Goal: Task Accomplishment & Management: Manage account settings

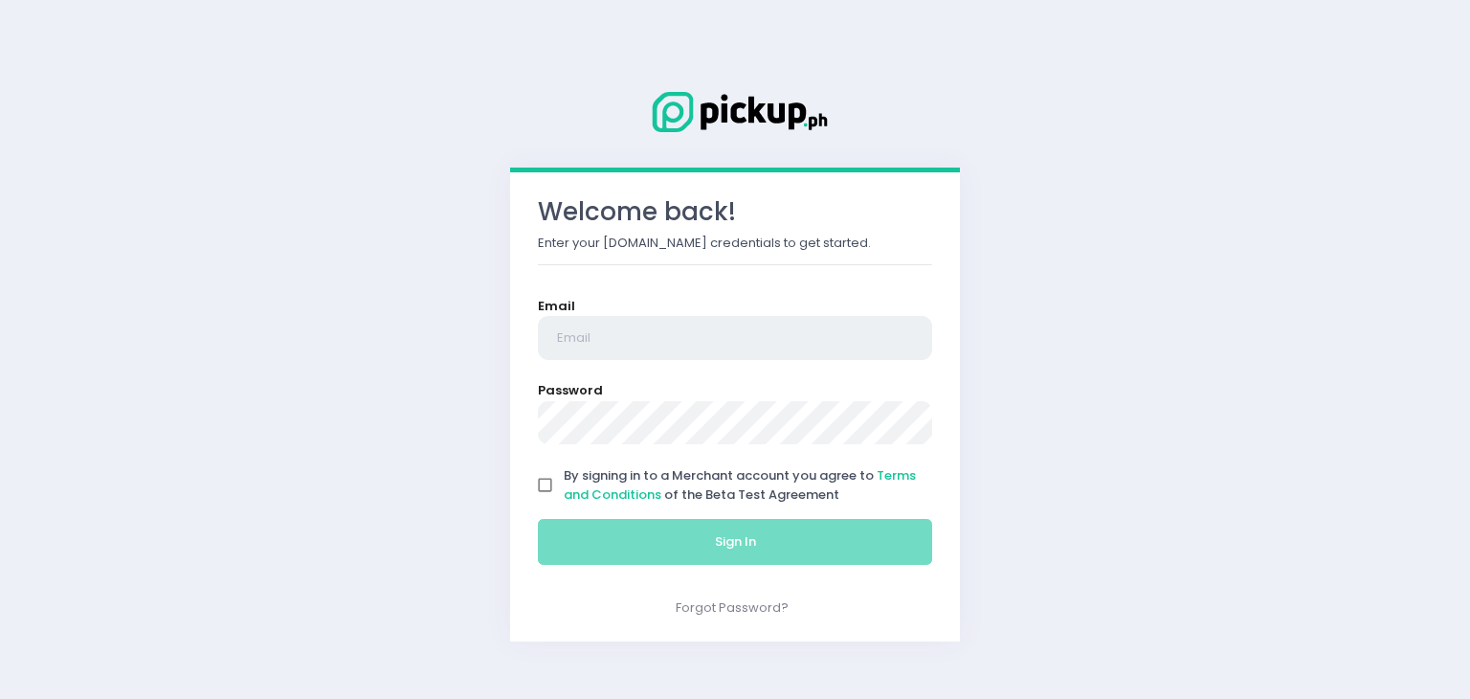
click at [749, 339] on input "email" at bounding box center [735, 338] width 394 height 44
type input "[EMAIL_ADDRESS][DOMAIN_NAME]"
click at [543, 485] on input "By signing in to a Merchant account you agree to Terms and Conditions of the Be…" at bounding box center [545, 485] width 36 height 36
checkbox input "true"
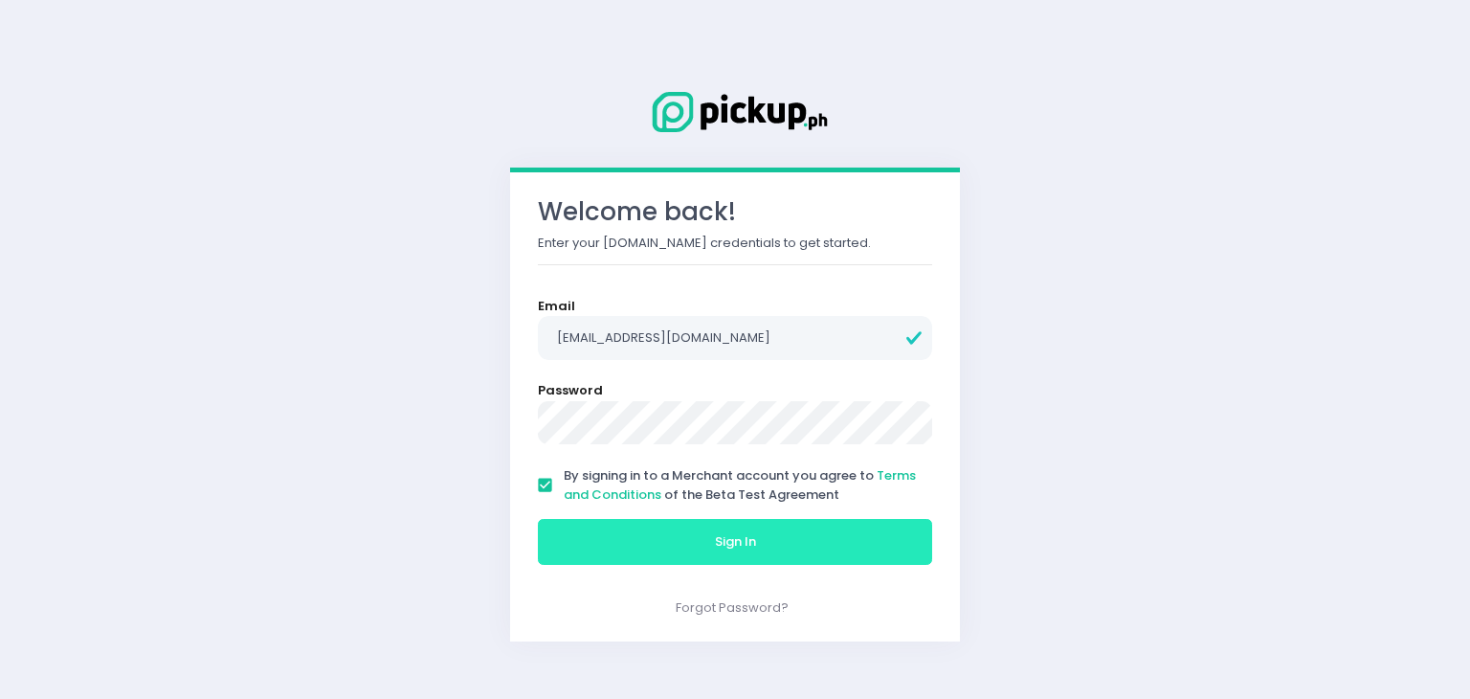
click at [605, 521] on button "Sign In" at bounding box center [735, 542] width 394 height 46
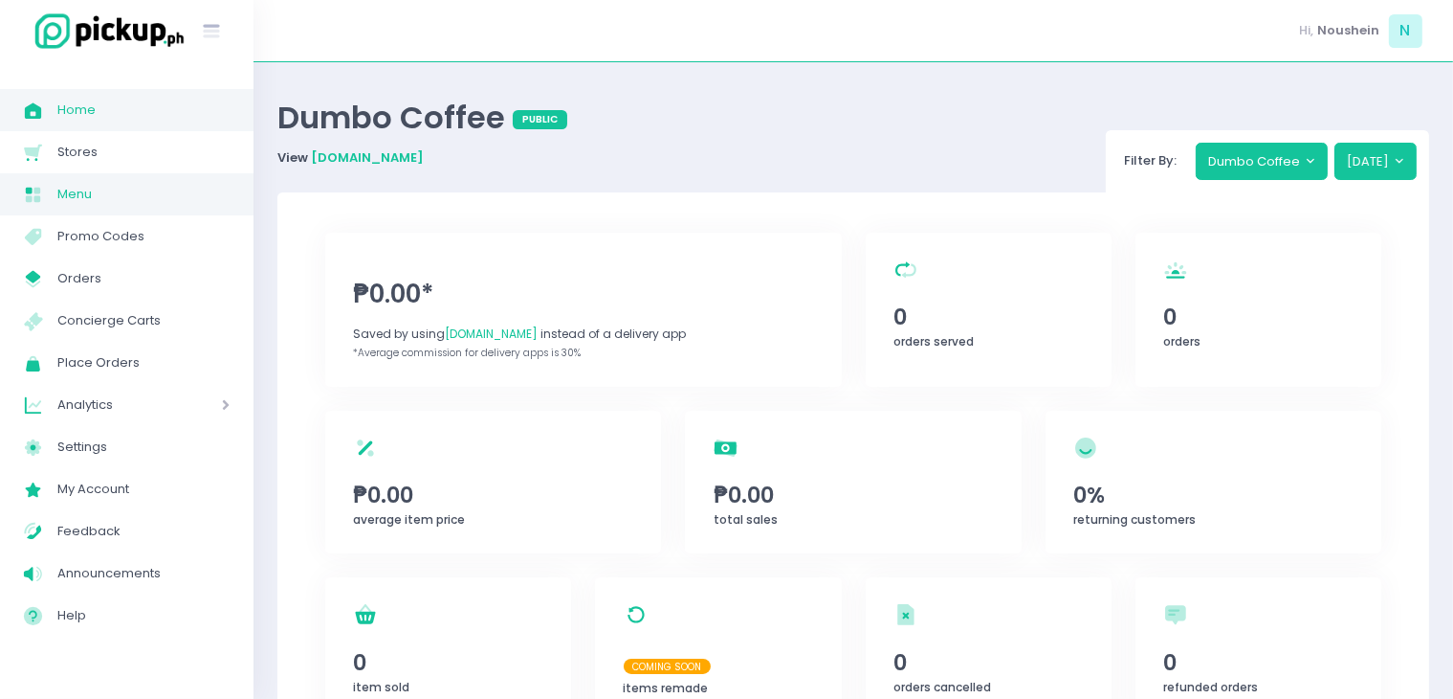
click at [92, 191] on span "Menu" at bounding box center [143, 194] width 172 height 25
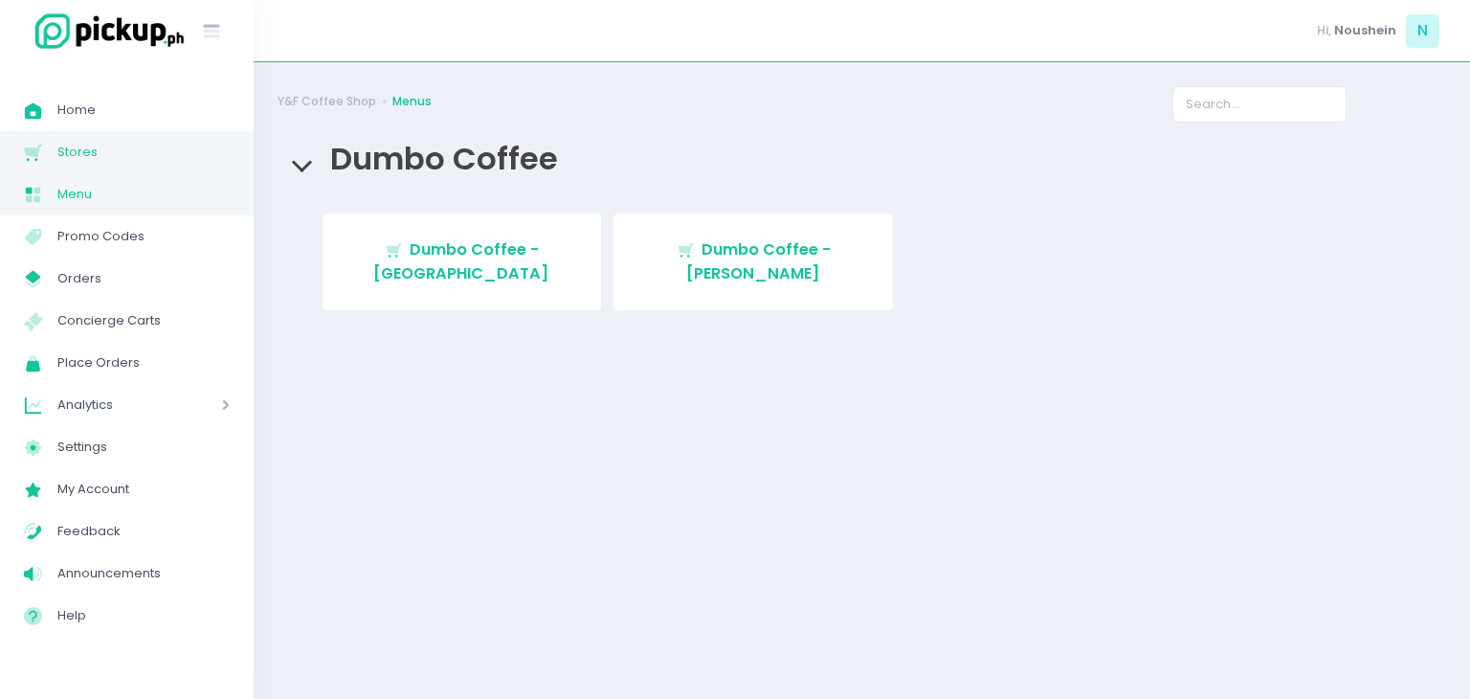
click at [63, 151] on span "Stores" at bounding box center [143, 152] width 172 height 25
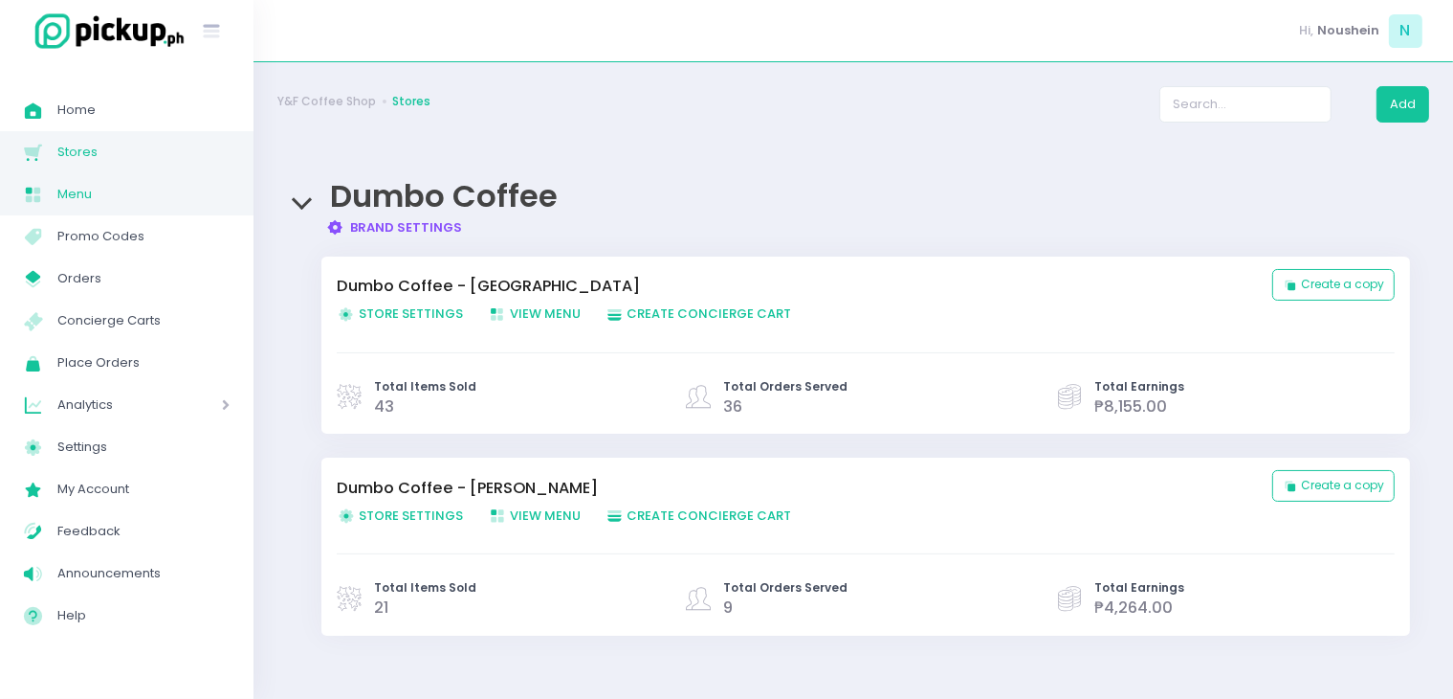
click at [110, 198] on span "Menu" at bounding box center [143, 194] width 172 height 25
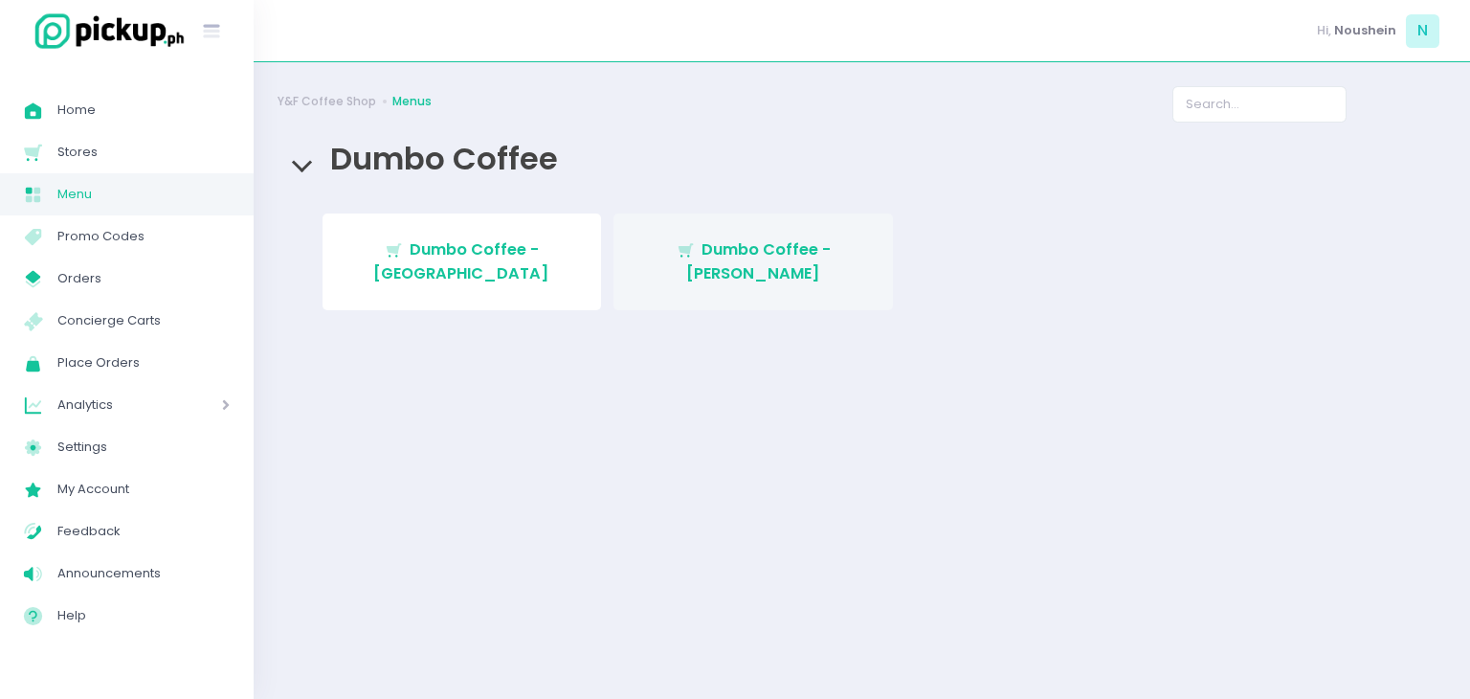
click at [805, 246] on span "Dumbo Coffee - [PERSON_NAME]" at bounding box center [758, 260] width 144 height 45
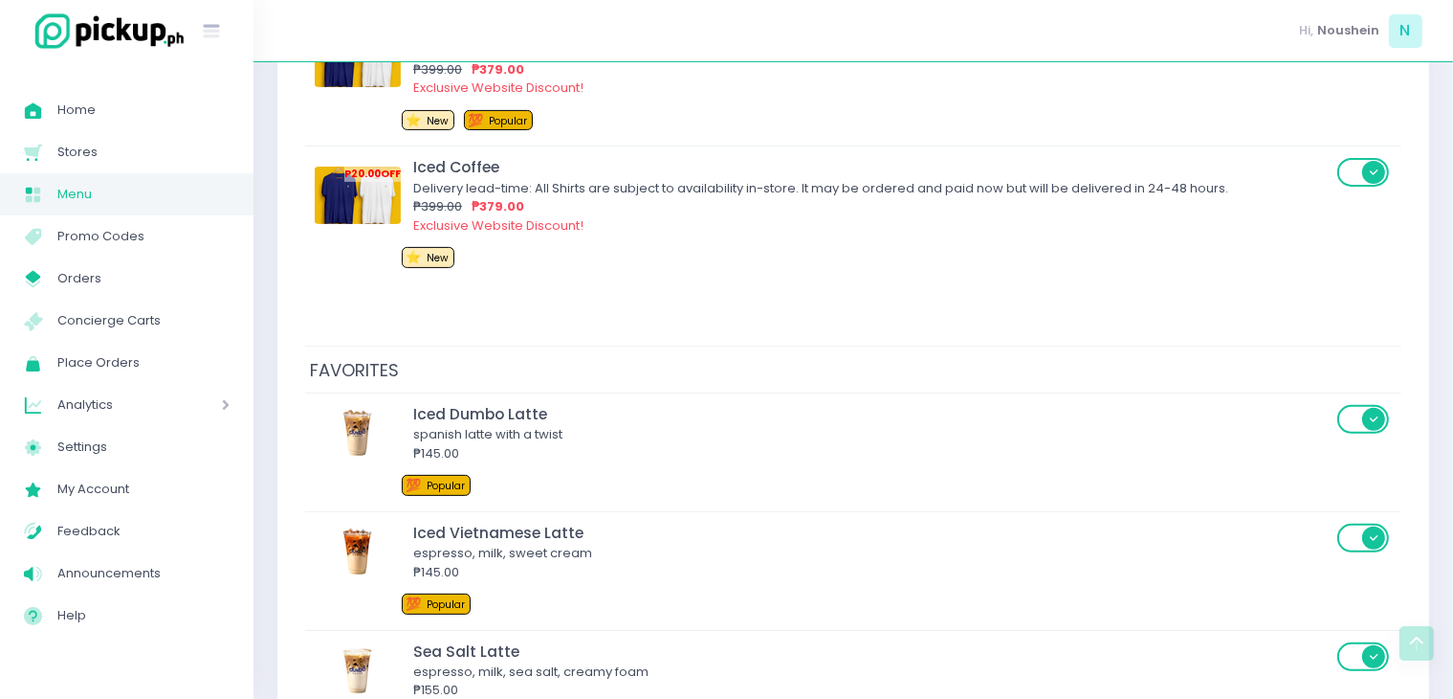
scroll to position [605, 0]
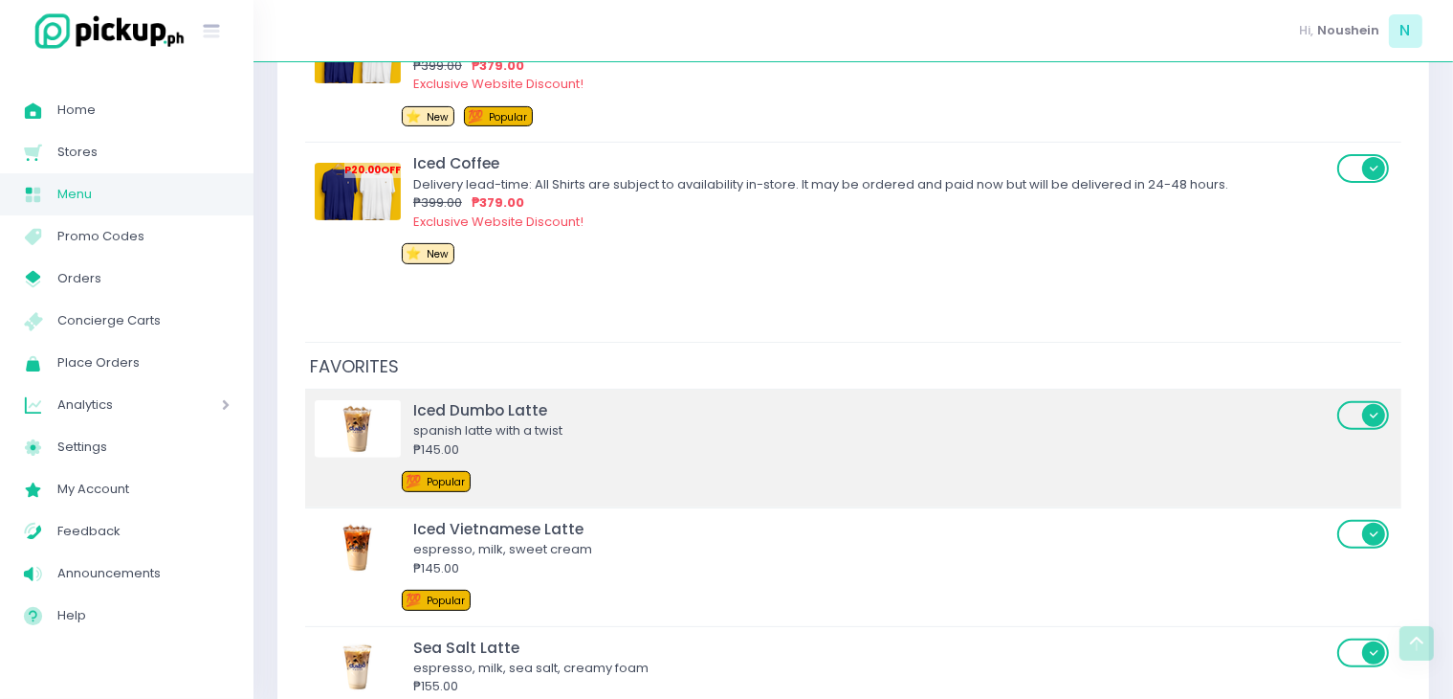
click at [1383, 421] on span at bounding box center [1365, 415] width 55 height 29
click at [382, 399] on input "checkbox" at bounding box center [382, 399] width 0 height 0
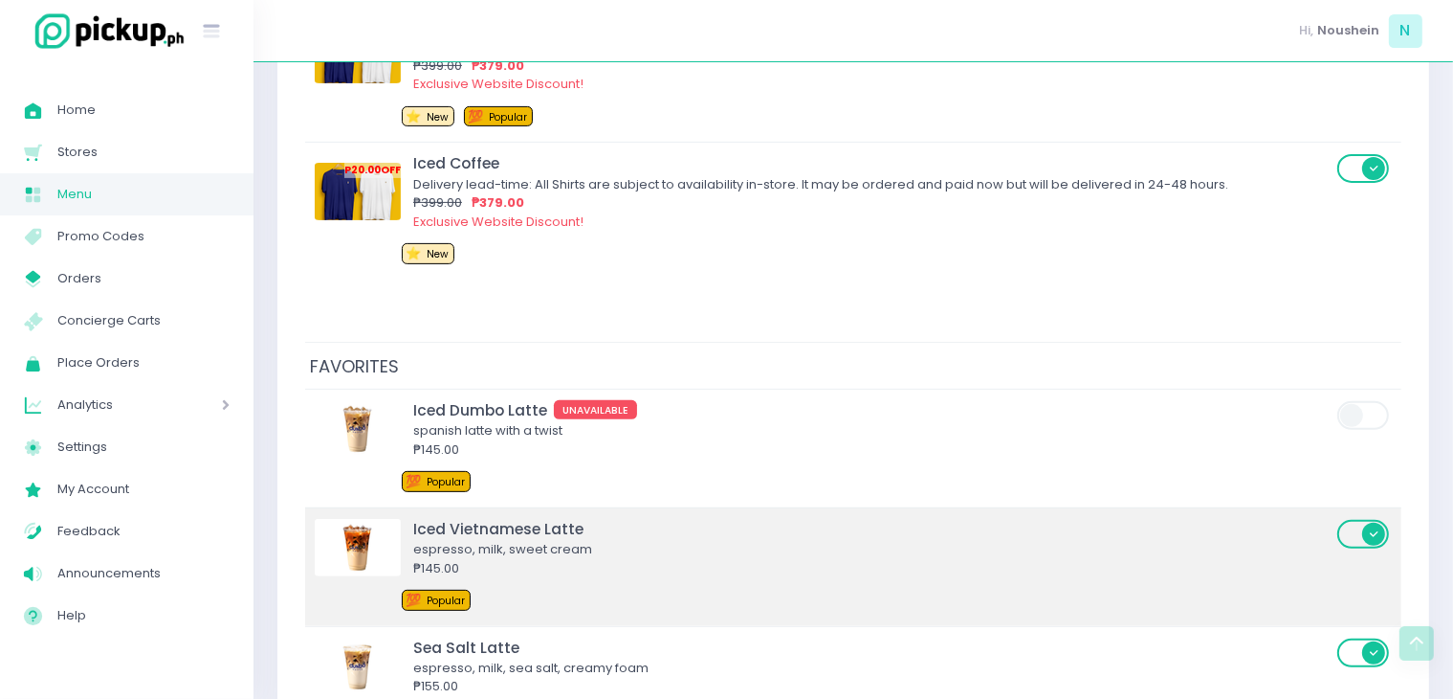
click at [1373, 532] on span at bounding box center [1365, 534] width 55 height 29
click at [382, 518] on input "checkbox" at bounding box center [382, 518] width 0 height 0
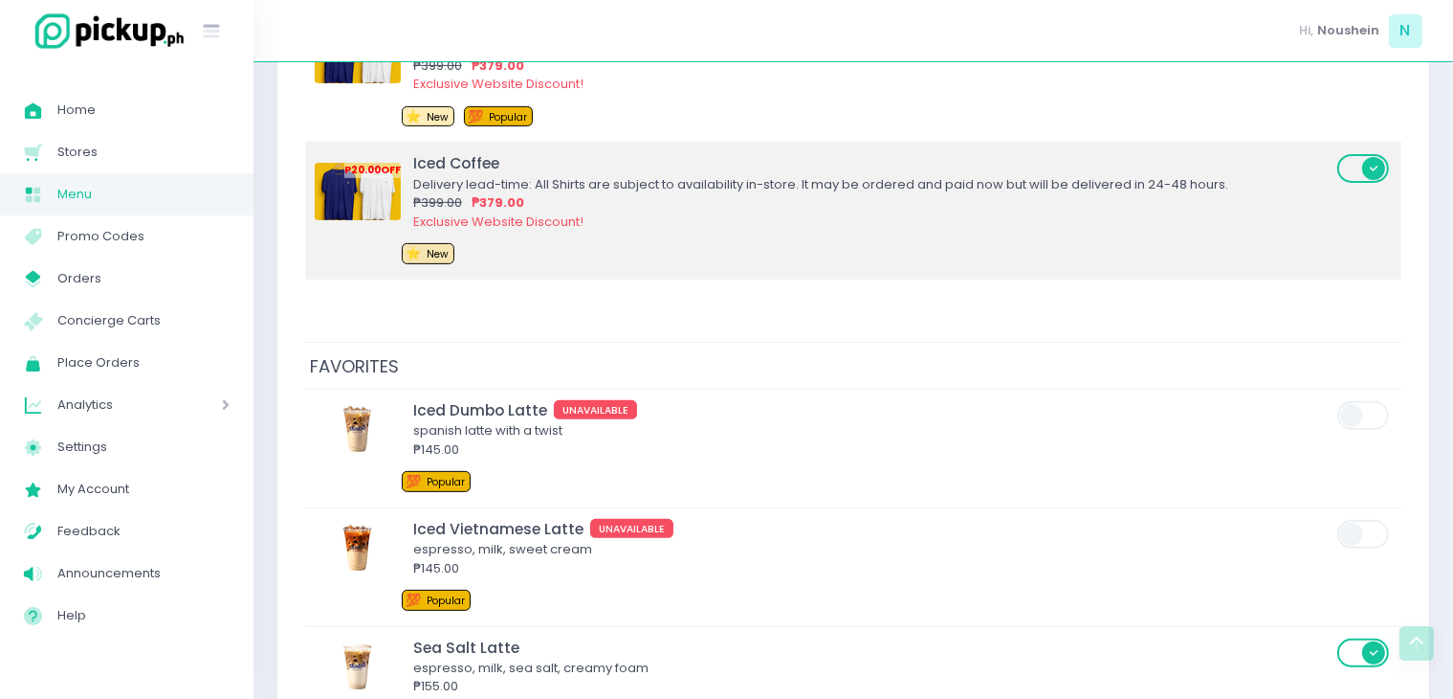
click at [1366, 167] on span at bounding box center [1365, 168] width 55 height 29
click at [382, 152] on input "checkbox" at bounding box center [382, 152] width 0 height 0
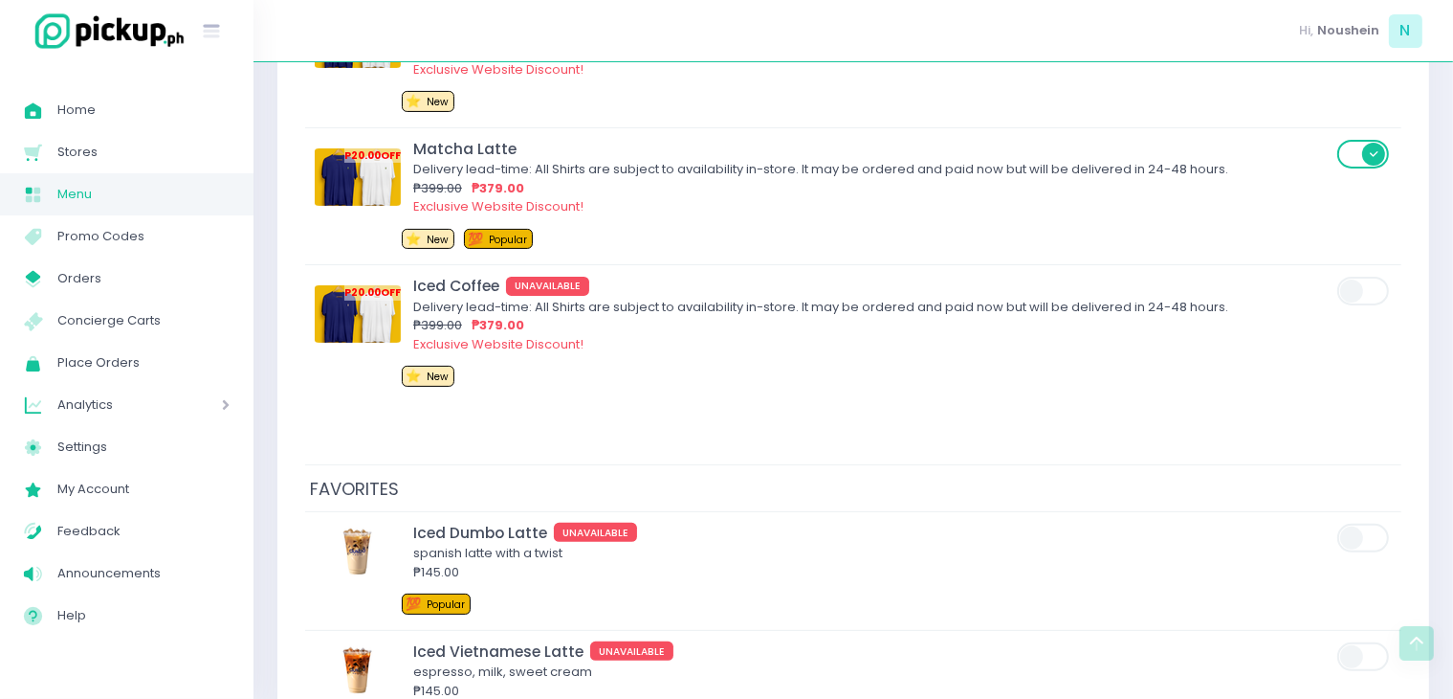
scroll to position [475, 0]
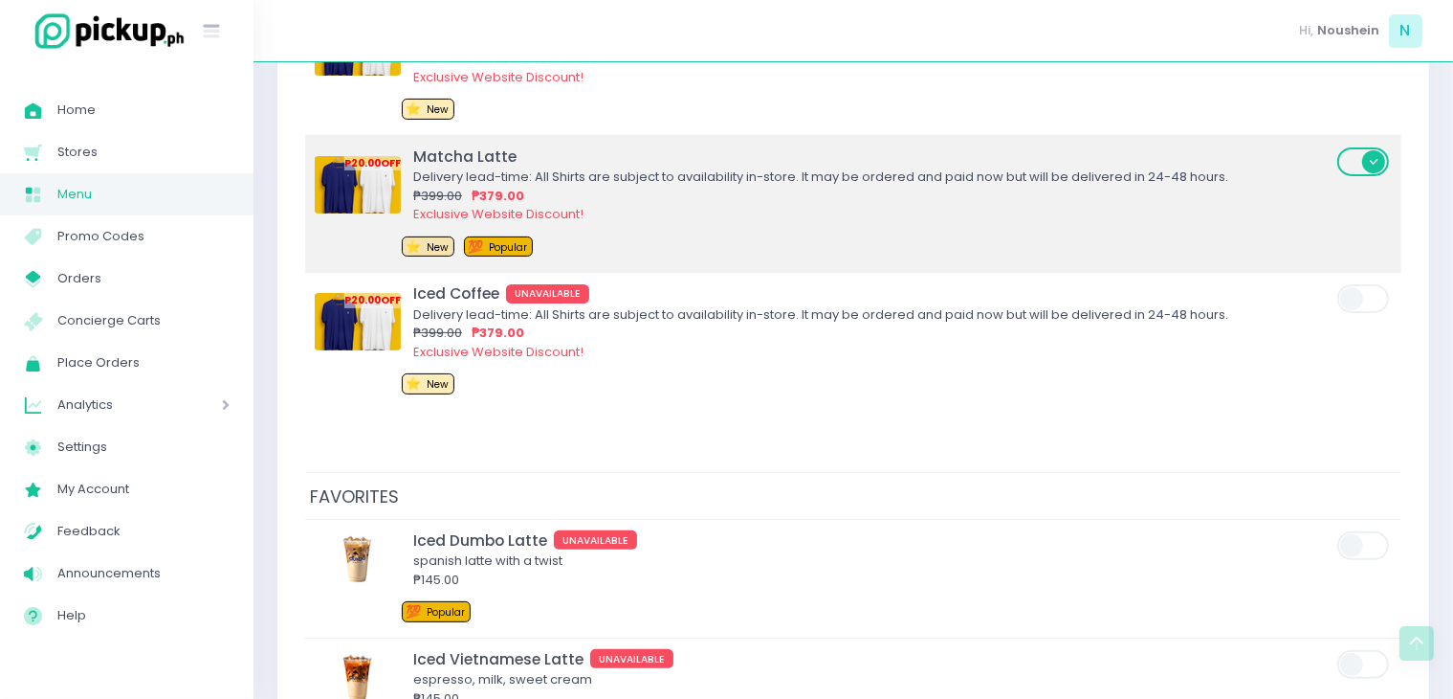
click at [1378, 166] on span at bounding box center [1365, 161] width 55 height 29
click at [382, 145] on input "checkbox" at bounding box center [382, 145] width 0 height 0
click at [1378, 166] on span at bounding box center [1365, 161] width 55 height 29
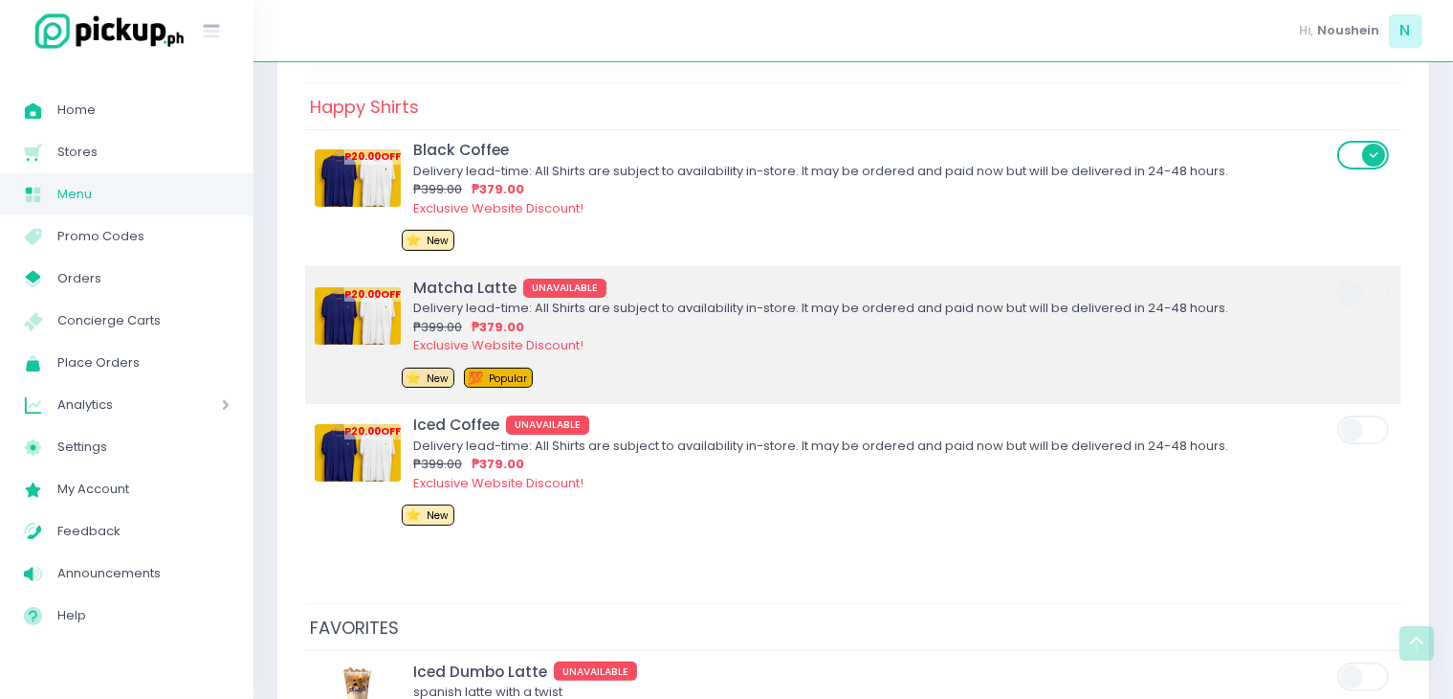
scroll to position [340, 0]
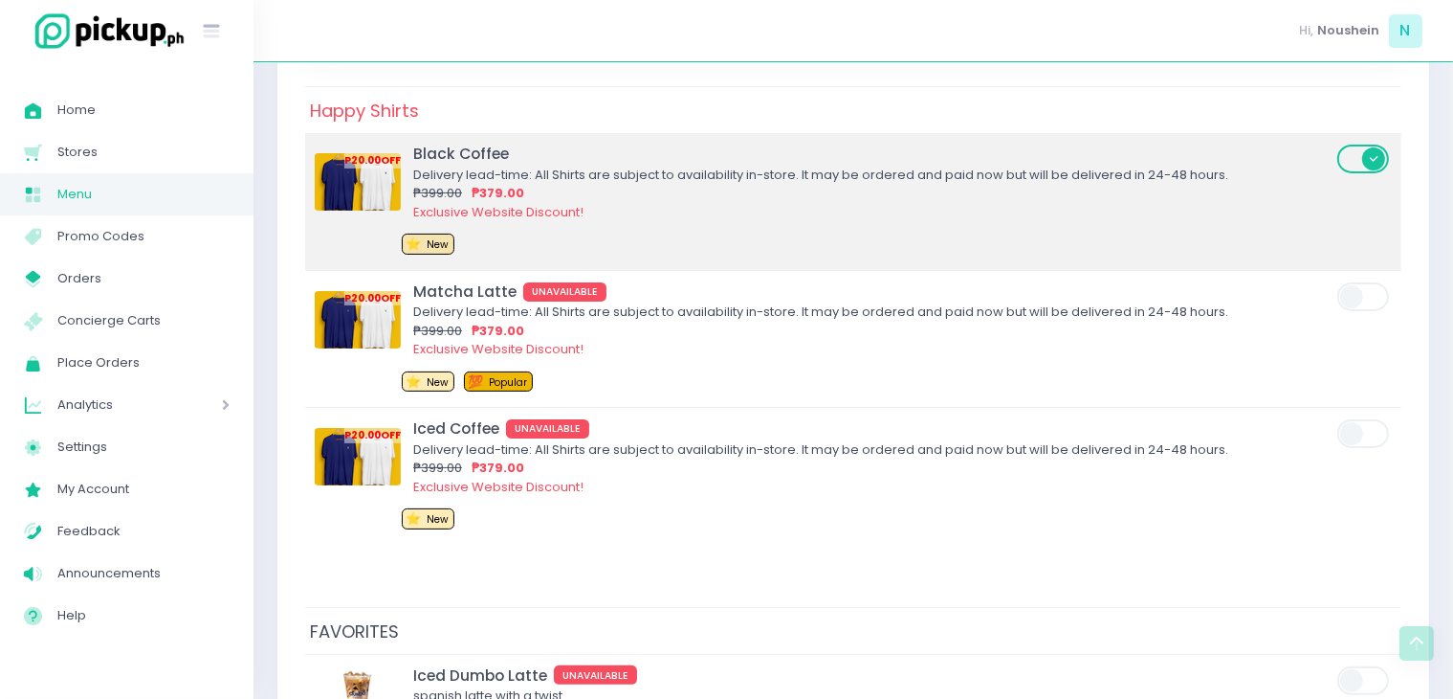
click at [1375, 156] on span at bounding box center [1365, 158] width 55 height 29
click at [382, 143] on input "checkbox" at bounding box center [382, 143] width 0 height 0
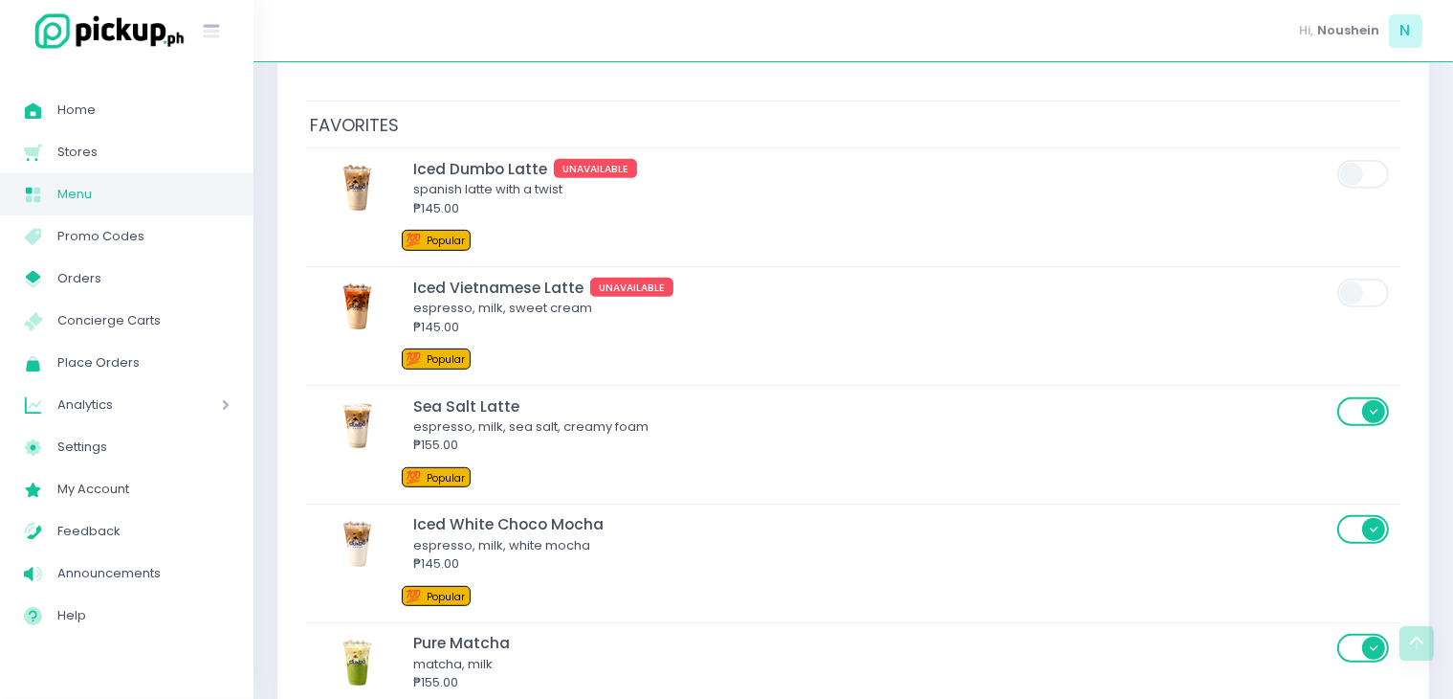
scroll to position [853, 0]
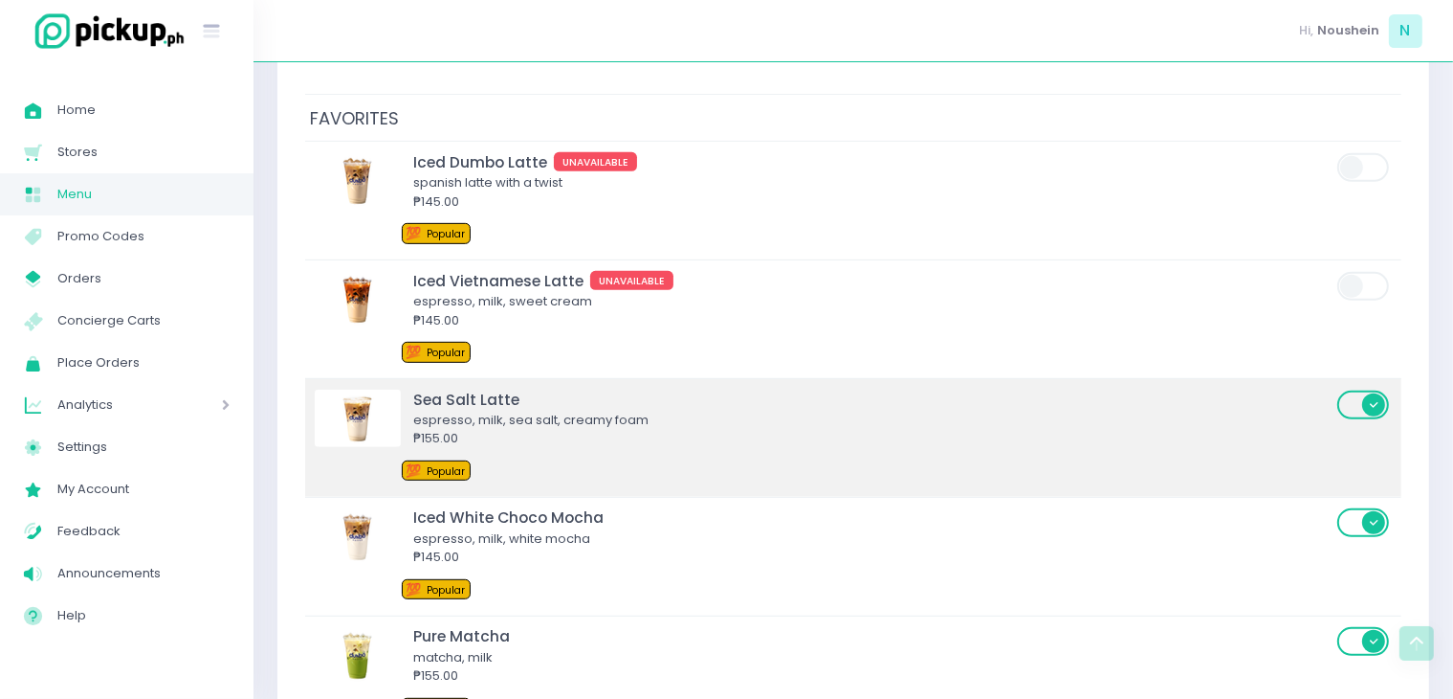
click at [1366, 405] on span at bounding box center [1365, 404] width 55 height 29
click at [382, 388] on input "checkbox" at bounding box center [382, 388] width 0 height 0
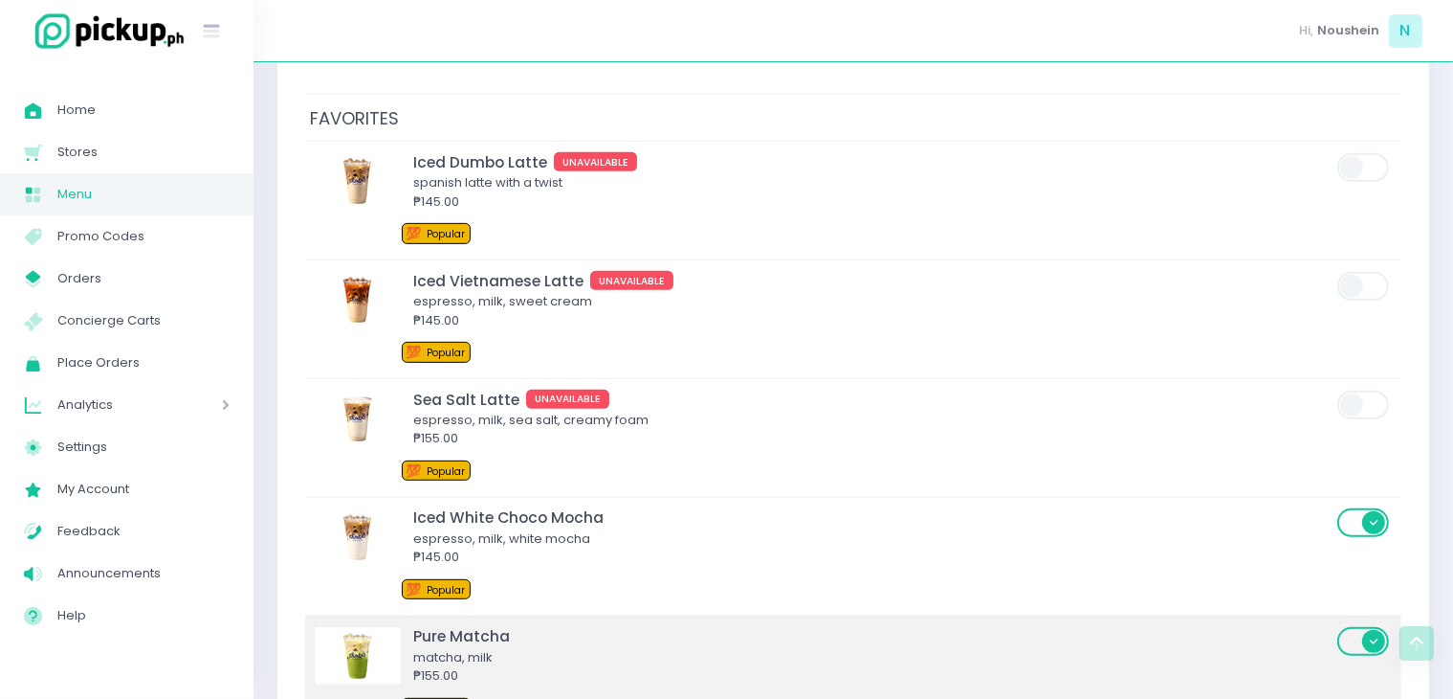
click at [1384, 629] on span at bounding box center [1365, 641] width 55 height 29
click at [382, 625] on input "checkbox" at bounding box center [382, 625] width 0 height 0
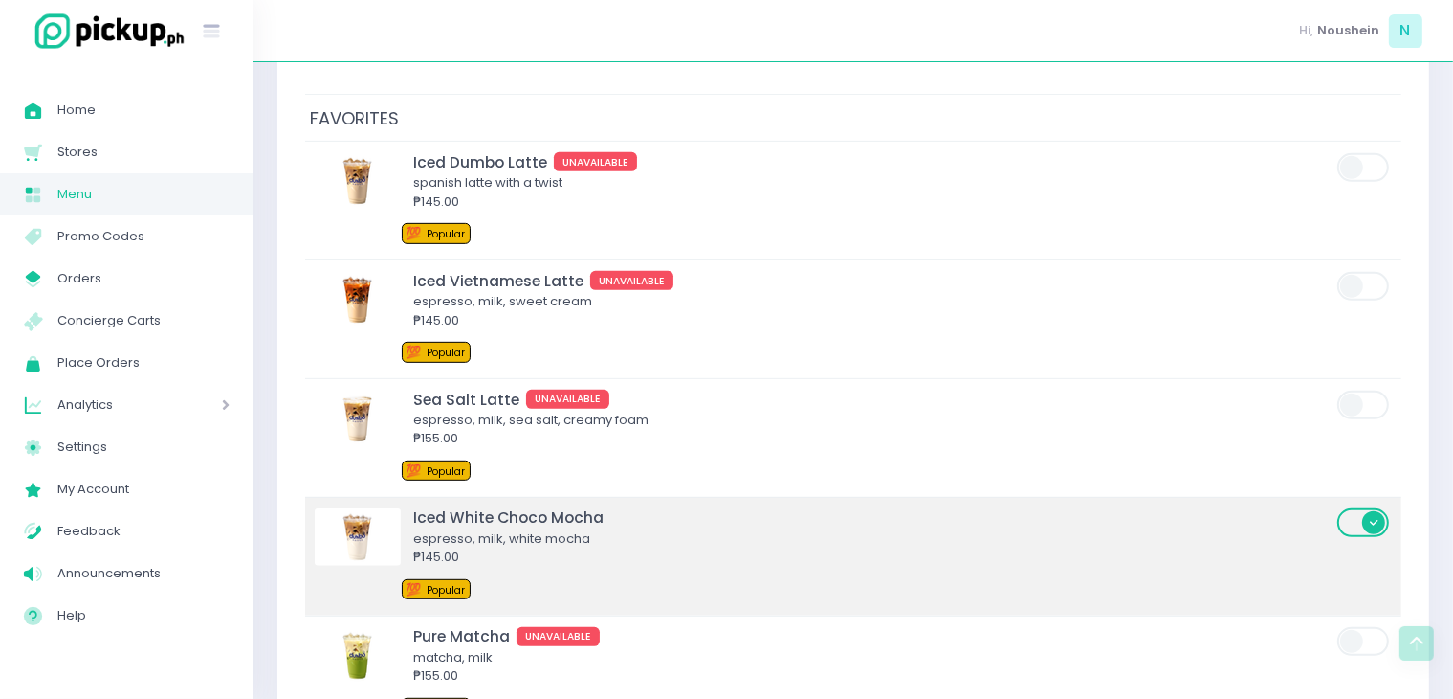
scroll to position [857, 0]
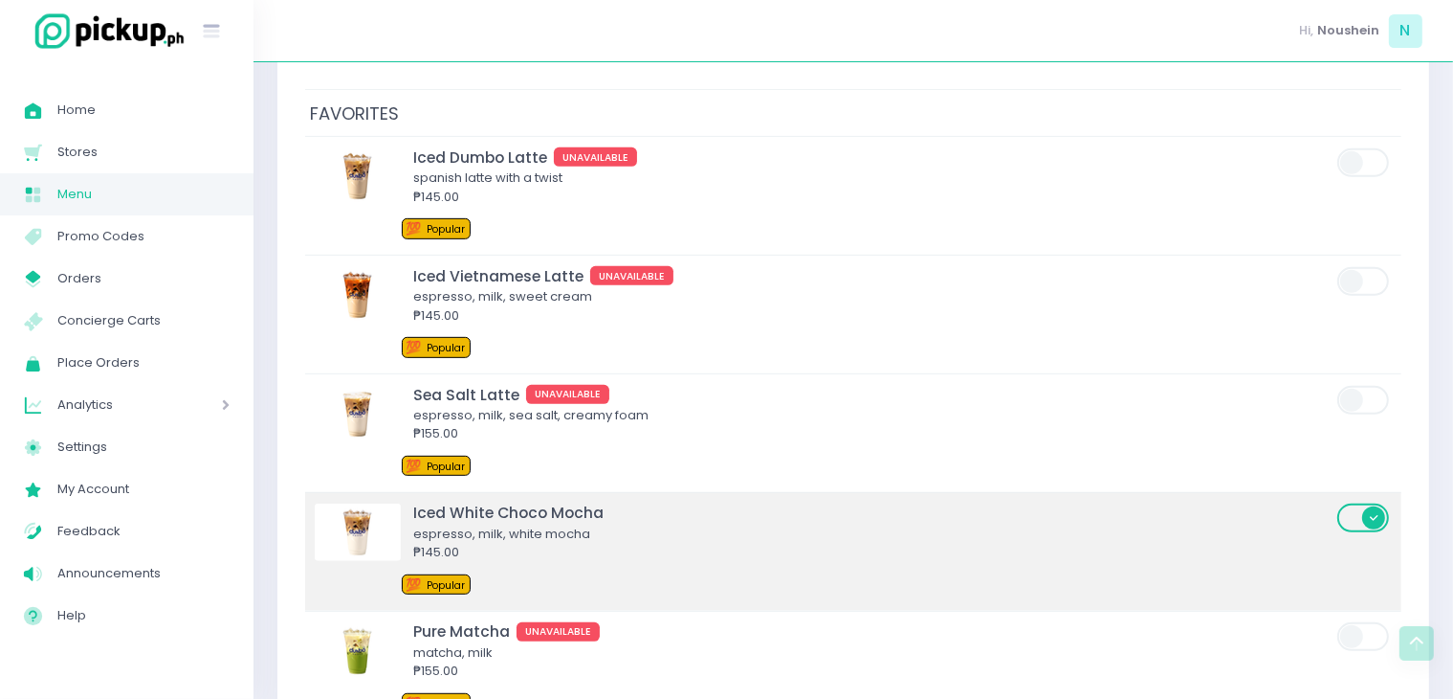
click at [1378, 515] on span at bounding box center [1365, 517] width 55 height 29
click at [382, 501] on input "checkbox" at bounding box center [382, 501] width 0 height 0
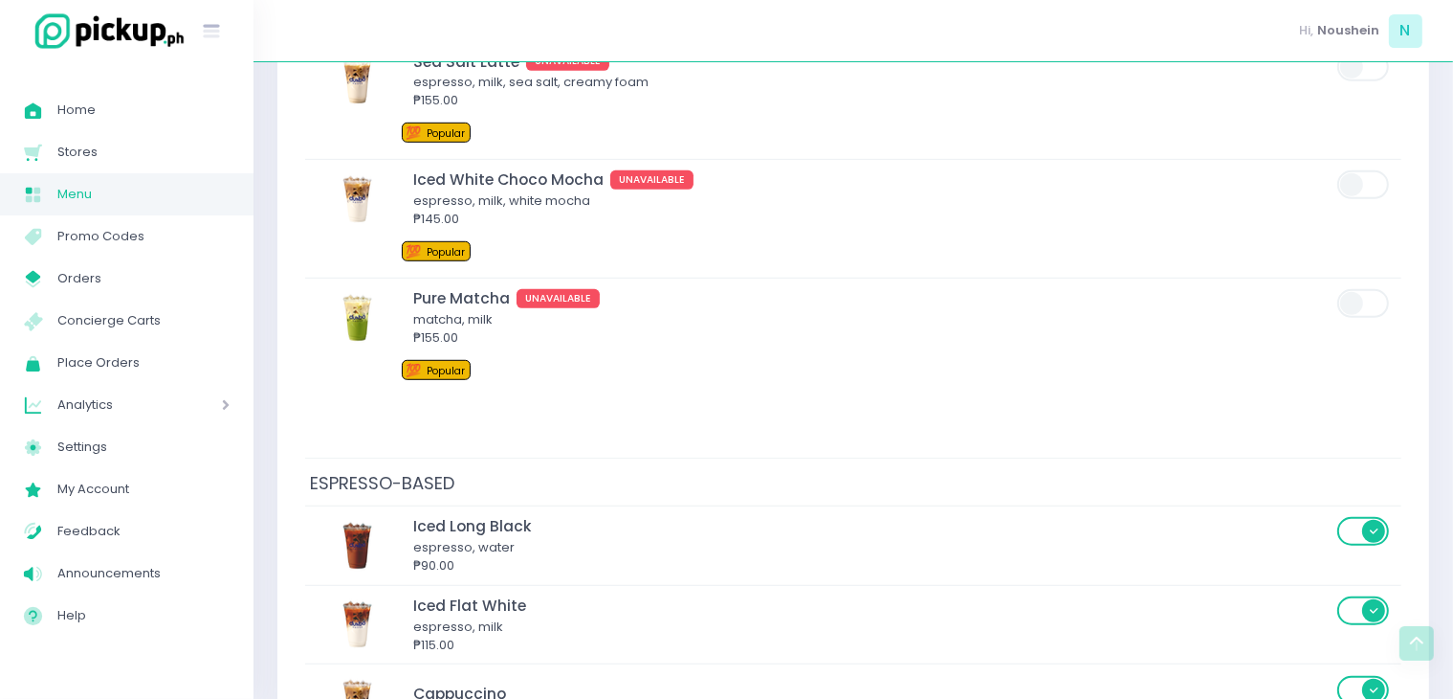
scroll to position [1193, 0]
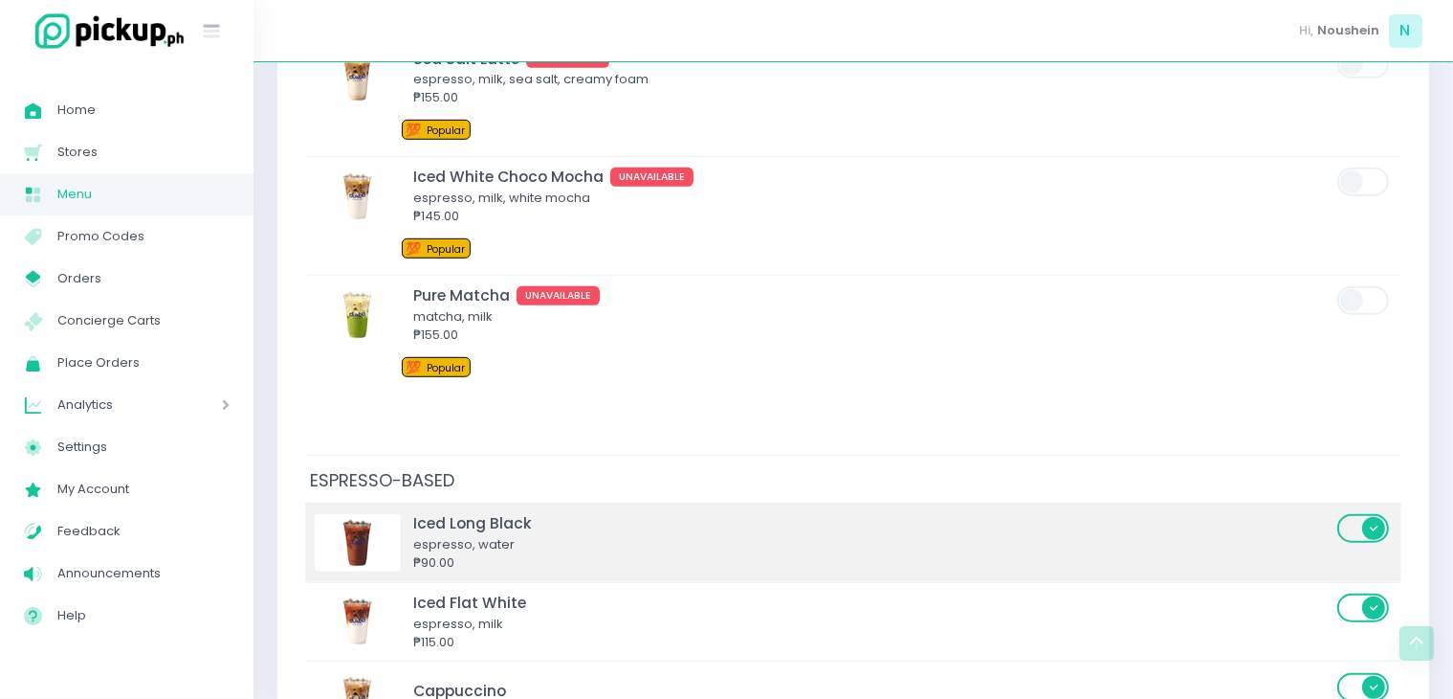
click at [1372, 520] on span at bounding box center [1365, 528] width 55 height 29
click at [382, 512] on input "checkbox" at bounding box center [382, 512] width 0 height 0
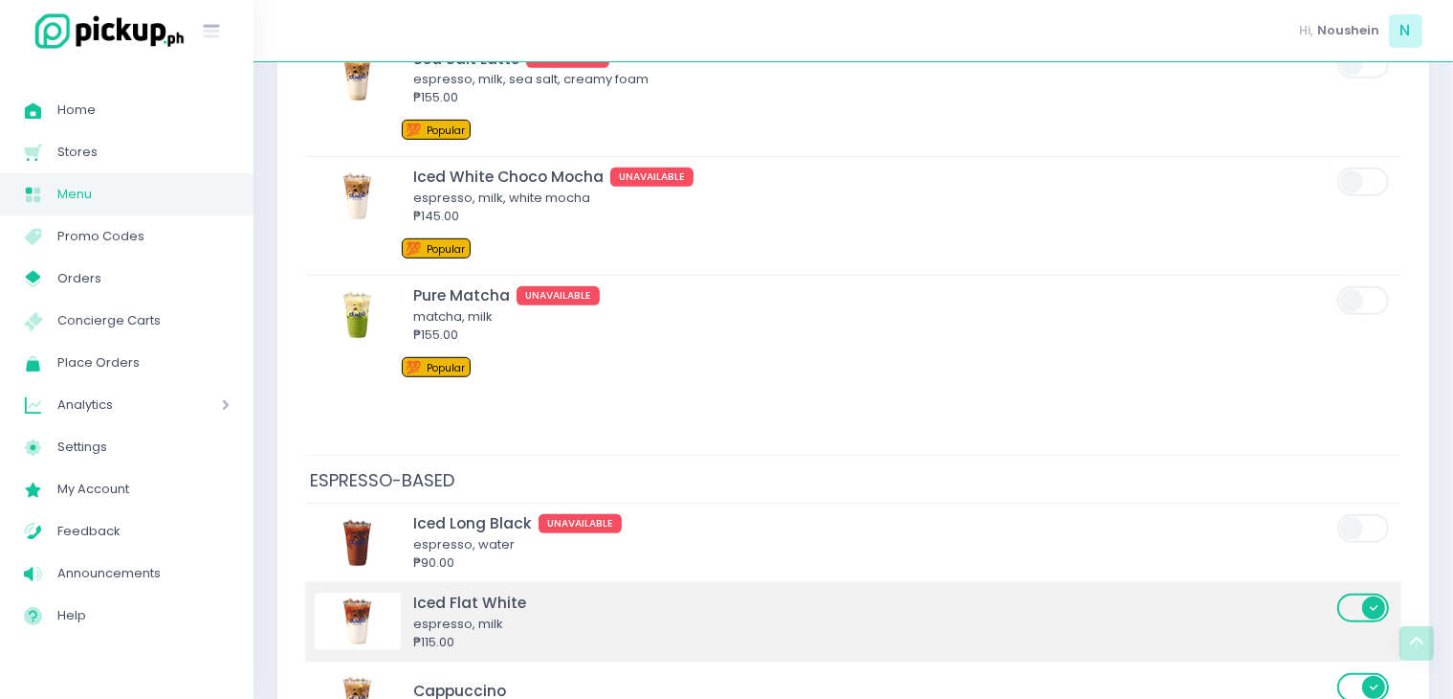
click at [1367, 608] on span at bounding box center [1365, 607] width 55 height 29
click at [382, 591] on input "checkbox" at bounding box center [382, 591] width 0 height 0
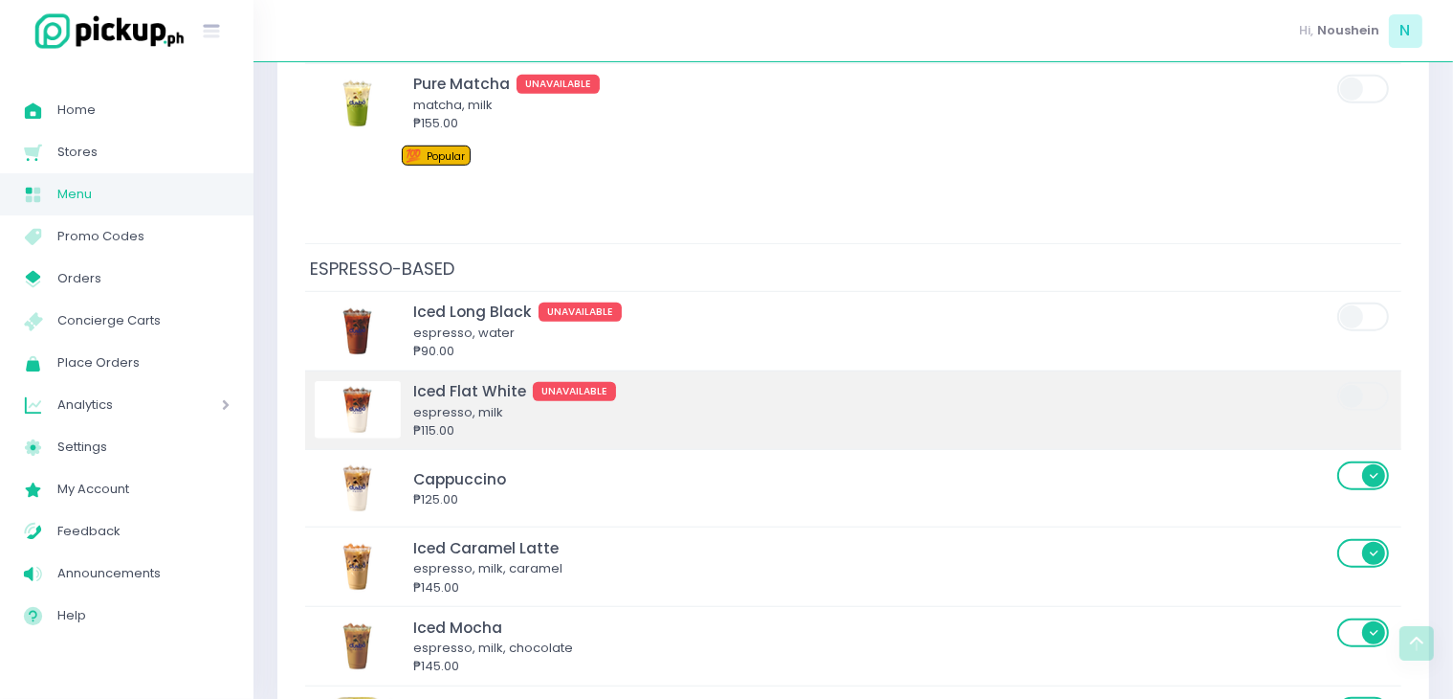
scroll to position [1407, 0]
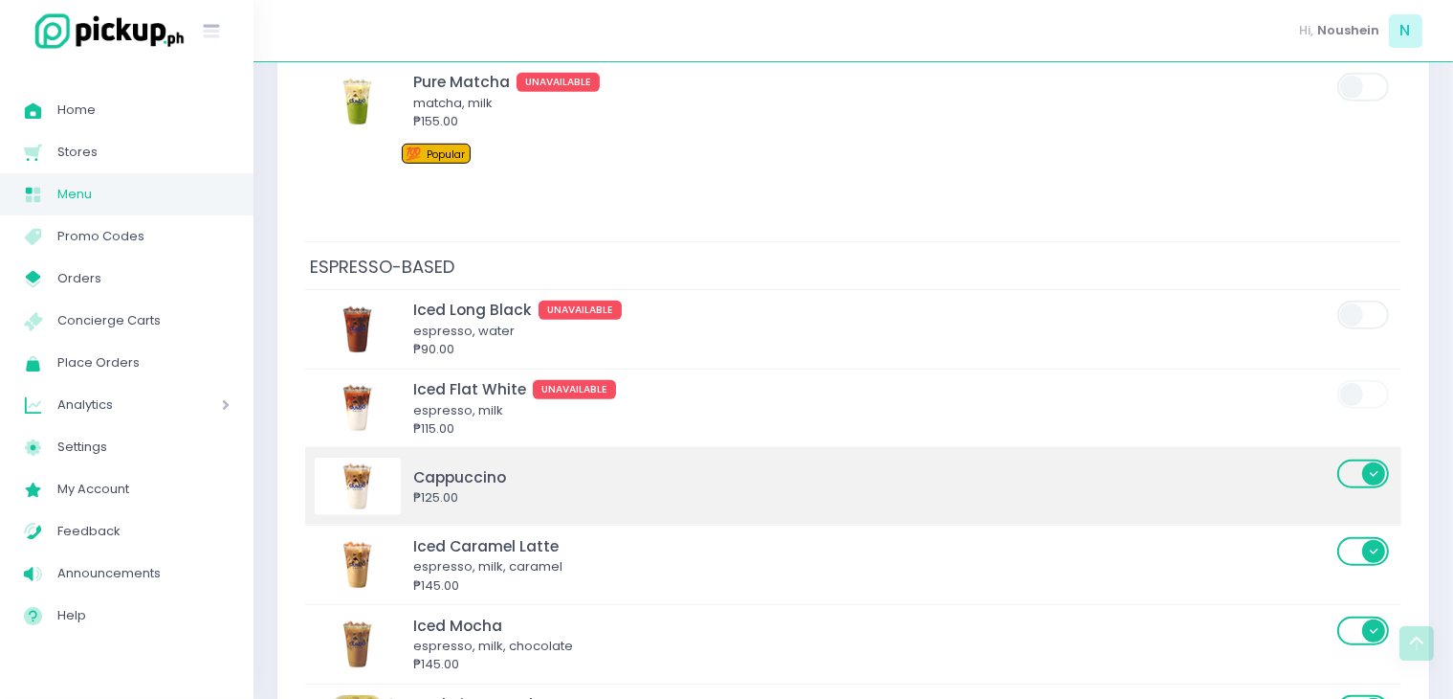
click at [1378, 465] on span at bounding box center [1365, 473] width 55 height 29
click at [382, 457] on input "checkbox" at bounding box center [382, 457] width 0 height 0
click at [1378, 465] on span at bounding box center [1365, 473] width 55 height 29
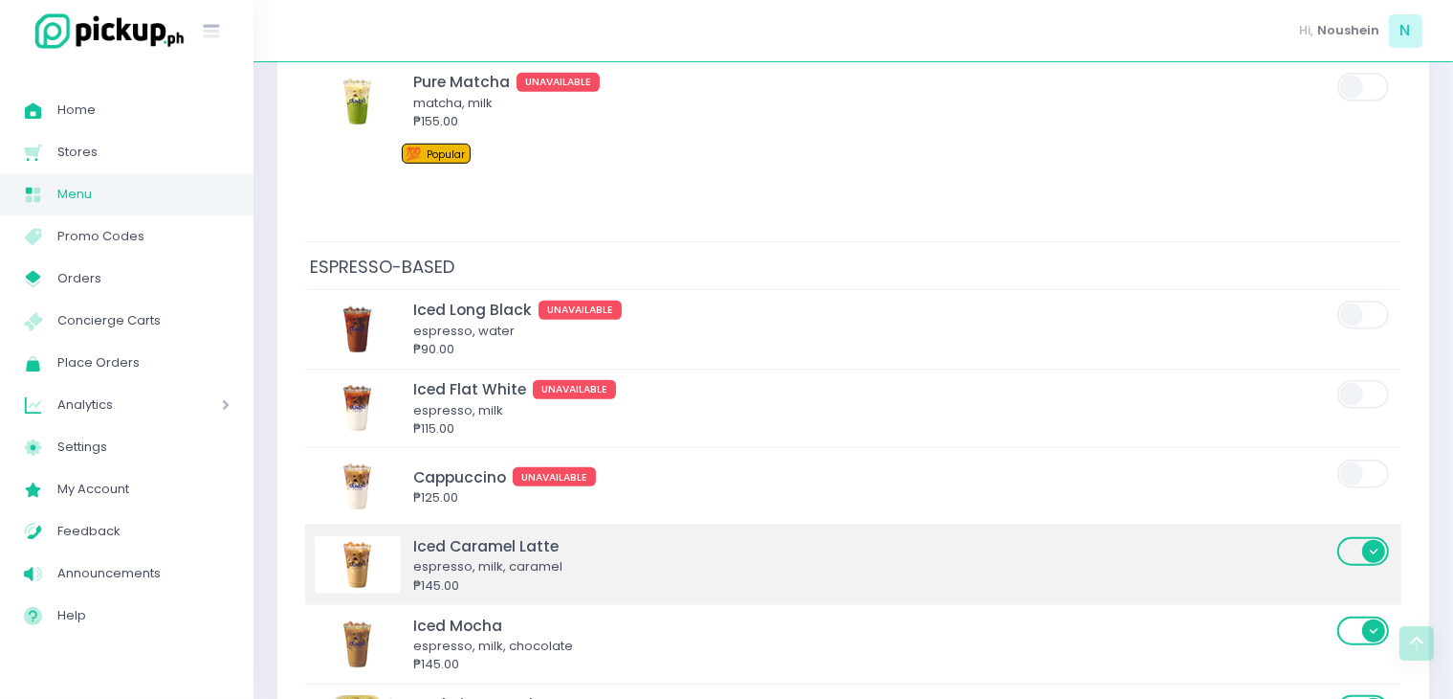
click at [1375, 543] on span at bounding box center [1365, 551] width 55 height 29
click at [382, 535] on input "checkbox" at bounding box center [382, 535] width 0 height 0
click at [1375, 543] on span at bounding box center [1365, 551] width 55 height 29
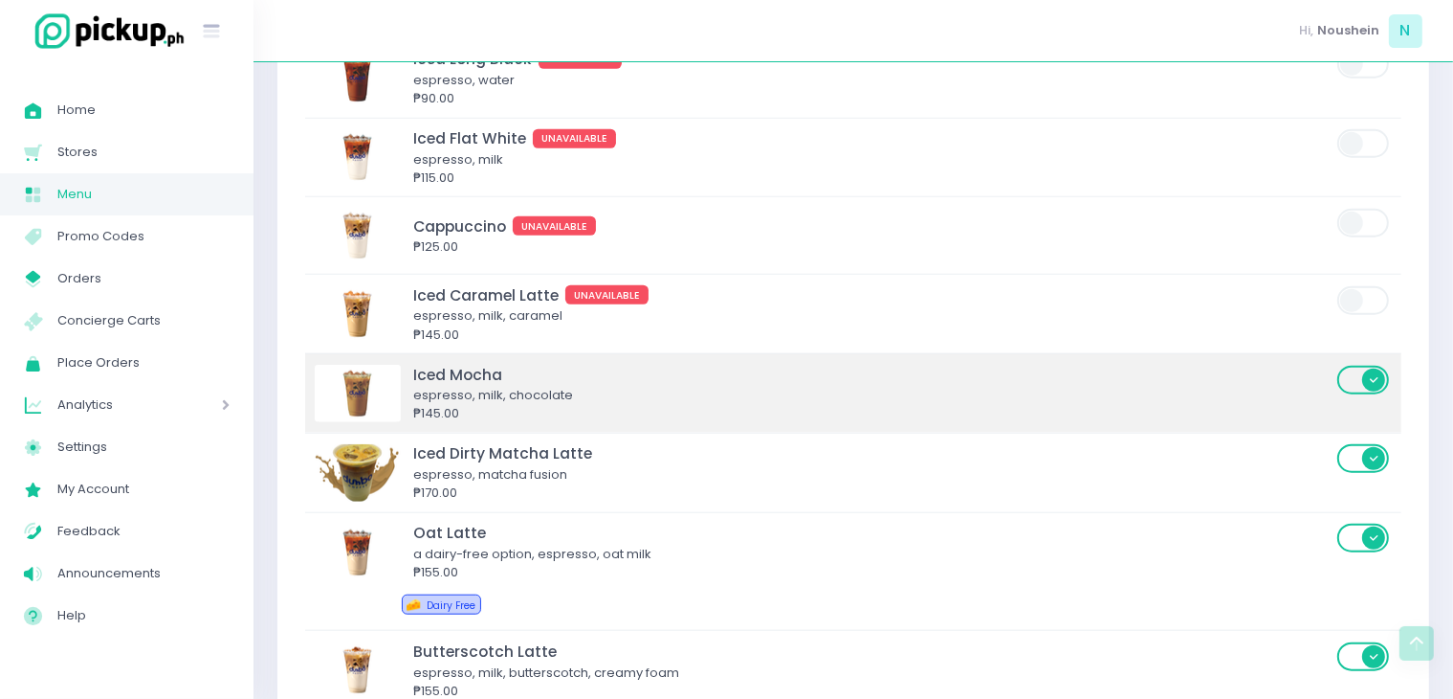
scroll to position [1659, 0]
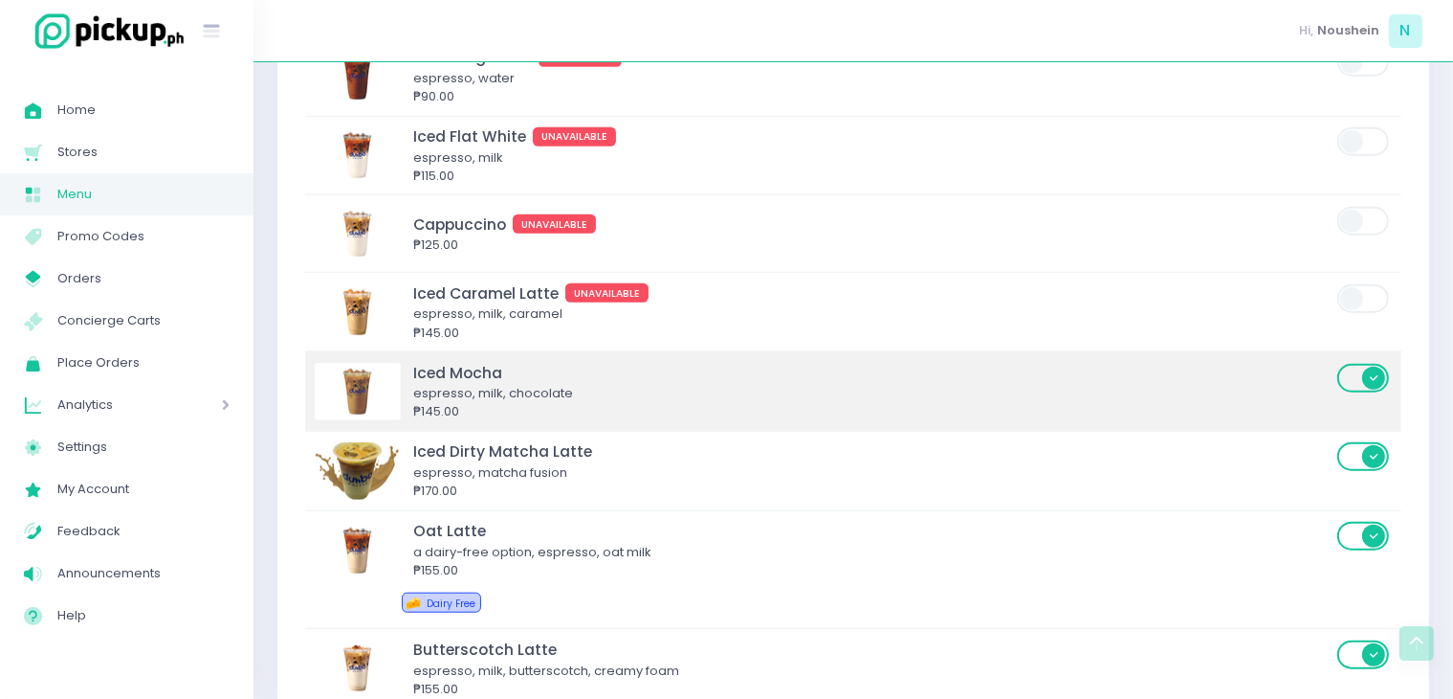
click at [1373, 377] on span at bounding box center [1365, 378] width 55 height 29
click at [382, 362] on input "checkbox" at bounding box center [382, 362] width 0 height 0
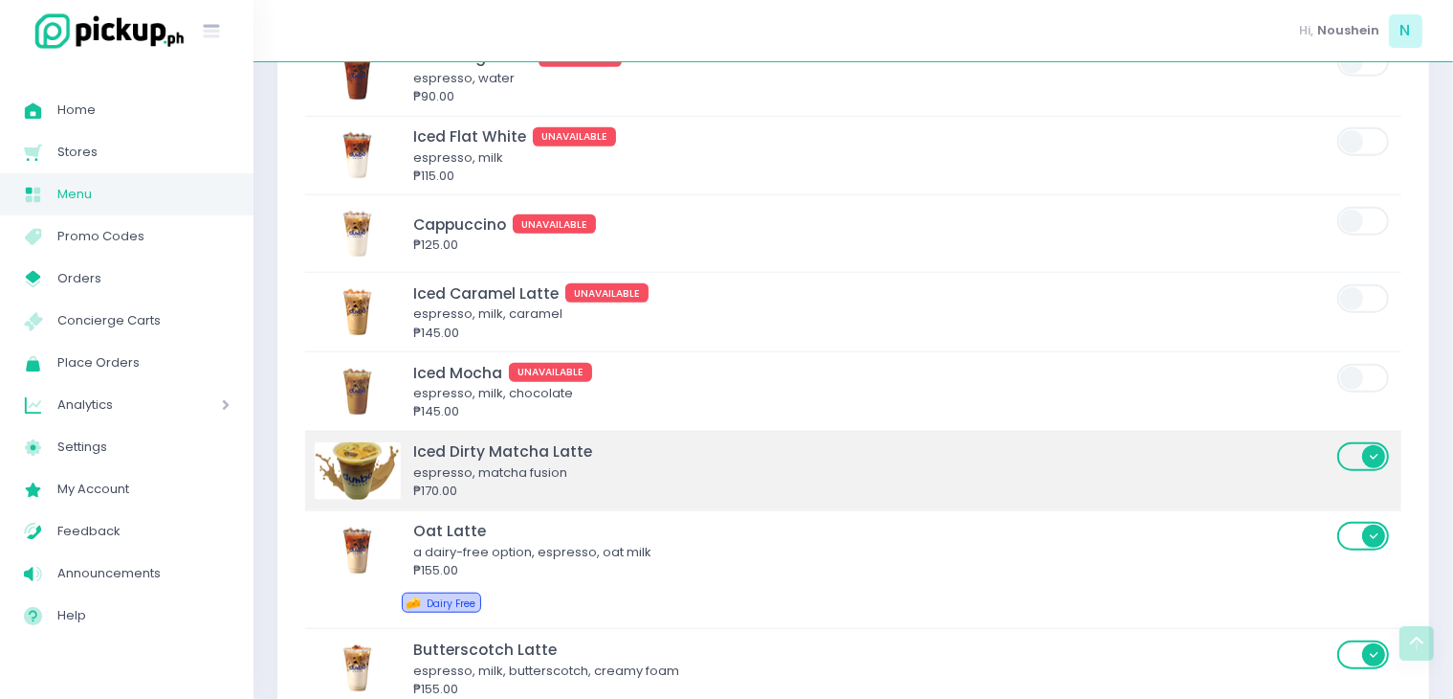
click at [1378, 451] on span at bounding box center [1365, 456] width 55 height 29
click at [382, 440] on input "checkbox" at bounding box center [382, 440] width 0 height 0
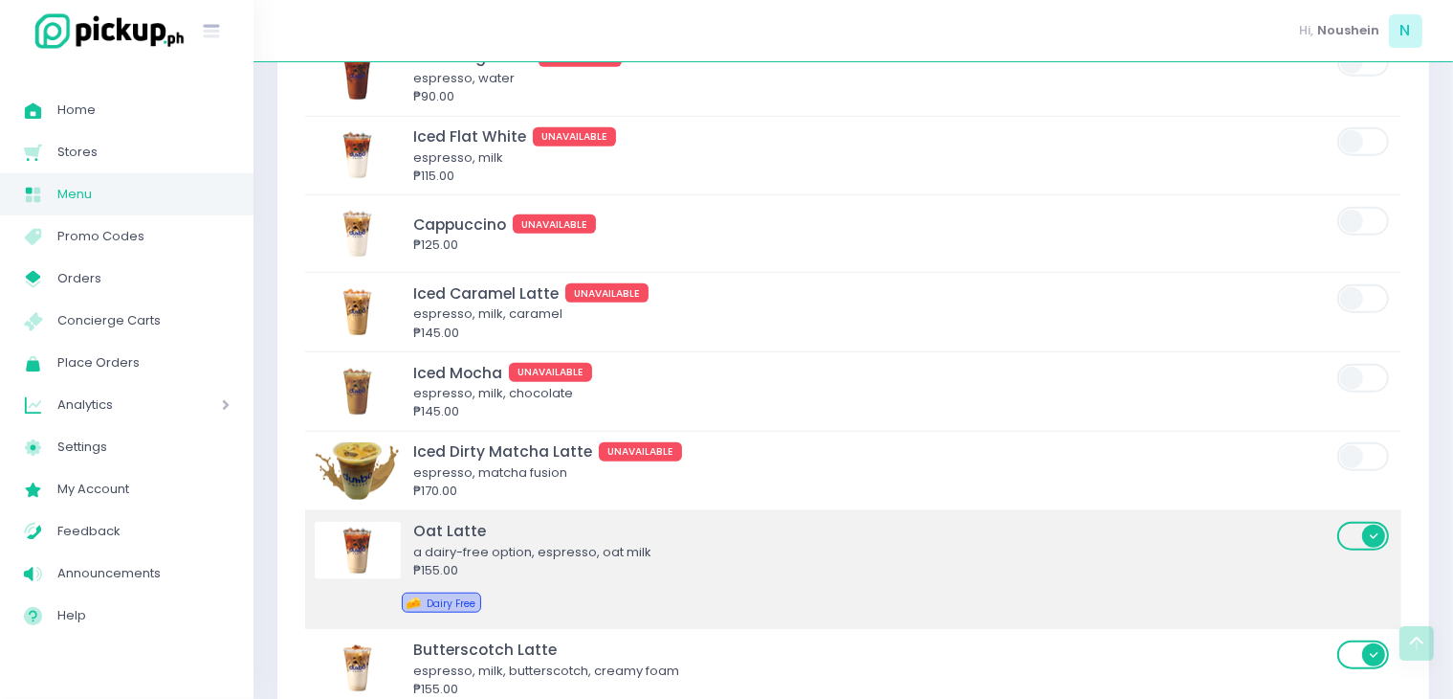
click at [1372, 530] on span at bounding box center [1365, 535] width 55 height 29
click at [382, 520] on input "checkbox" at bounding box center [382, 520] width 0 height 0
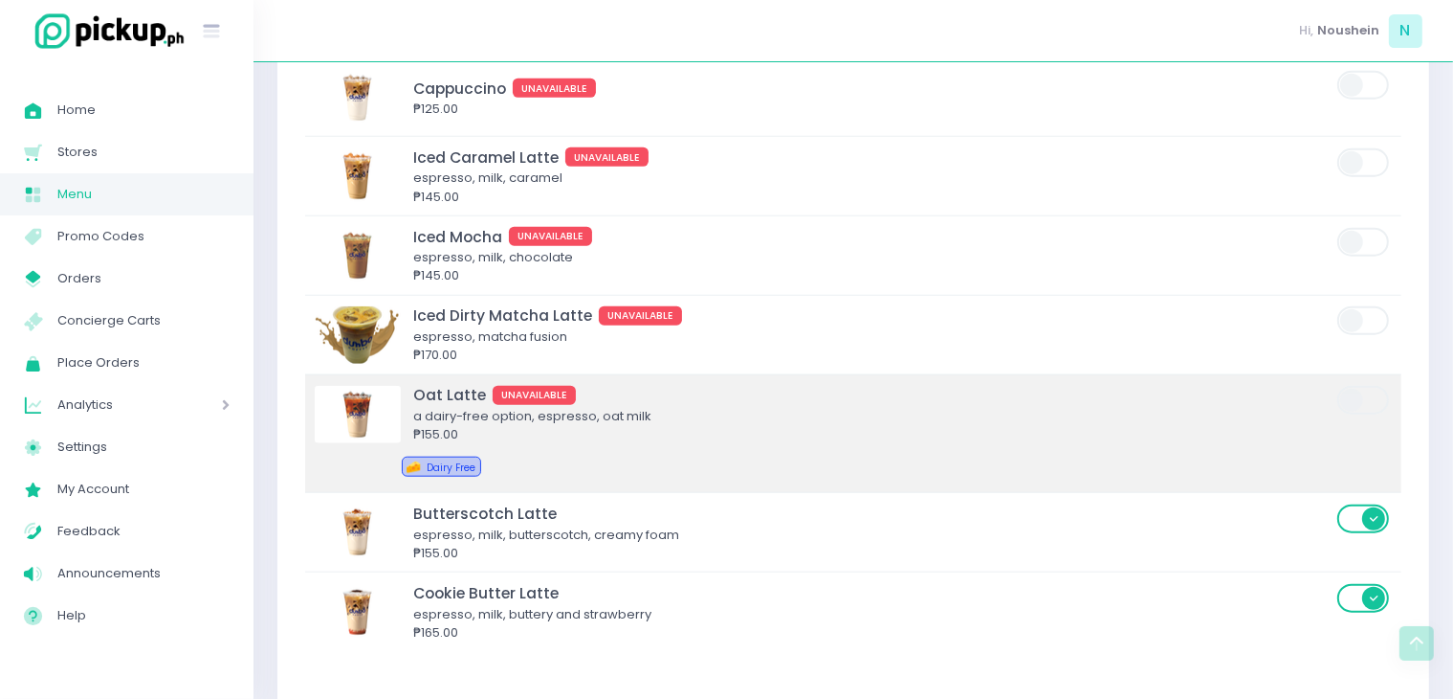
scroll to position [1832, 0]
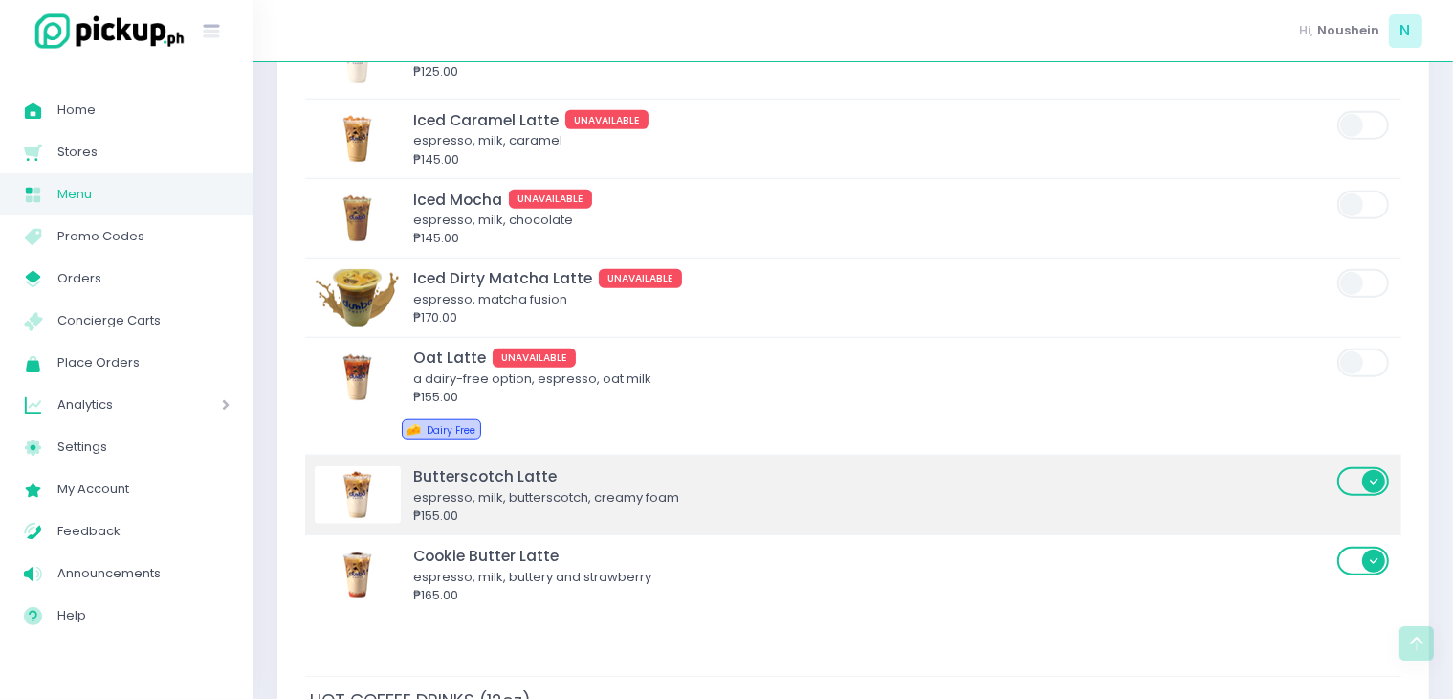
click at [1380, 487] on span at bounding box center [1365, 481] width 55 height 29
click at [382, 465] on input "checkbox" at bounding box center [382, 465] width 0 height 0
click at [1380, 487] on span at bounding box center [1365, 481] width 55 height 29
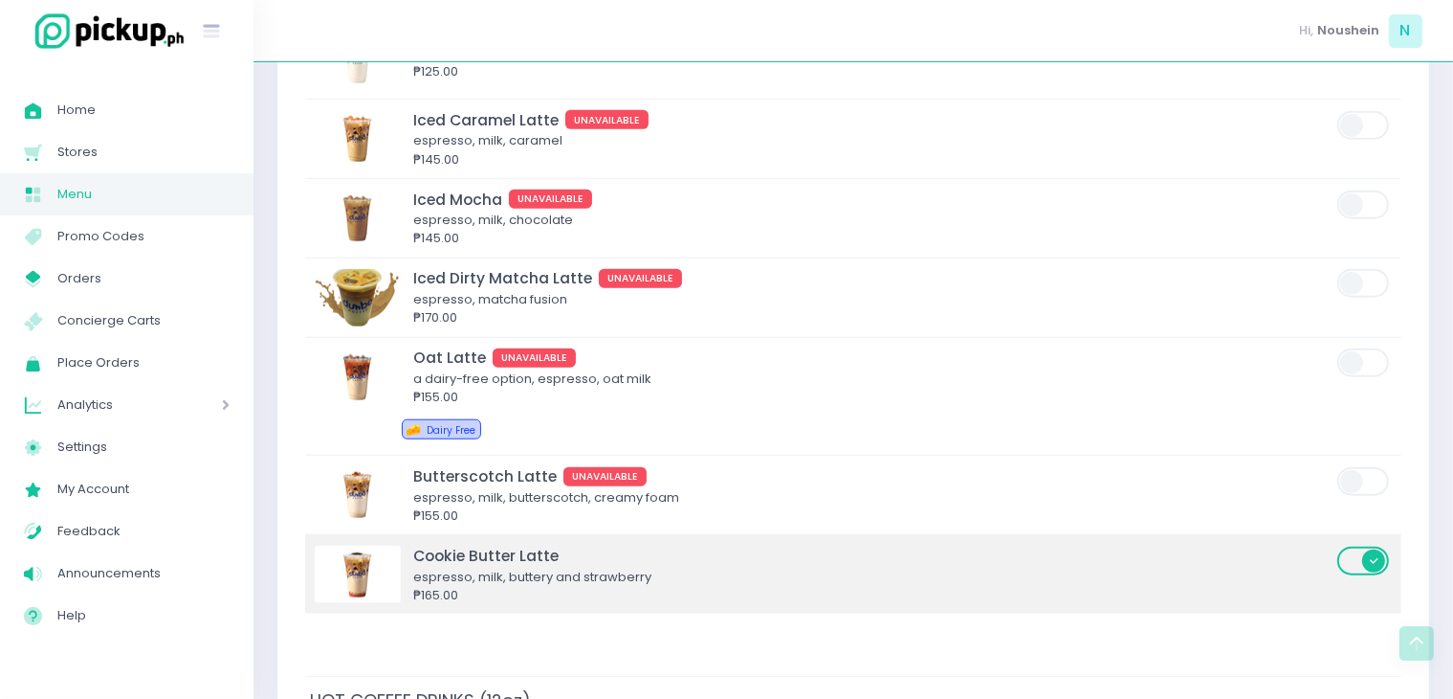
click at [1374, 552] on span at bounding box center [1365, 560] width 55 height 29
click at [382, 544] on input "checkbox" at bounding box center [382, 544] width 0 height 0
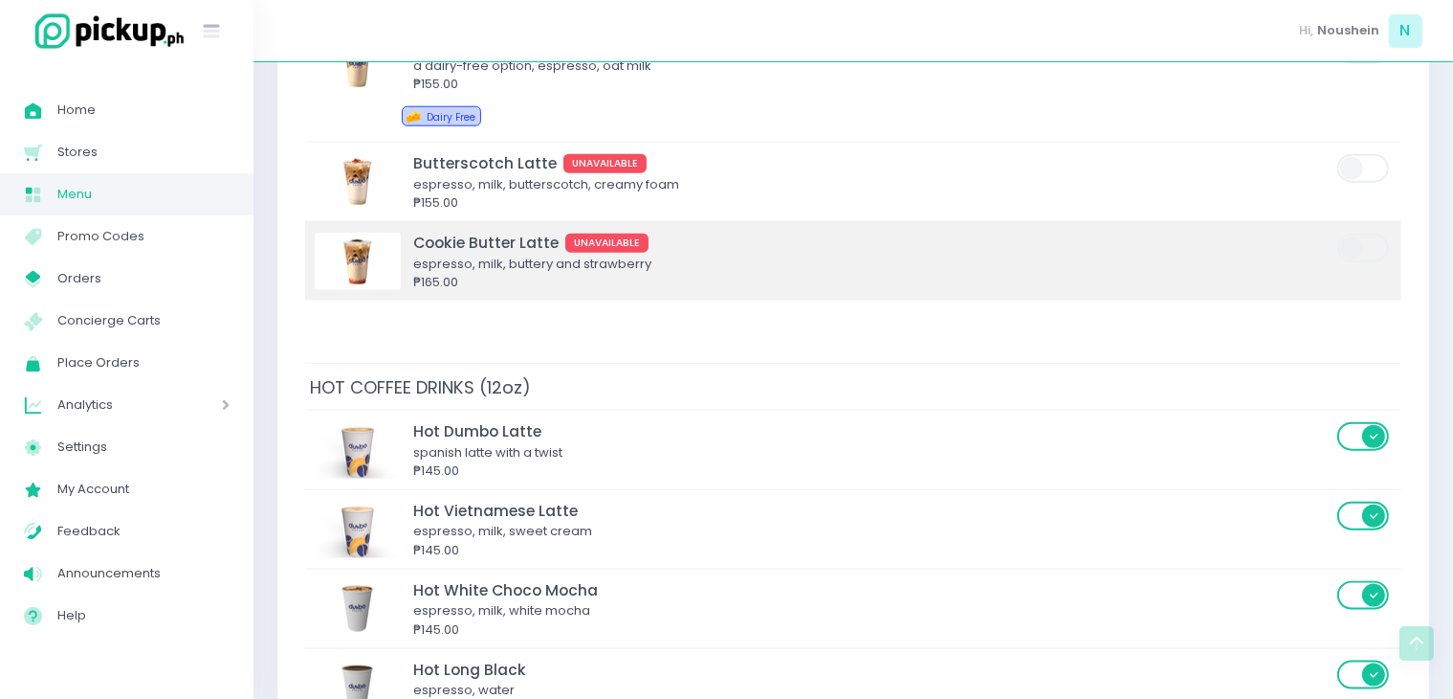
scroll to position [2147, 0]
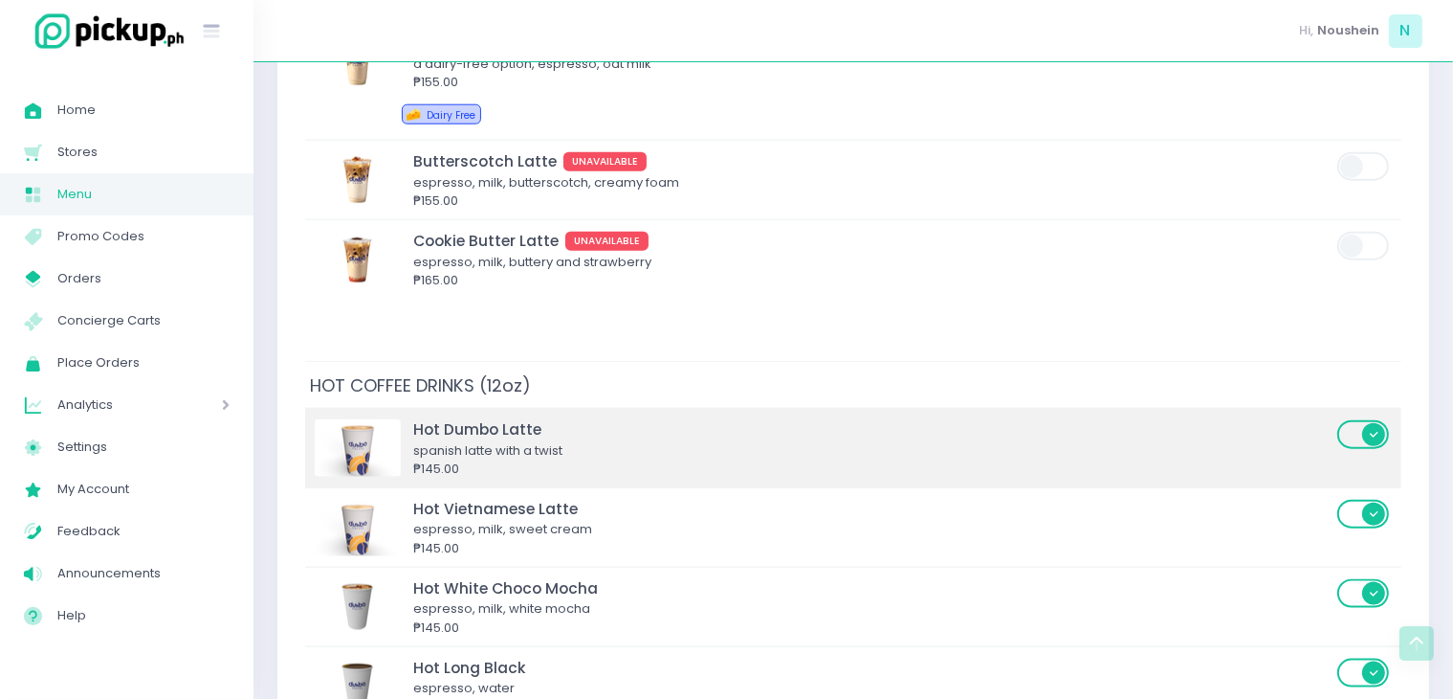
click at [1374, 434] on span at bounding box center [1365, 434] width 55 height 29
click at [382, 418] on input "checkbox" at bounding box center [382, 418] width 0 height 0
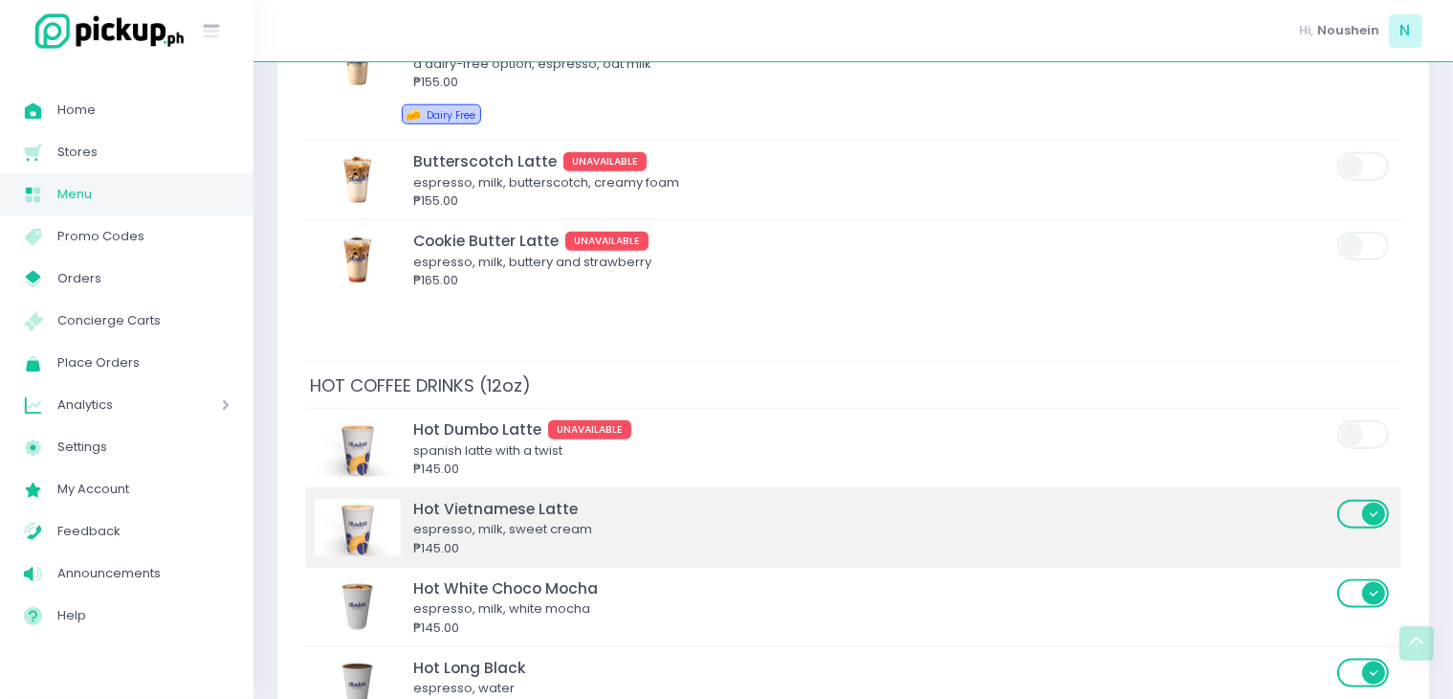
click at [1375, 499] on span at bounding box center [1365, 513] width 55 height 29
click at [382, 498] on input "checkbox" at bounding box center [382, 498] width 0 height 0
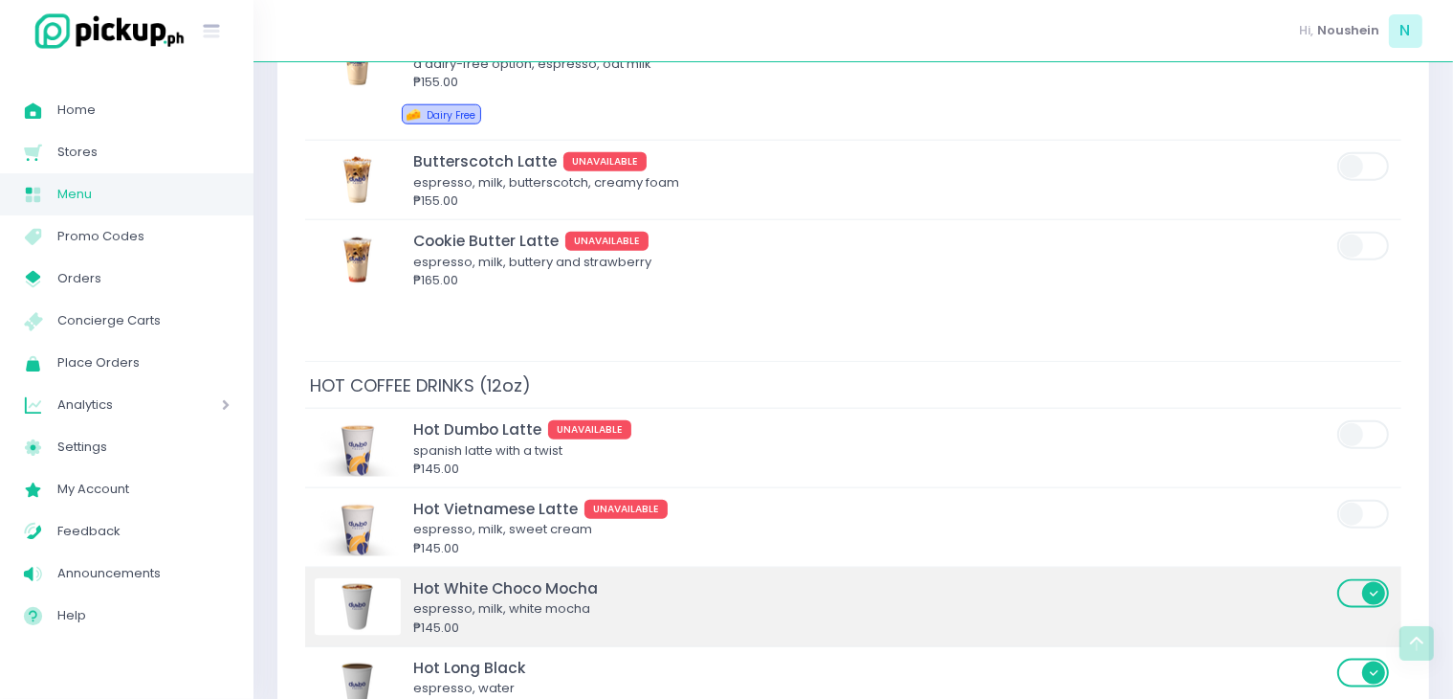
click at [1373, 581] on span at bounding box center [1365, 593] width 55 height 29
click at [382, 577] on input "checkbox" at bounding box center [382, 577] width 0 height 0
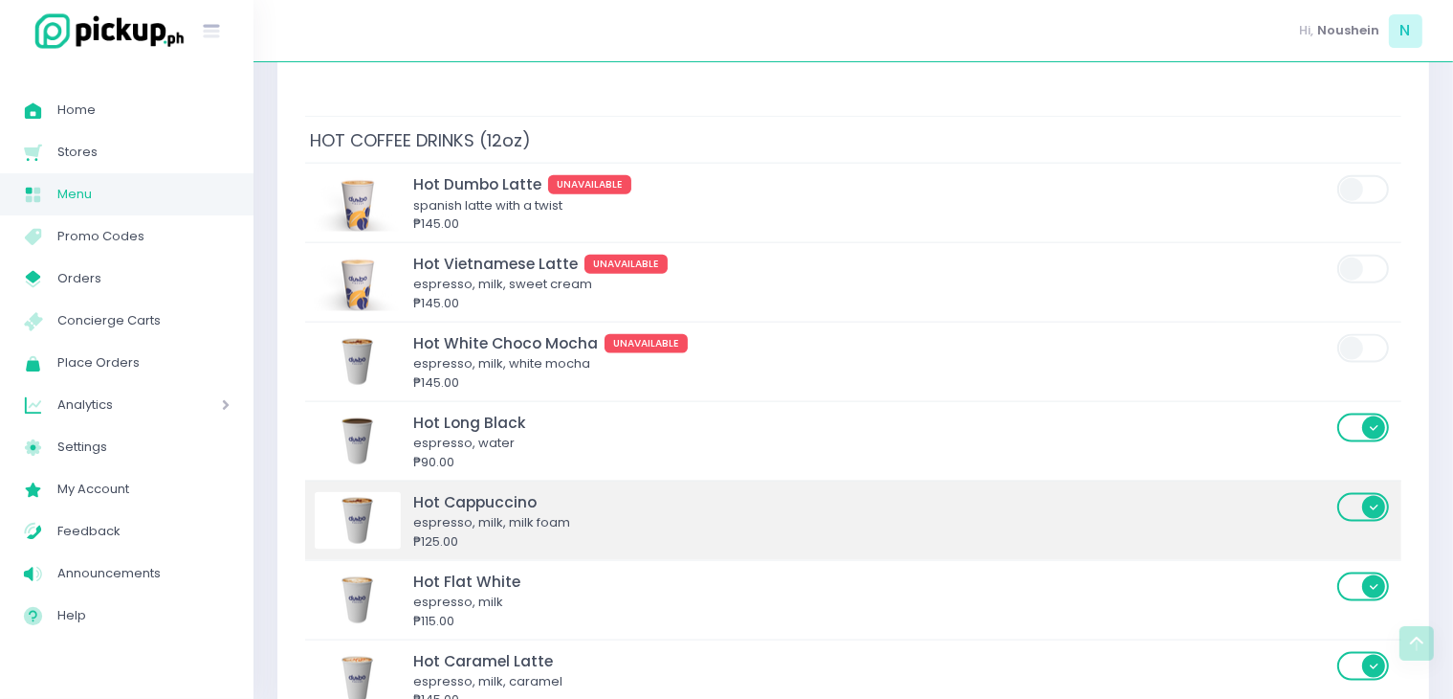
scroll to position [2395, 0]
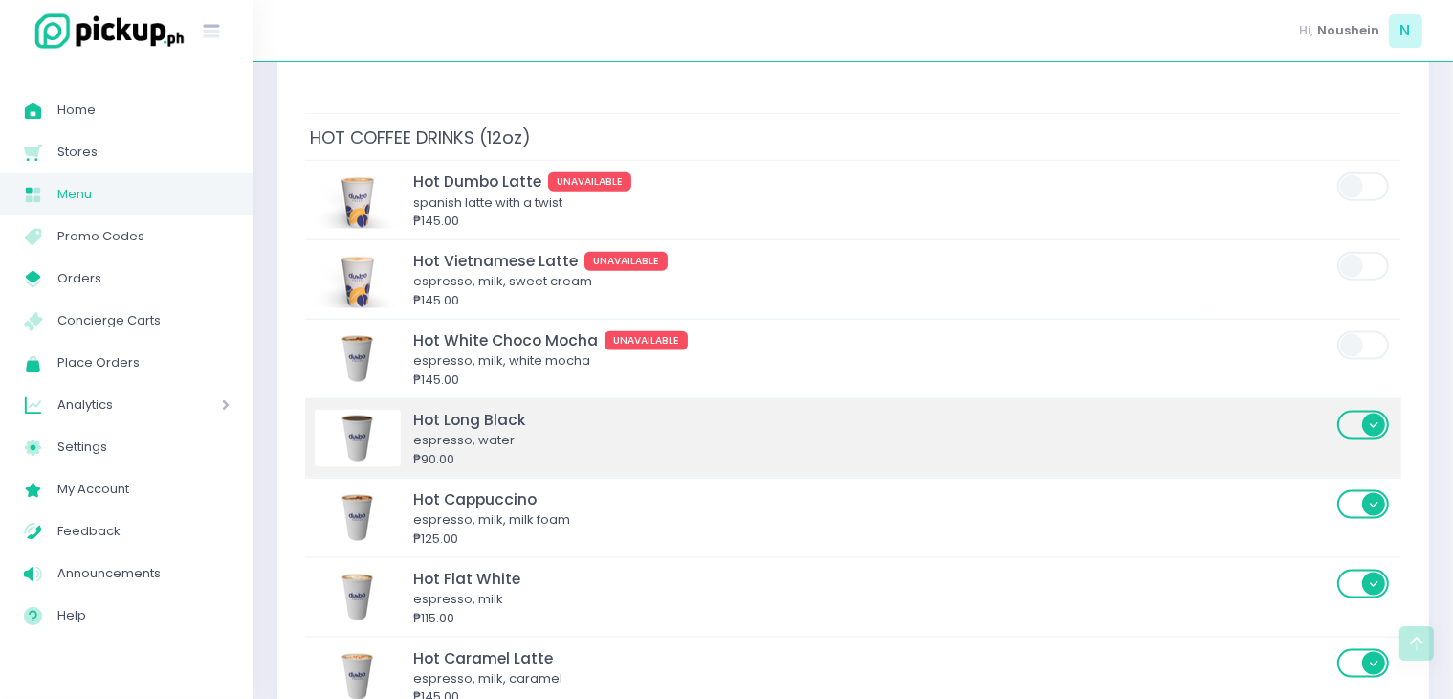
click at [1374, 418] on span at bounding box center [1365, 424] width 55 height 29
click at [382, 409] on input "checkbox" at bounding box center [382, 409] width 0 height 0
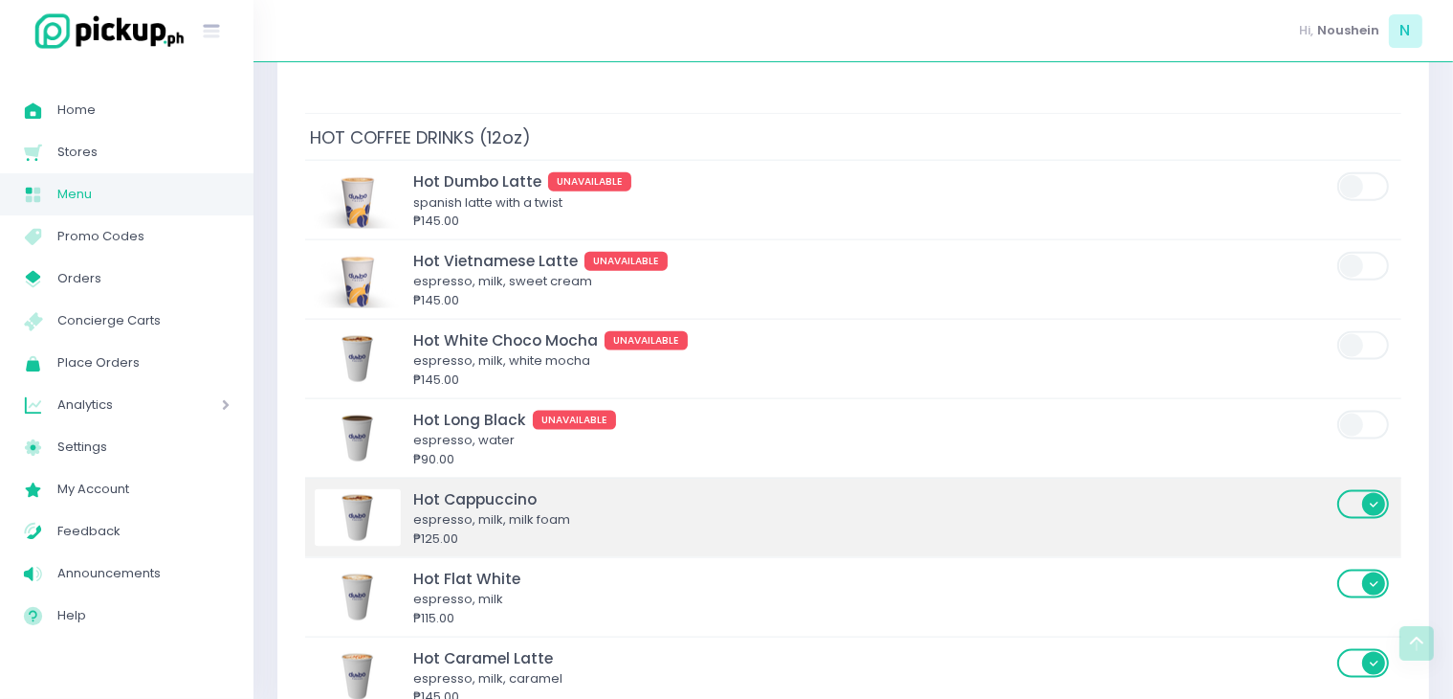
click at [1372, 495] on span at bounding box center [1365, 504] width 55 height 29
click at [382, 488] on input "checkbox" at bounding box center [382, 488] width 0 height 0
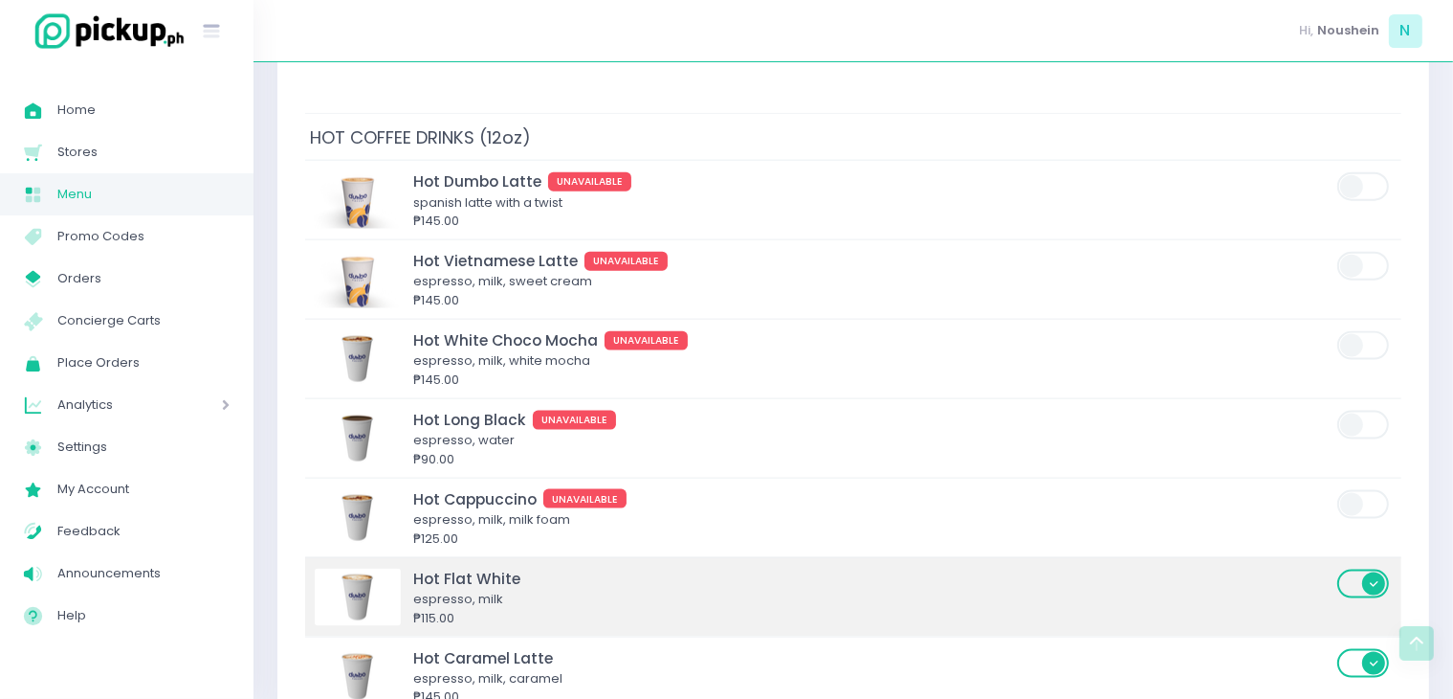
click at [1373, 571] on span at bounding box center [1365, 583] width 55 height 29
click at [382, 567] on input "checkbox" at bounding box center [382, 567] width 0 height 0
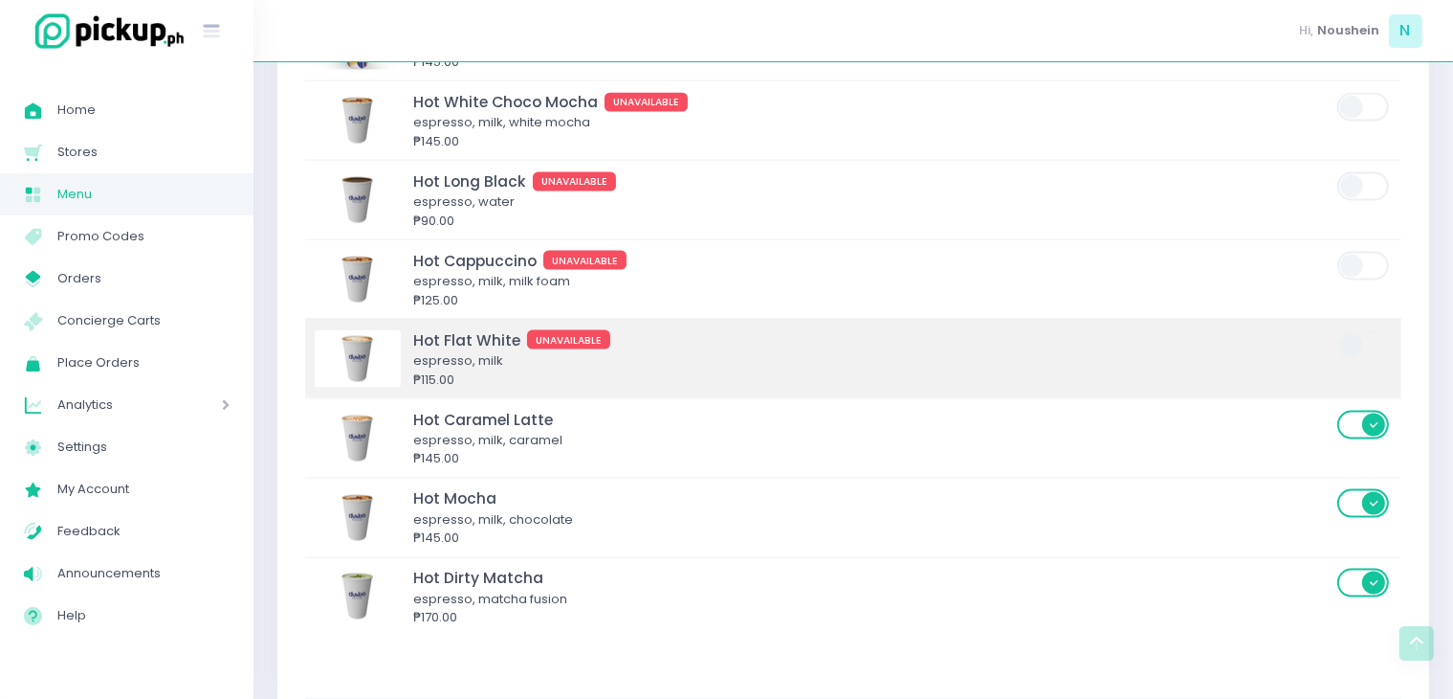
scroll to position [2640, 0]
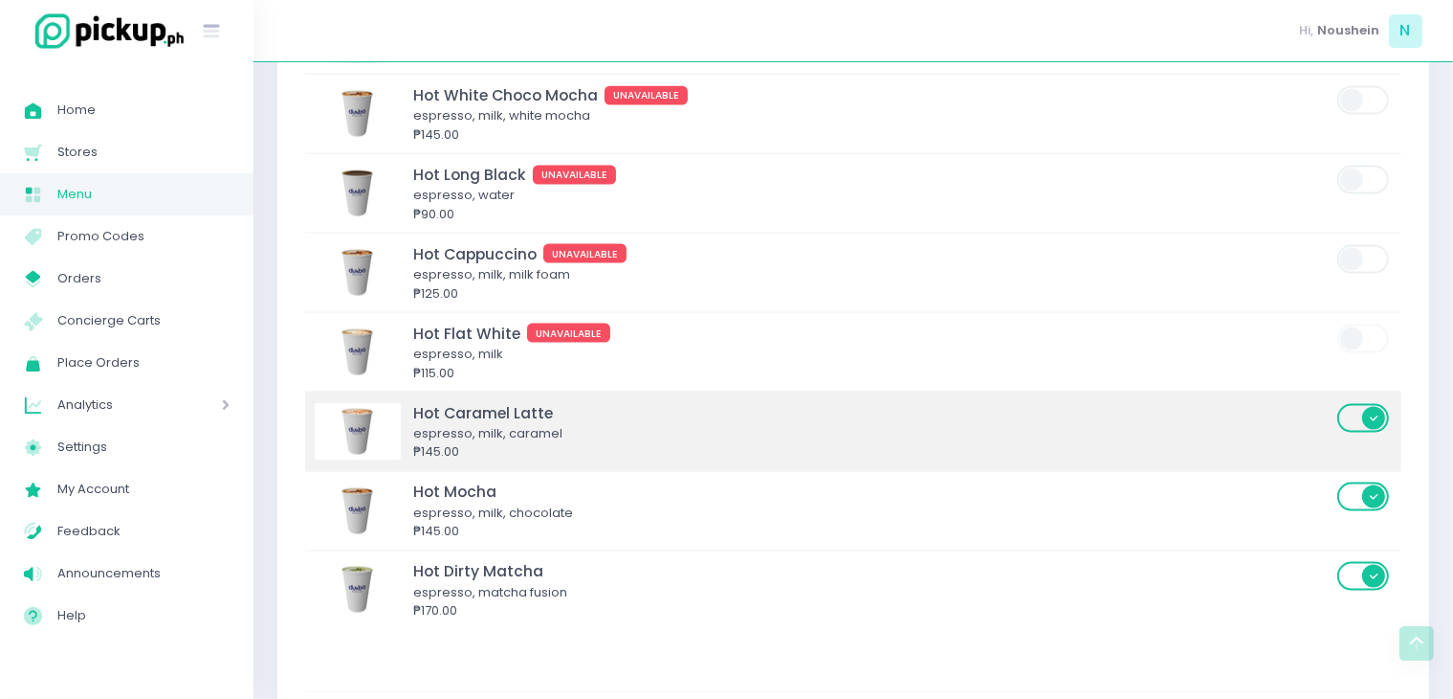
click at [1371, 428] on span at bounding box center [1365, 431] width 55 height 59
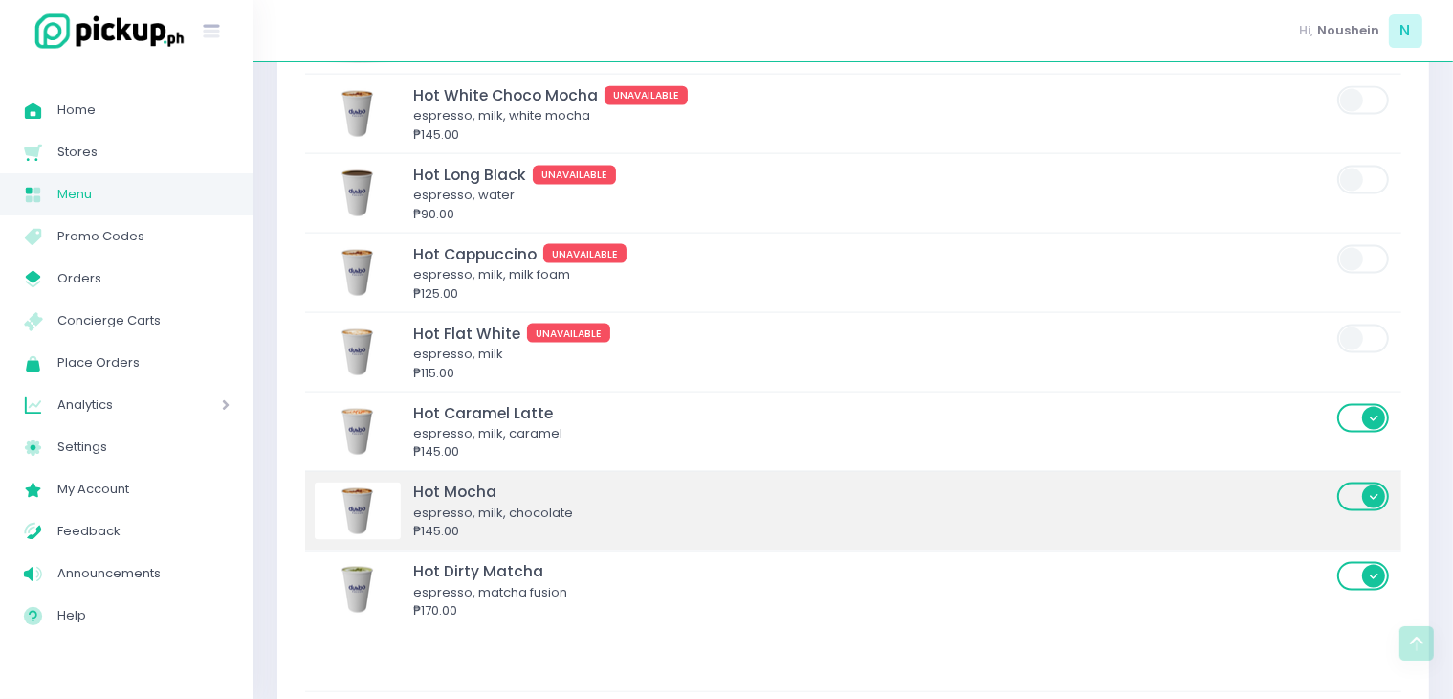
click at [1382, 491] on span at bounding box center [1365, 496] width 55 height 29
click at [382, 480] on input "checkbox" at bounding box center [382, 480] width 0 height 0
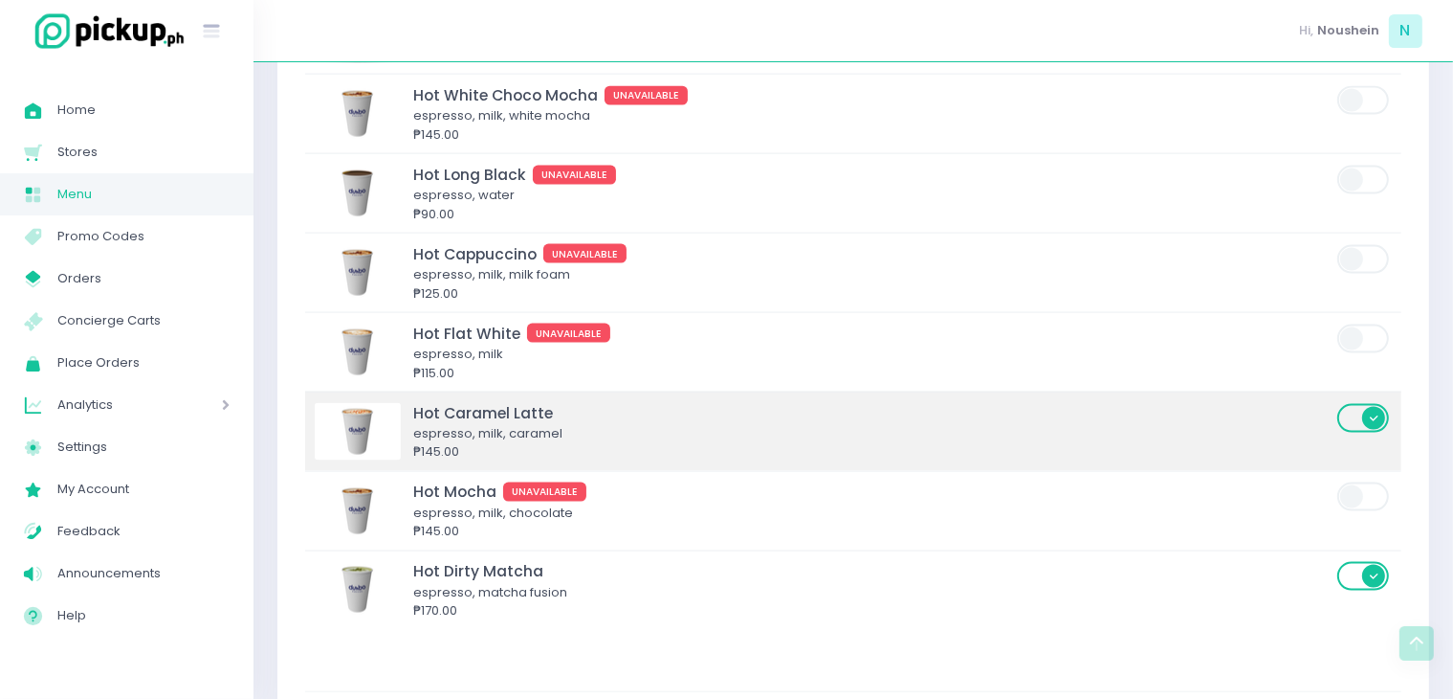
click at [1386, 404] on span at bounding box center [1365, 418] width 55 height 29
click at [382, 402] on input "checkbox" at bounding box center [382, 402] width 0 height 0
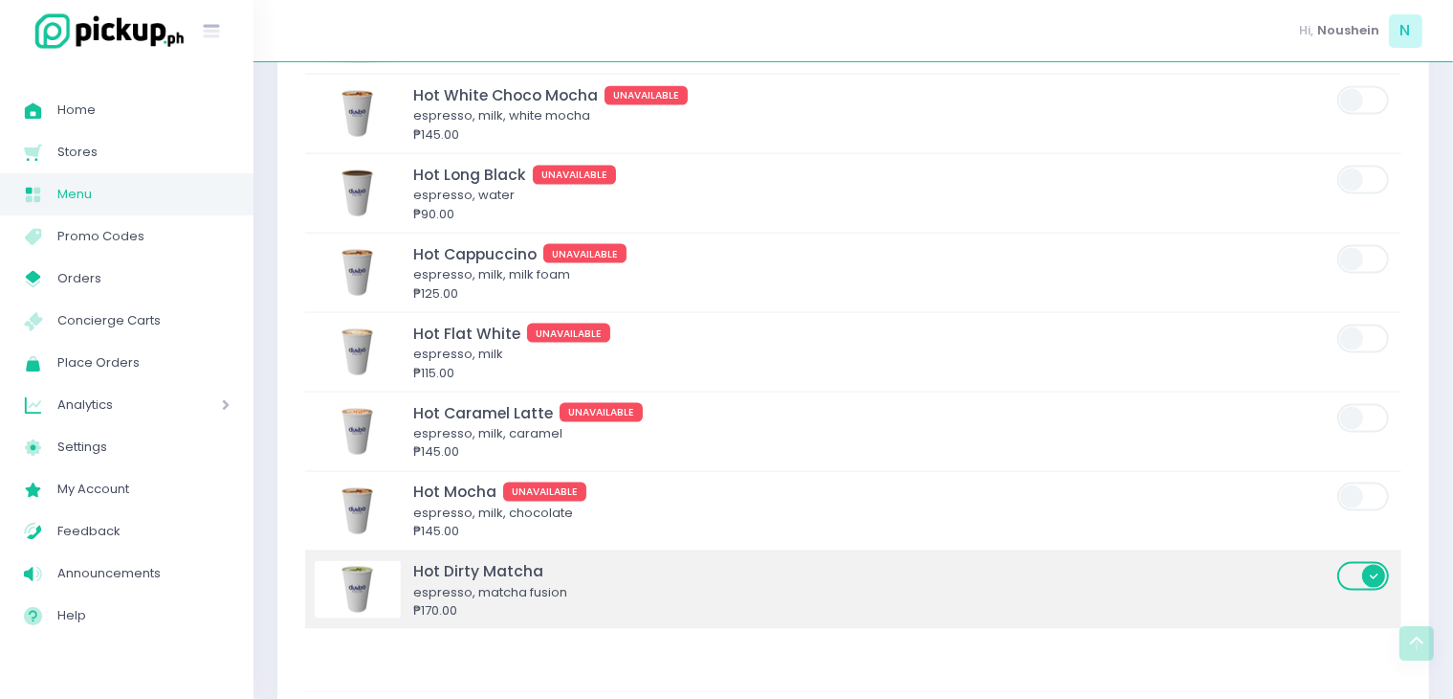
click at [1371, 567] on span at bounding box center [1365, 576] width 55 height 29
click at [382, 560] on input "checkbox" at bounding box center [382, 560] width 0 height 0
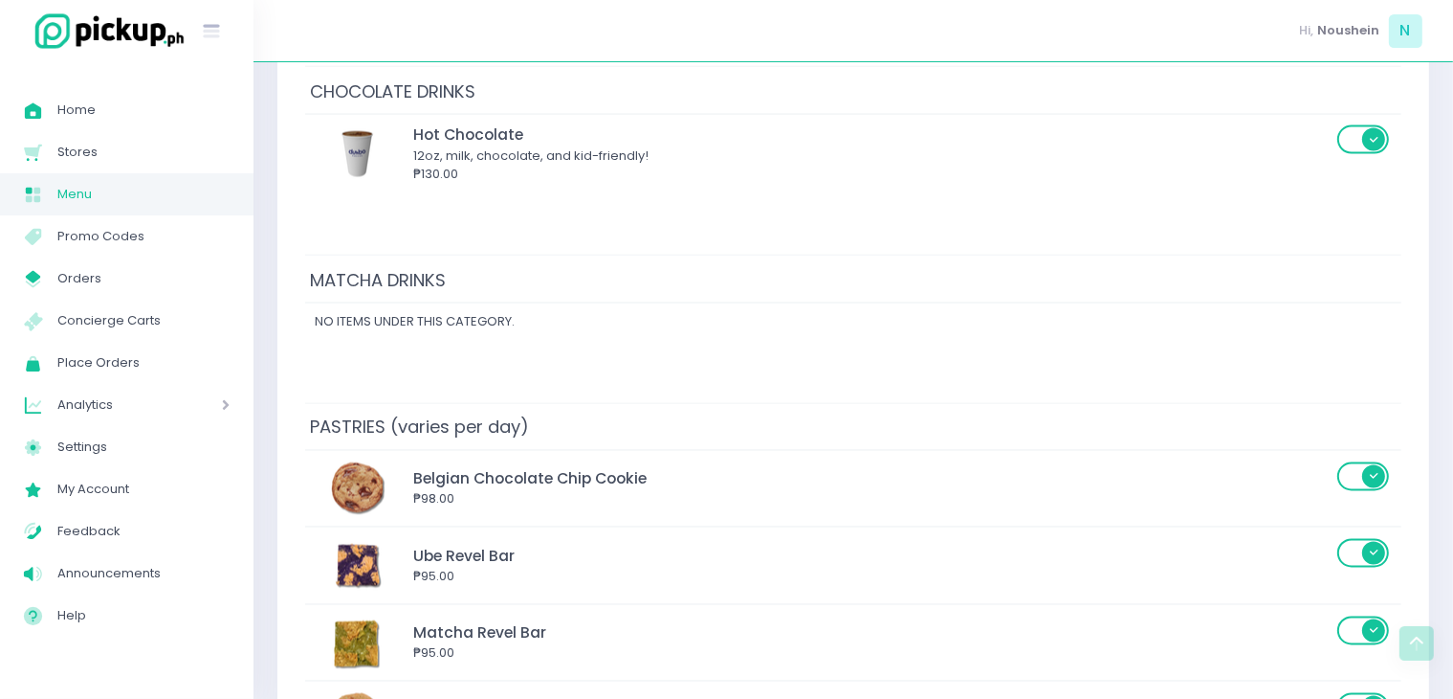
scroll to position [3269, 0]
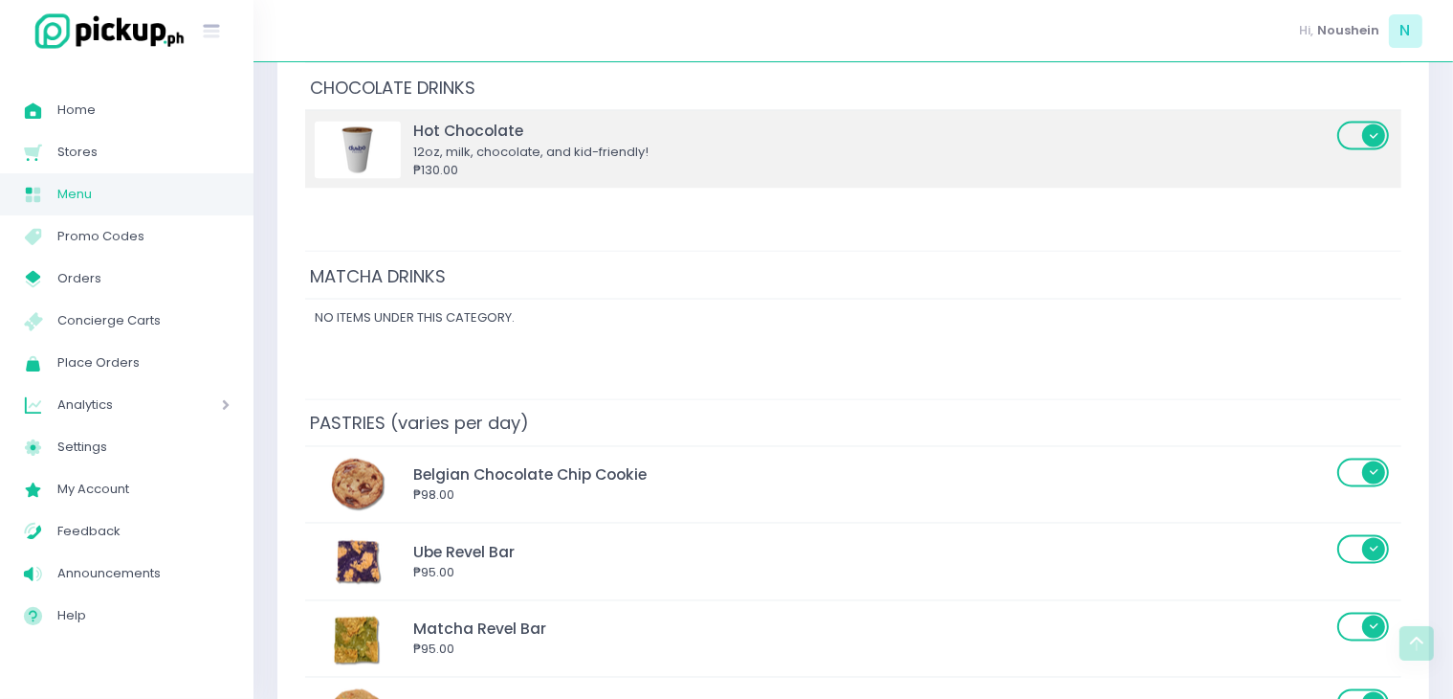
click at [1364, 135] on span at bounding box center [1365, 136] width 55 height 29
click at [382, 120] on input "checkbox" at bounding box center [382, 120] width 0 height 0
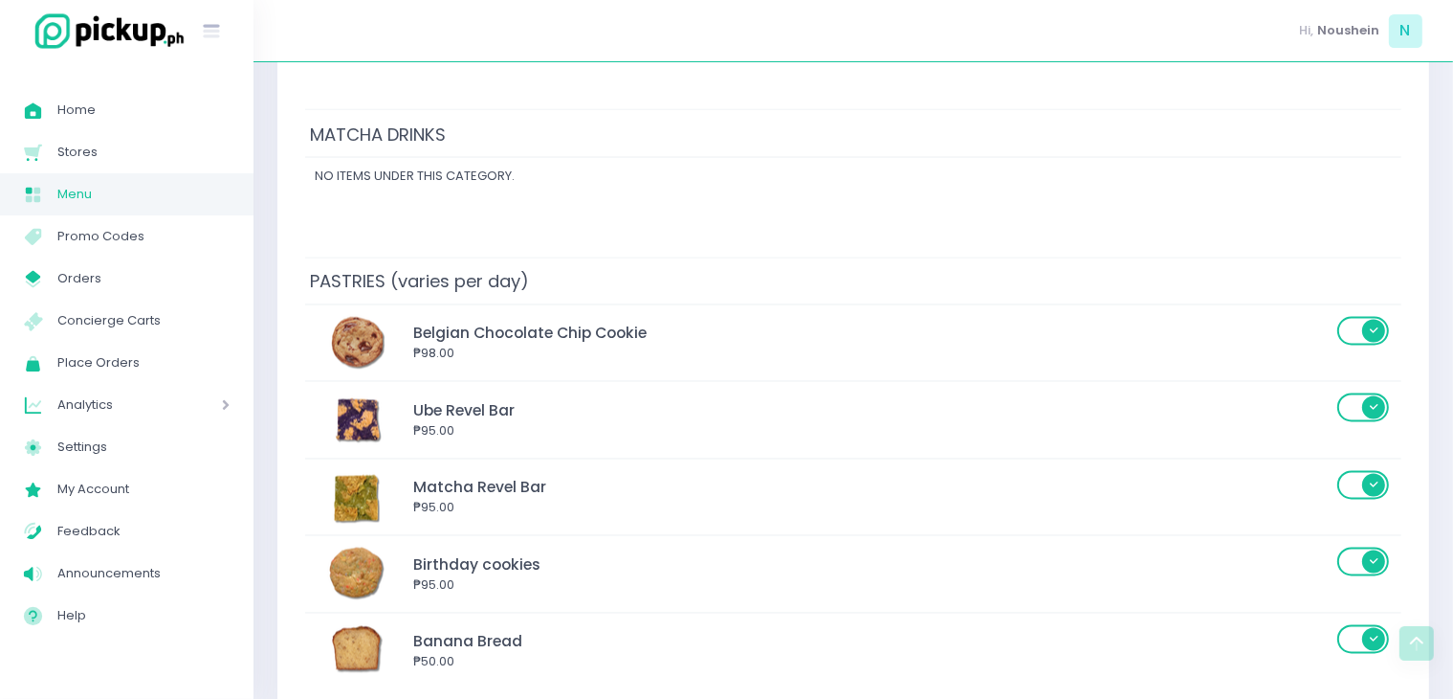
scroll to position [3410, 0]
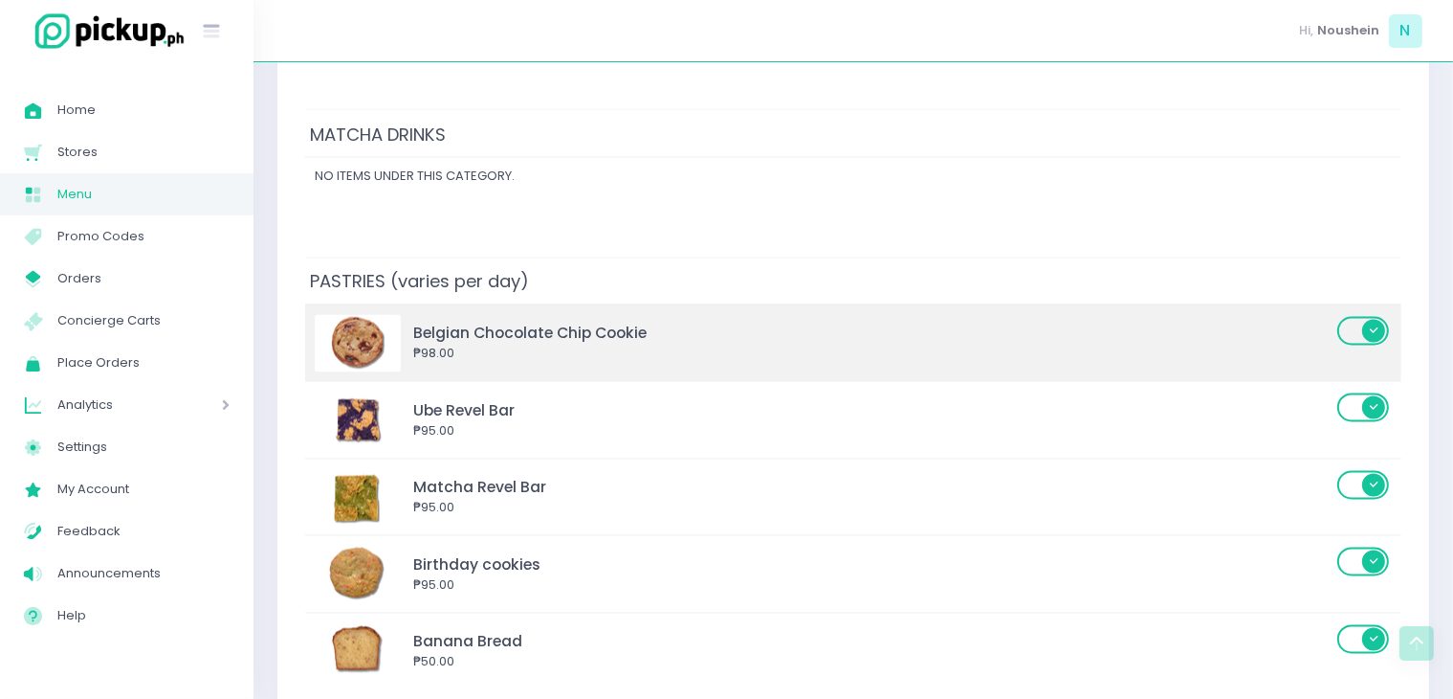
click at [1366, 320] on span at bounding box center [1365, 331] width 55 height 29
click at [382, 315] on input "checkbox" at bounding box center [382, 315] width 0 height 0
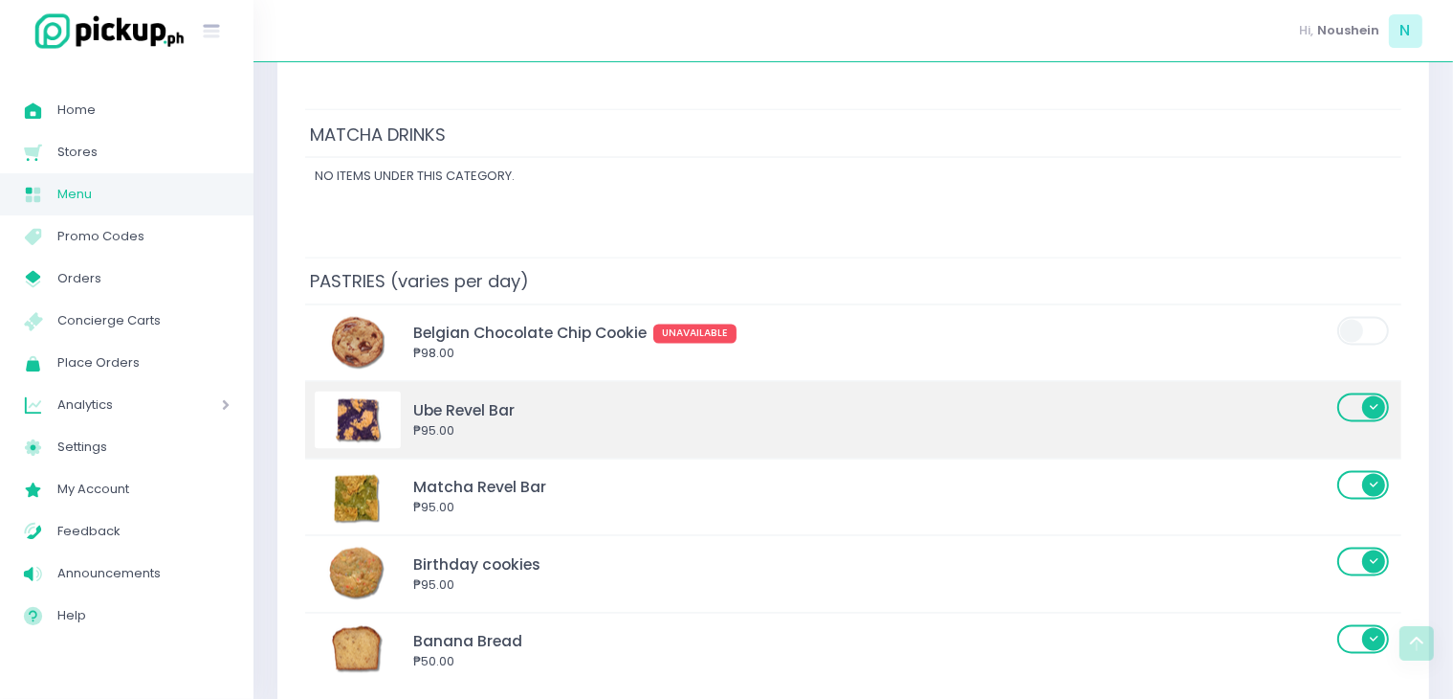
click at [1374, 393] on span at bounding box center [1365, 407] width 55 height 29
click at [382, 391] on input "checkbox" at bounding box center [382, 391] width 0 height 0
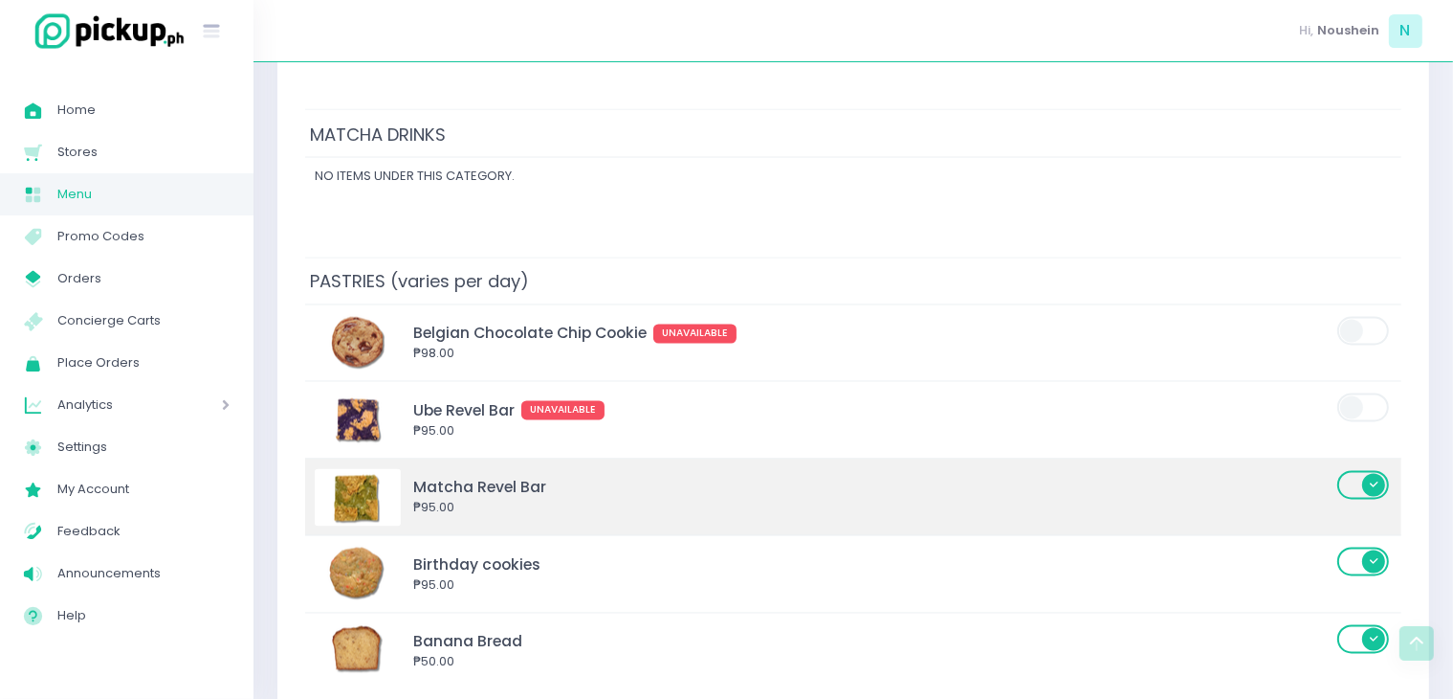
click at [1379, 475] on span at bounding box center [1365, 485] width 55 height 29
click at [382, 469] on input "checkbox" at bounding box center [382, 469] width 0 height 0
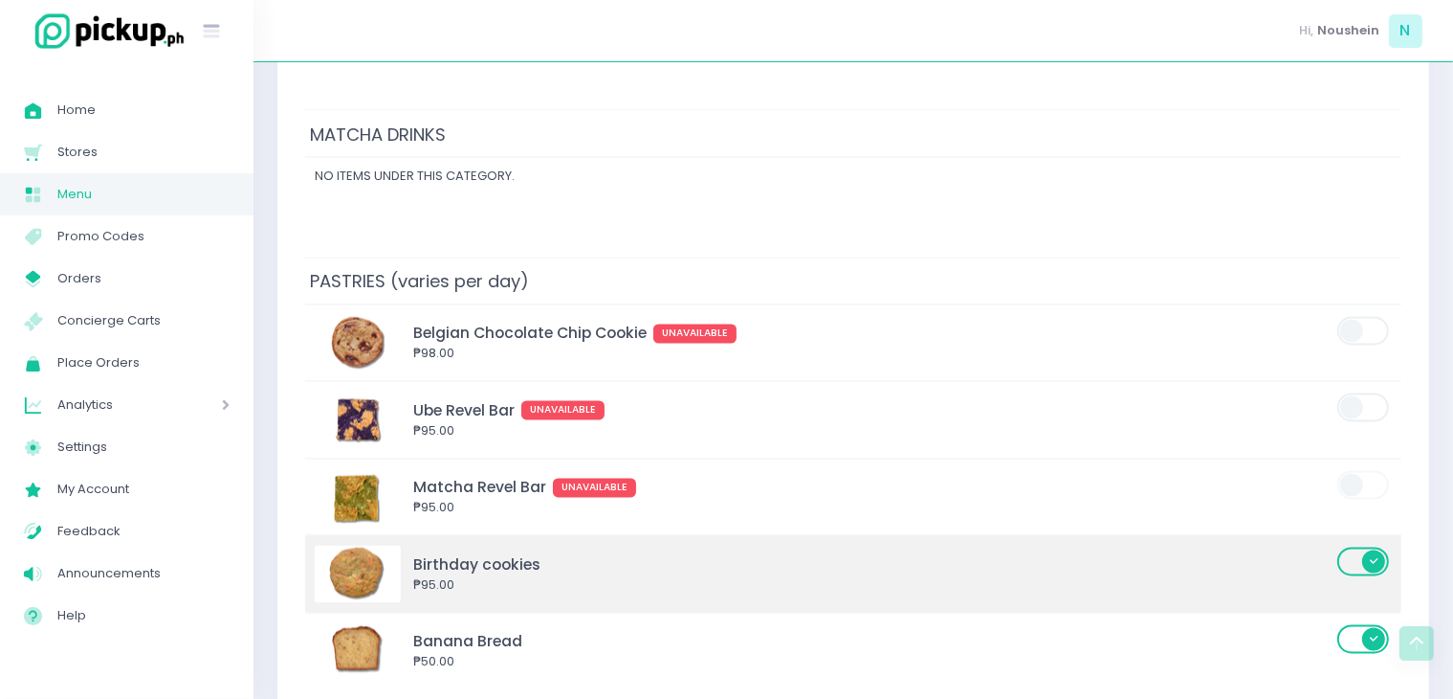
click at [1378, 548] on span at bounding box center [1365, 561] width 55 height 29
click at [382, 545] on input "checkbox" at bounding box center [382, 545] width 0 height 0
click at [1378, 548] on span at bounding box center [1365, 561] width 55 height 29
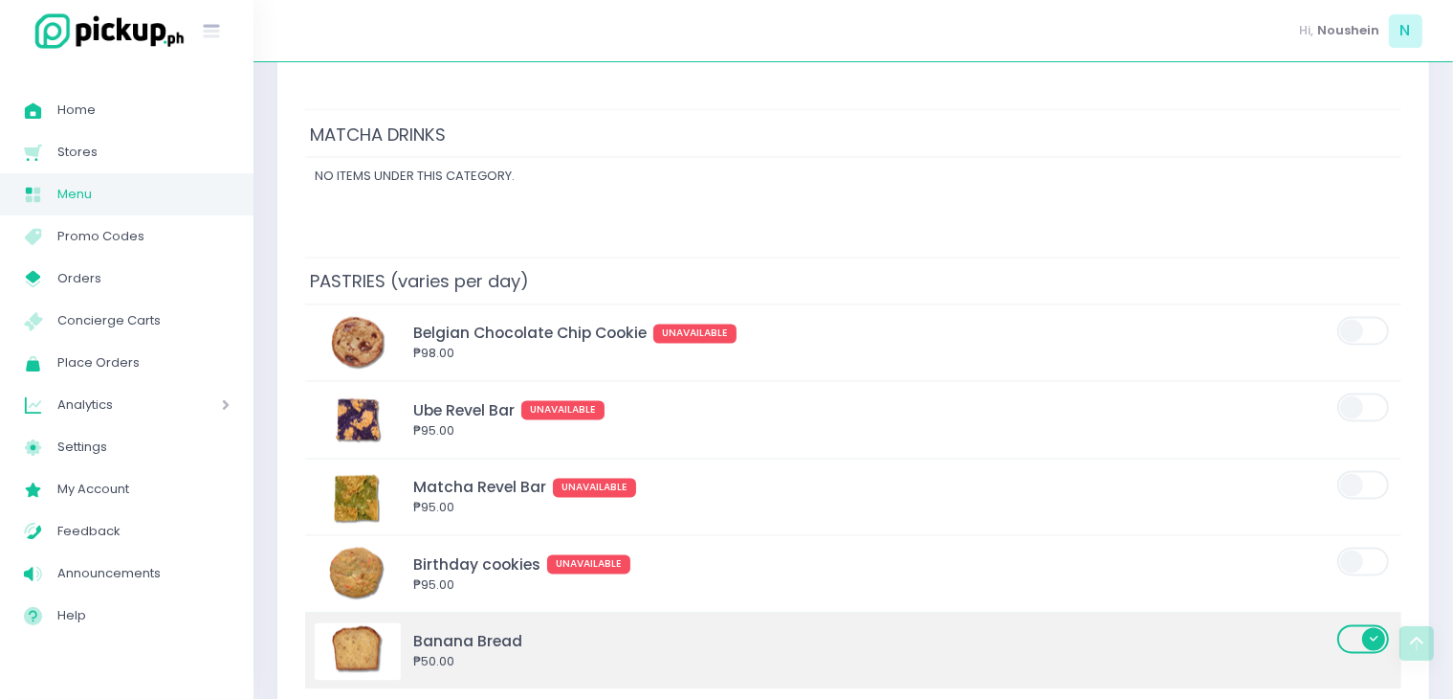
click at [1378, 632] on span at bounding box center [1365, 639] width 55 height 29
click at [382, 623] on input "checkbox" at bounding box center [382, 623] width 0 height 0
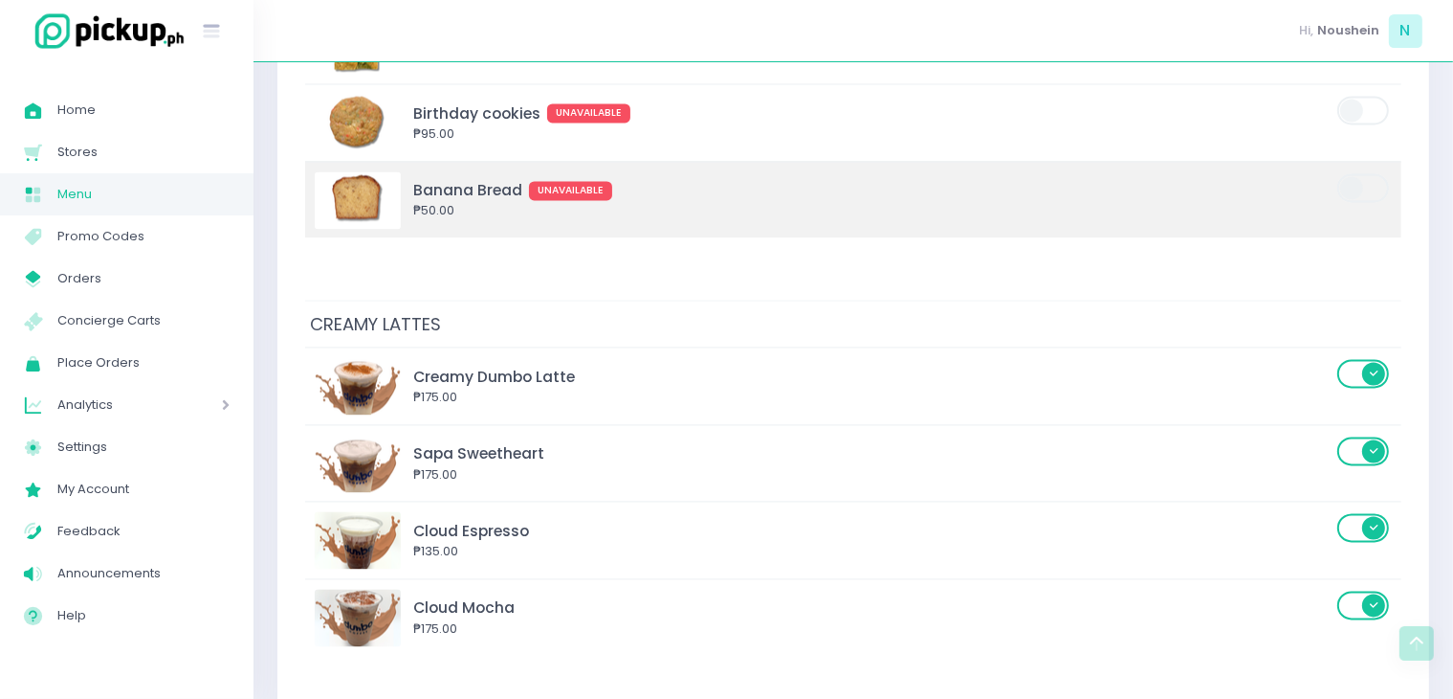
scroll to position [3866, 0]
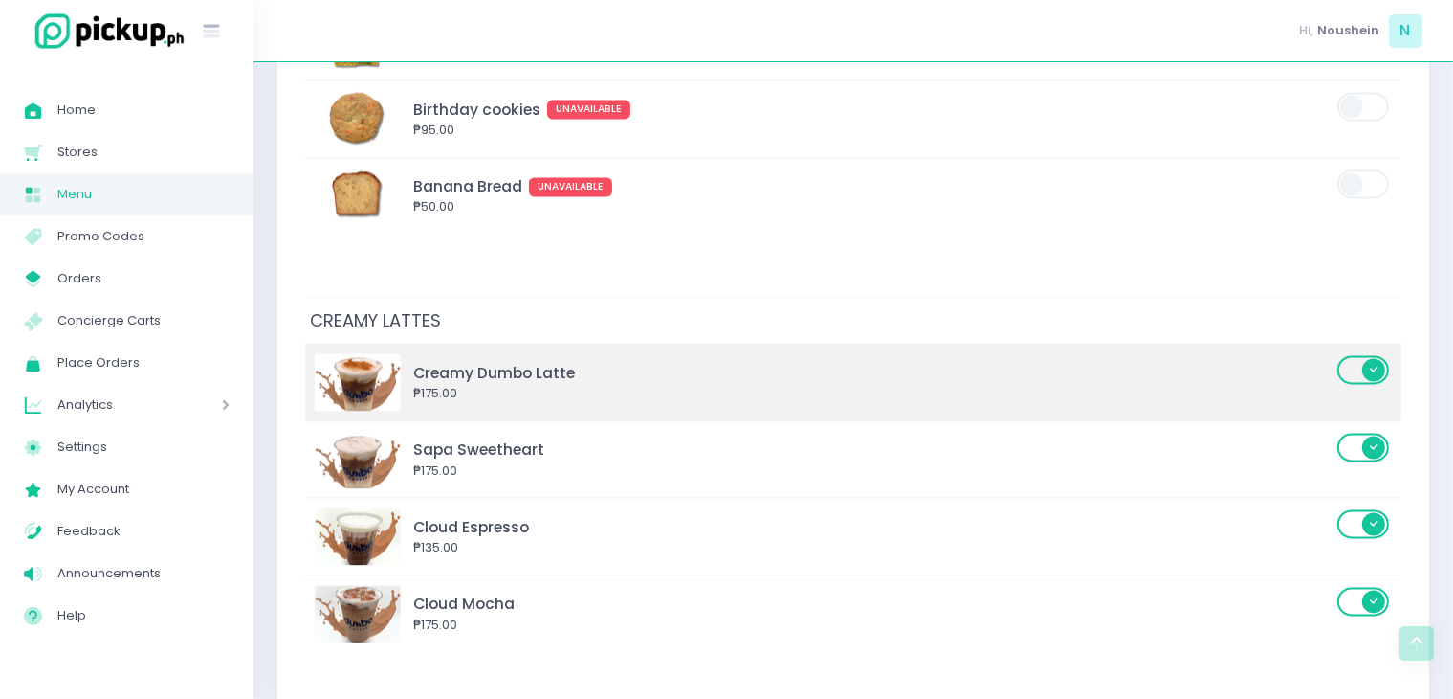
click at [1364, 371] on span at bounding box center [1365, 369] width 55 height 29
click at [382, 353] on input "checkbox" at bounding box center [382, 353] width 0 height 0
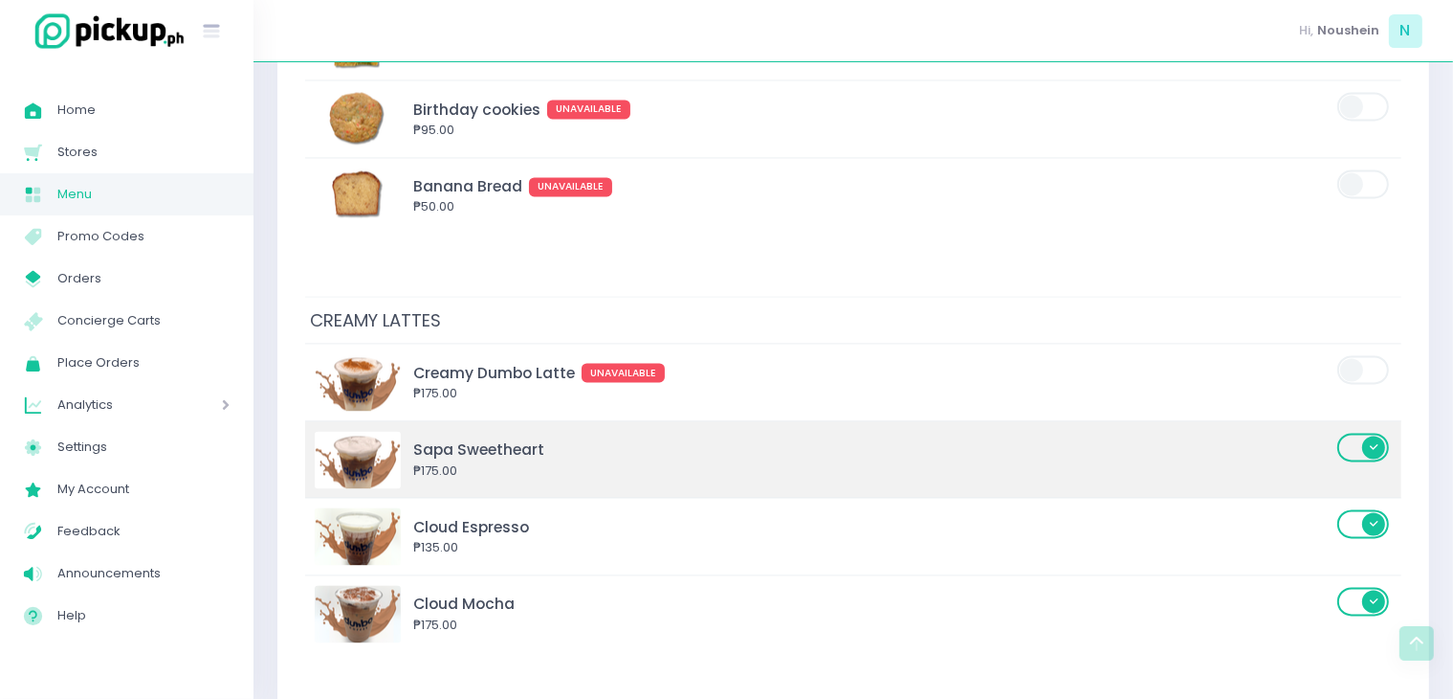
click at [1371, 440] on span at bounding box center [1365, 447] width 55 height 29
click at [382, 431] on input "checkbox" at bounding box center [382, 431] width 0 height 0
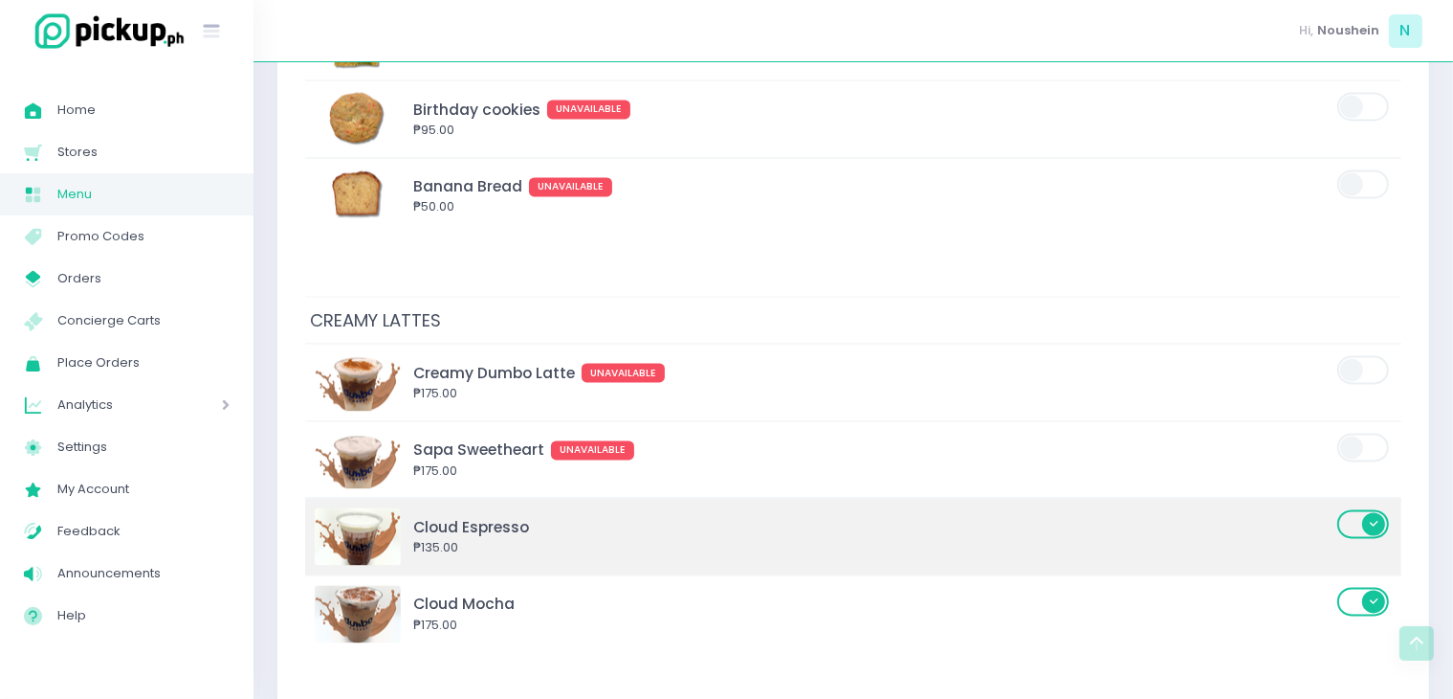
click at [1377, 509] on span at bounding box center [1365, 523] width 55 height 29
click at [382, 507] on input "checkbox" at bounding box center [382, 507] width 0 height 0
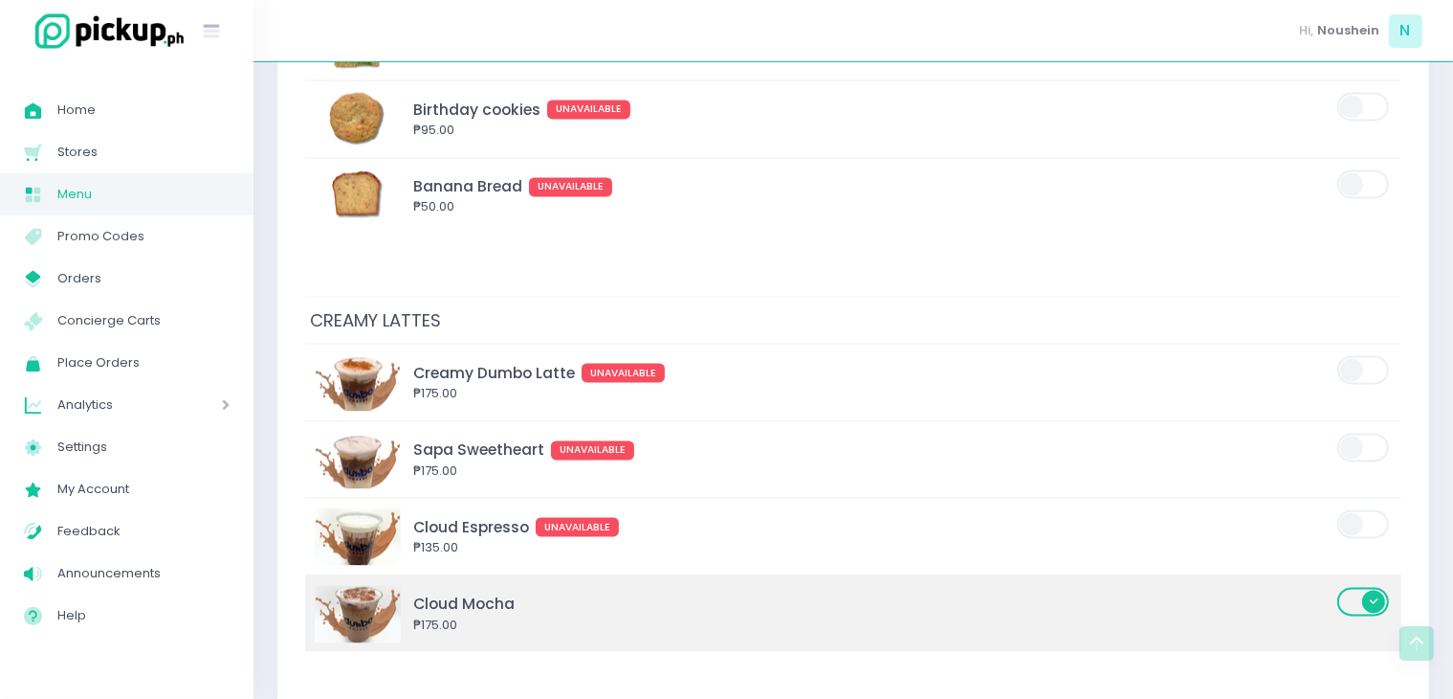
click at [1373, 587] on span at bounding box center [1365, 601] width 55 height 29
click at [382, 585] on input "checkbox" at bounding box center [382, 585] width 0 height 0
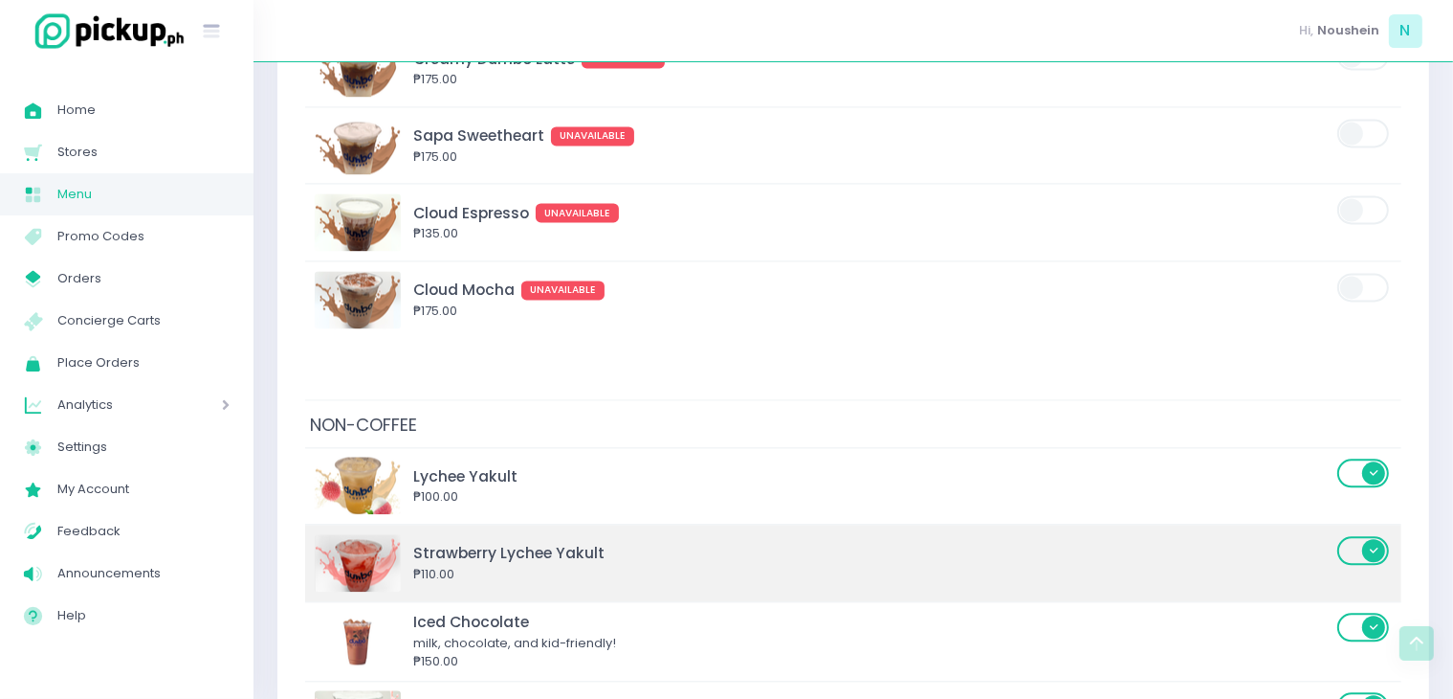
scroll to position [4183, 0]
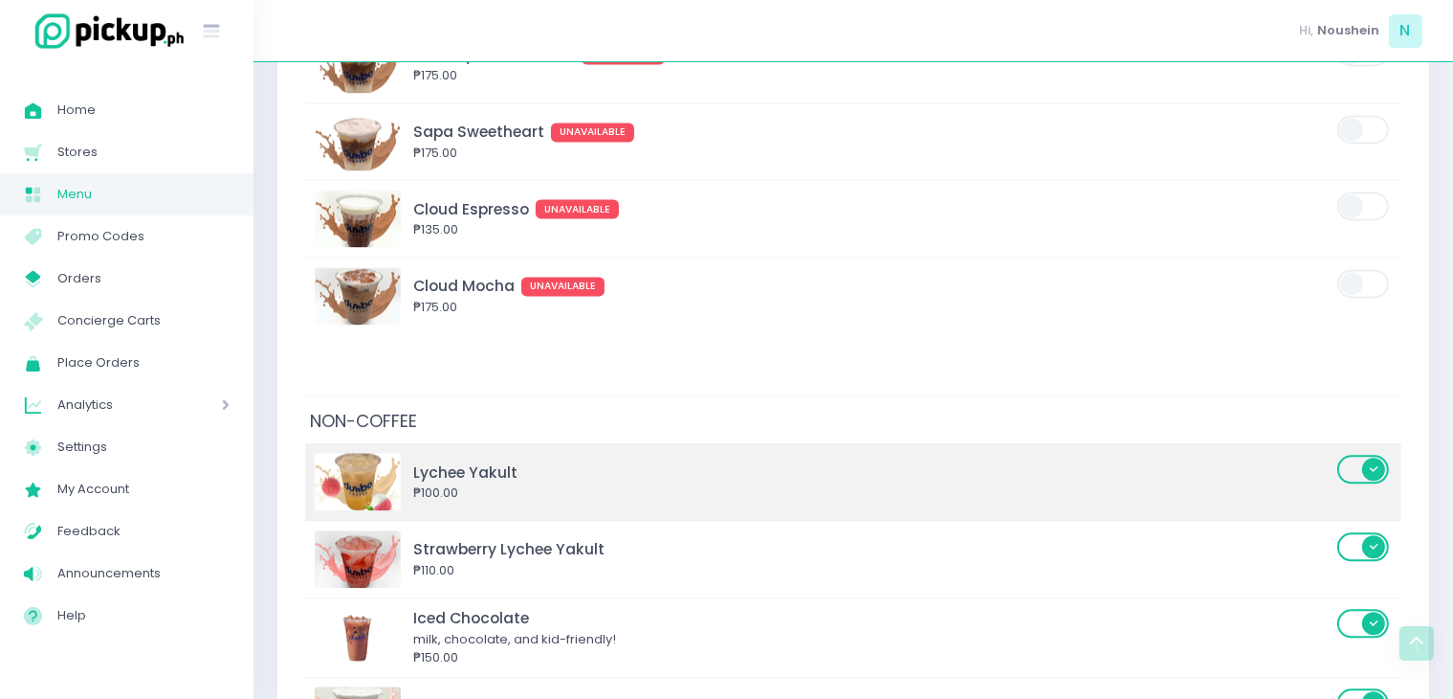
click at [1374, 455] on span at bounding box center [1365, 469] width 55 height 29
click at [382, 453] on input "checkbox" at bounding box center [382, 453] width 0 height 0
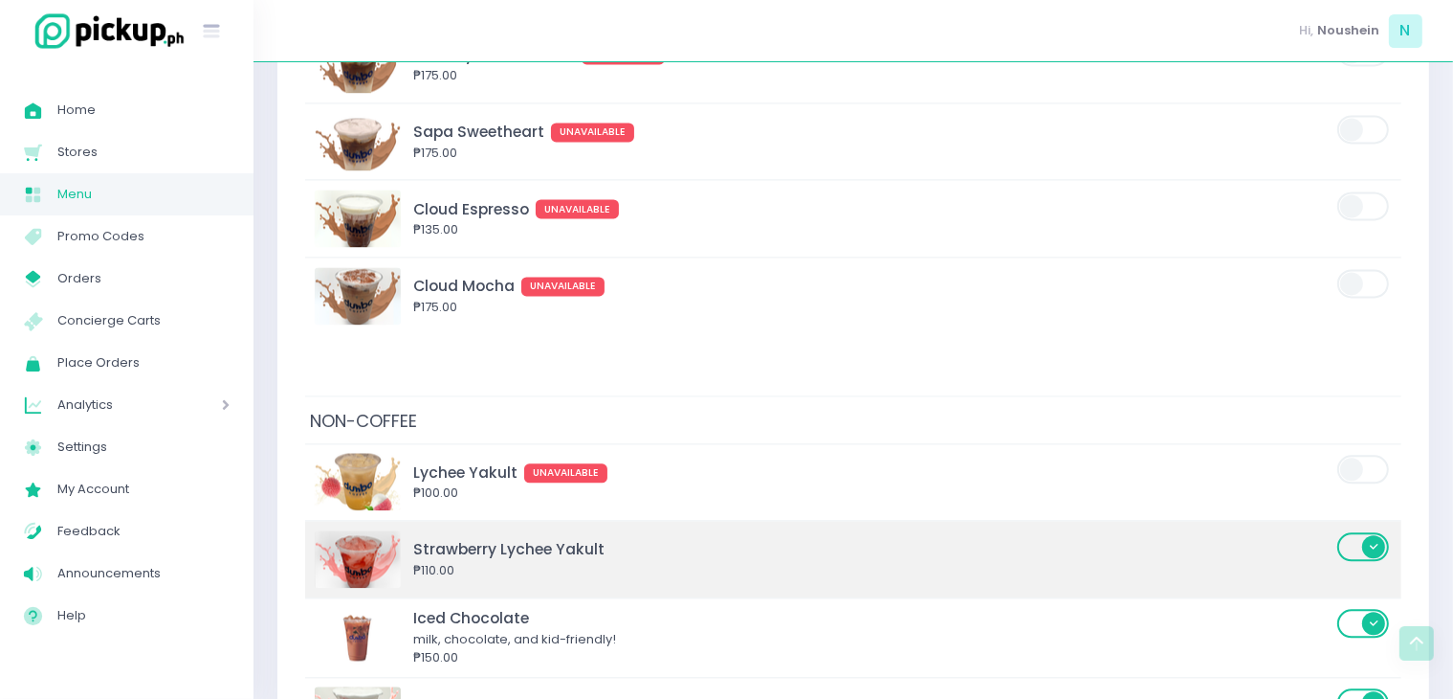
click at [1366, 541] on span at bounding box center [1365, 546] width 55 height 29
click at [382, 530] on input "checkbox" at bounding box center [382, 530] width 0 height 0
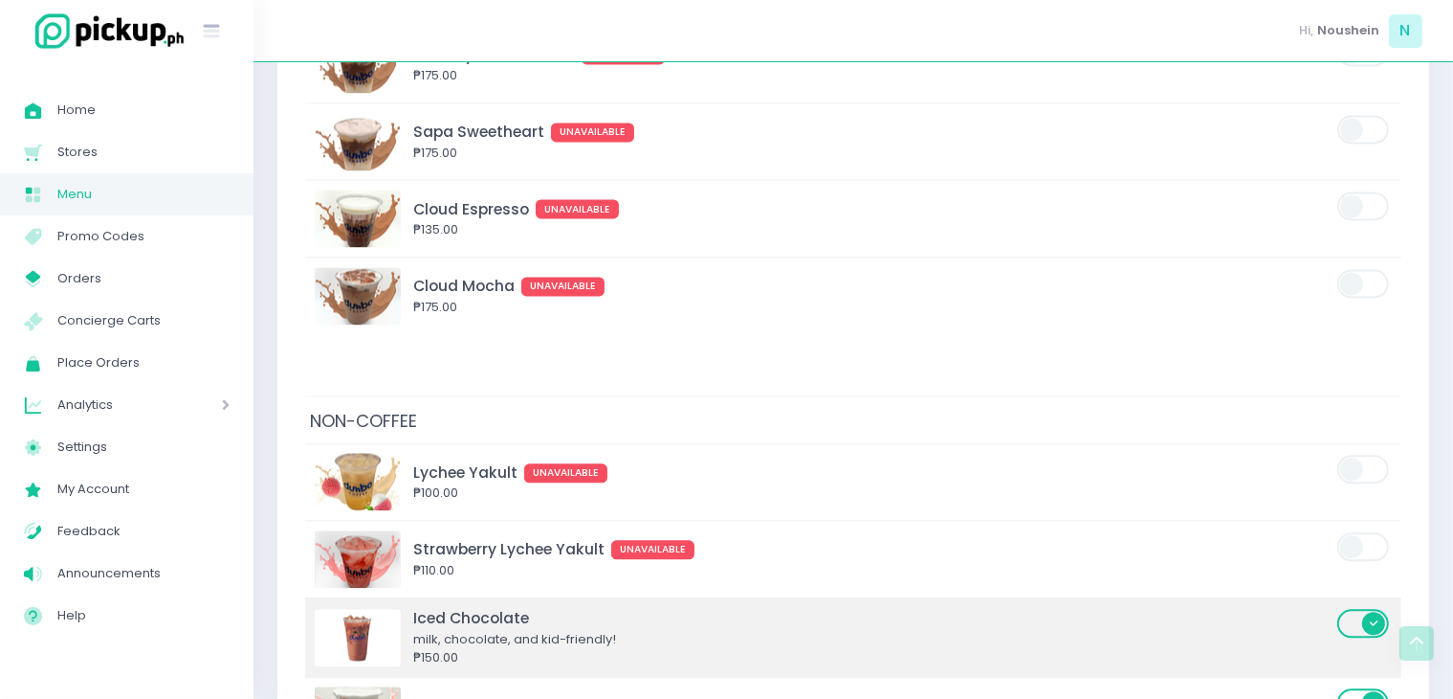
click at [1376, 609] on span at bounding box center [1365, 623] width 55 height 29
click at [382, 607] on input "checkbox" at bounding box center [382, 607] width 0 height 0
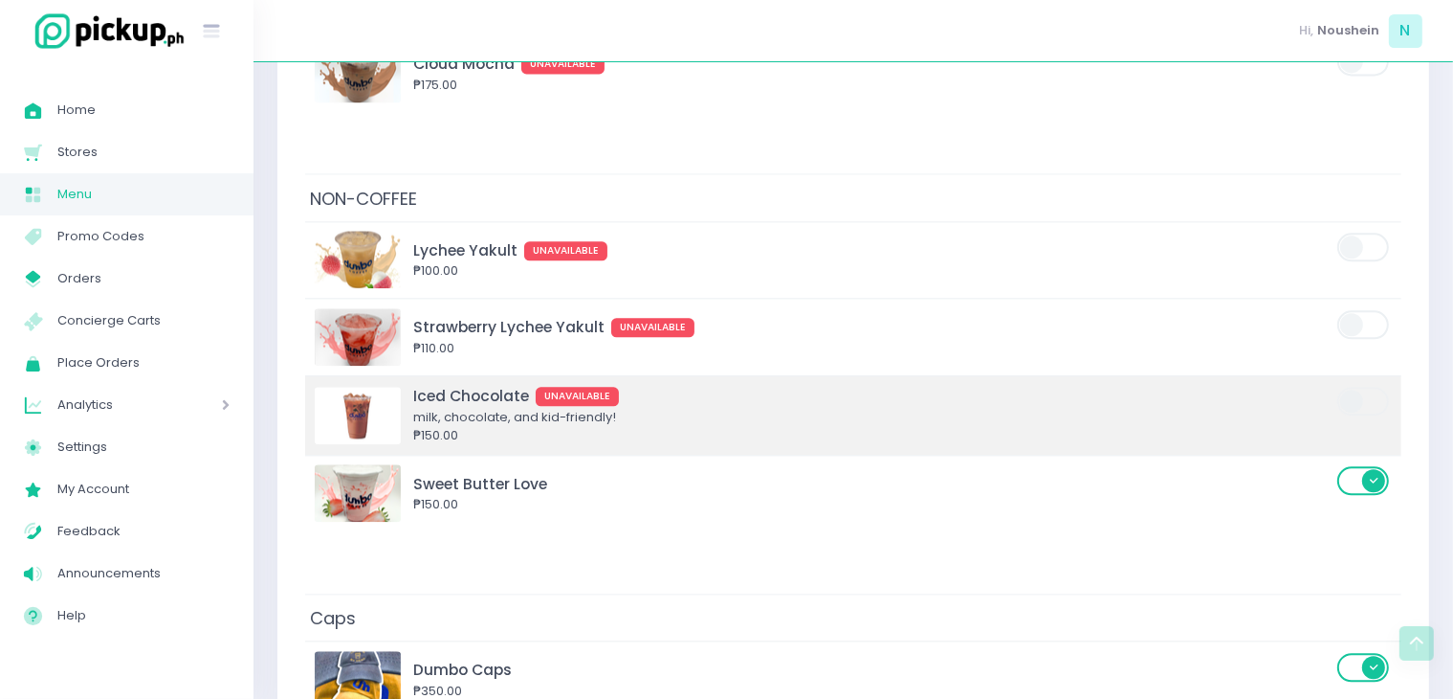
scroll to position [4447, 0]
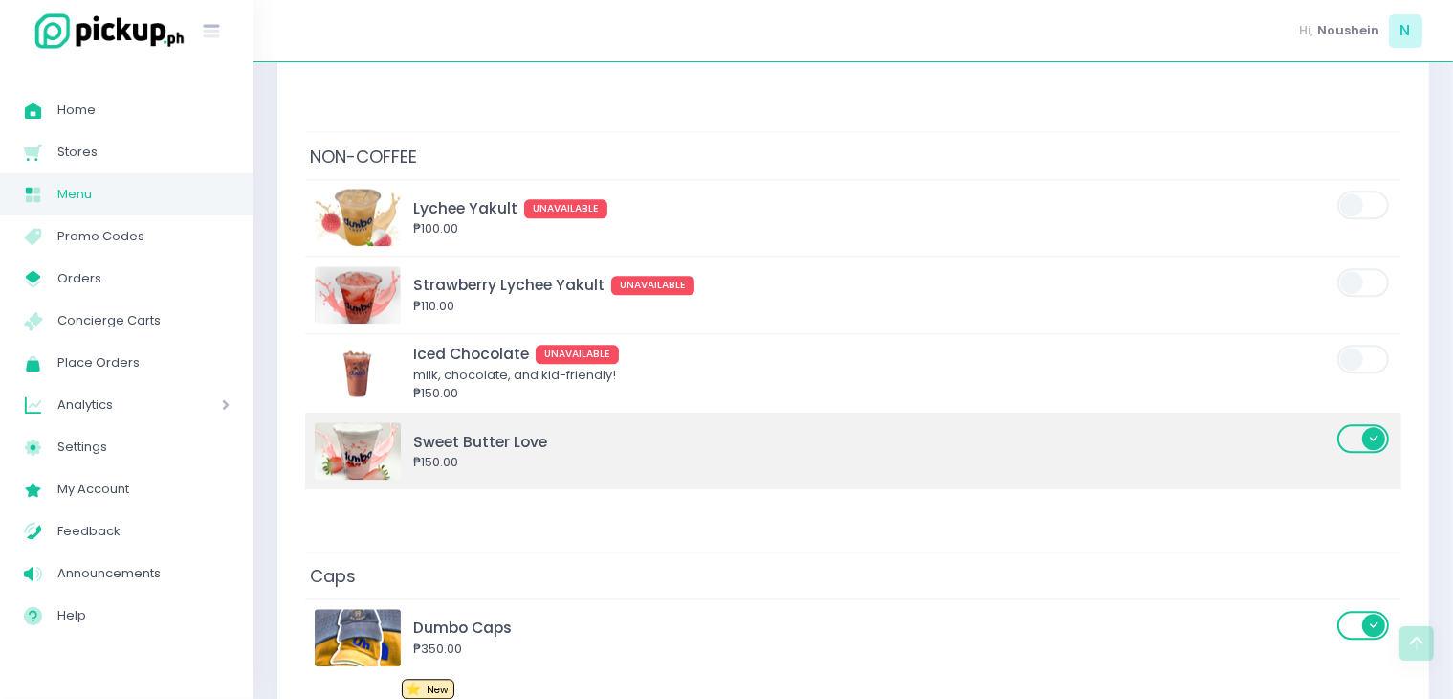
click at [1374, 424] on span at bounding box center [1365, 438] width 55 height 29
click at [382, 422] on input "checkbox" at bounding box center [382, 422] width 0 height 0
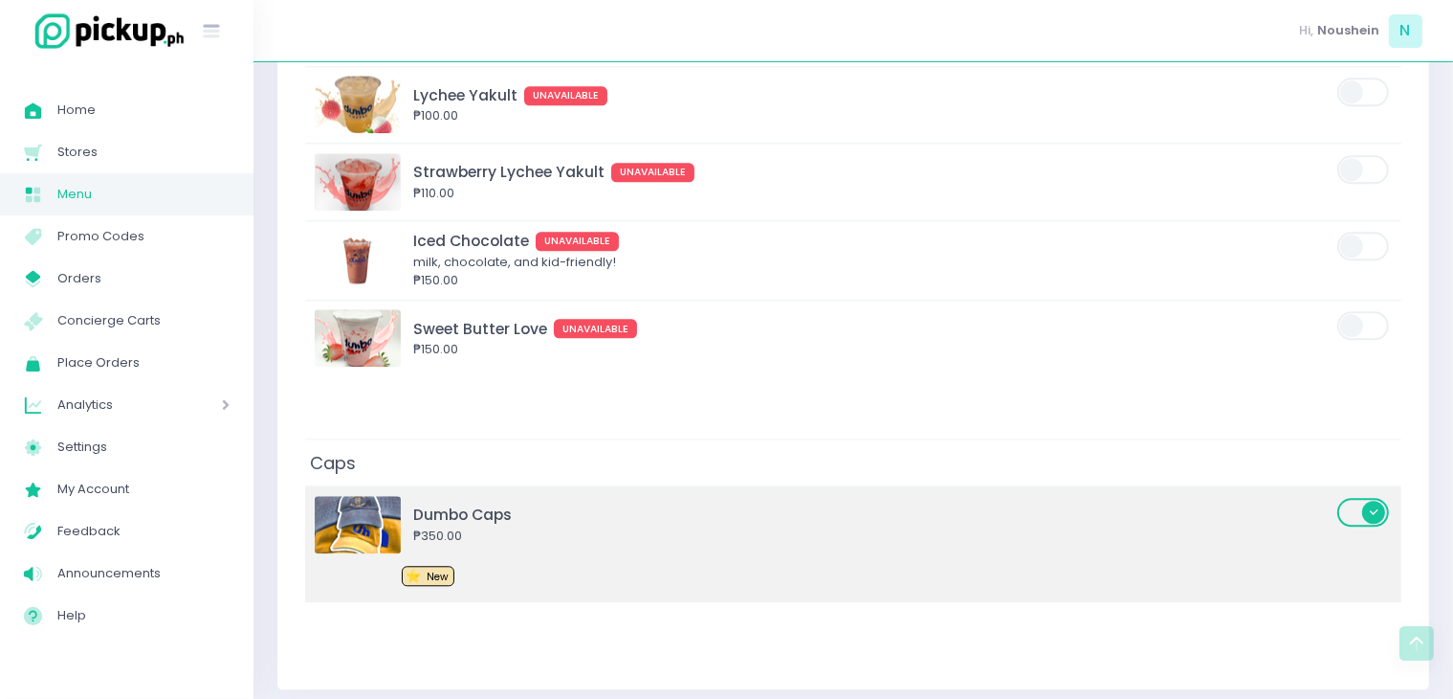
click at [1375, 501] on span at bounding box center [1365, 512] width 55 height 29
click at [382, 496] on input "checkbox" at bounding box center [382, 496] width 0 height 0
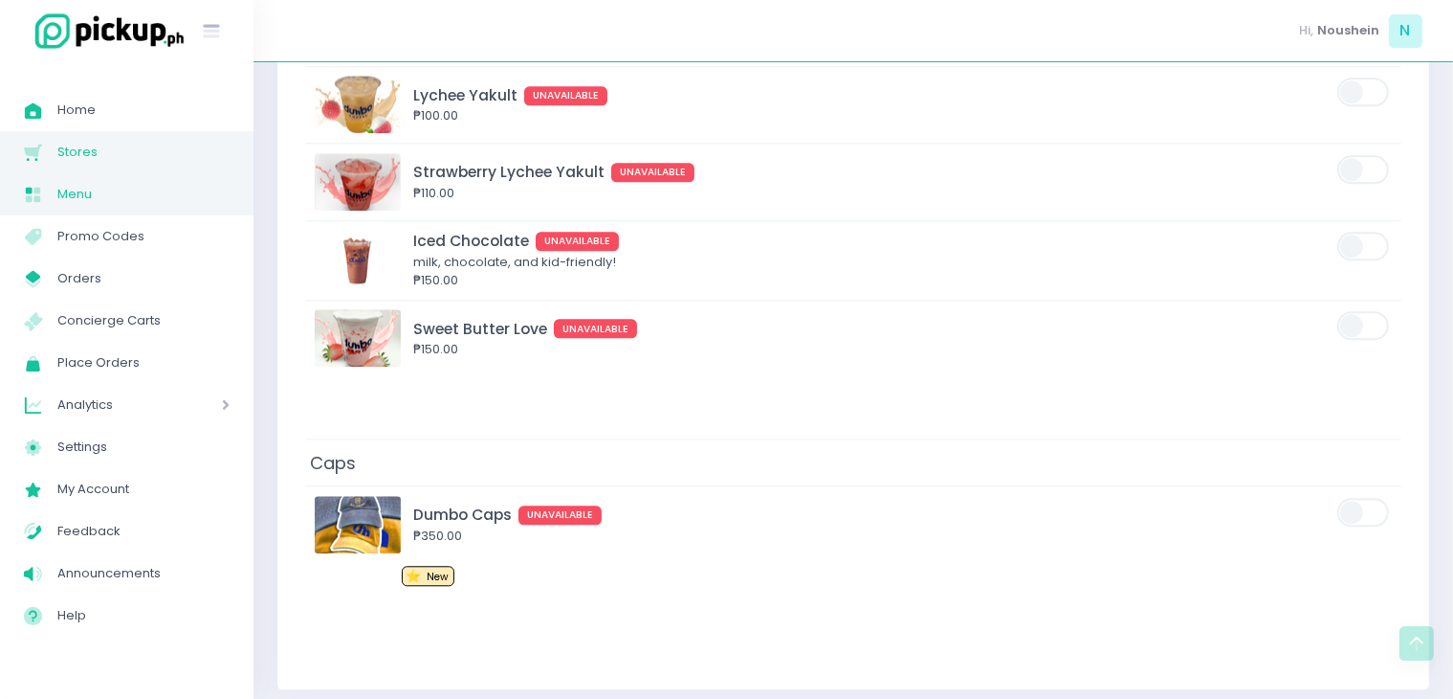
click at [122, 153] on span "Stores" at bounding box center [143, 152] width 172 height 25
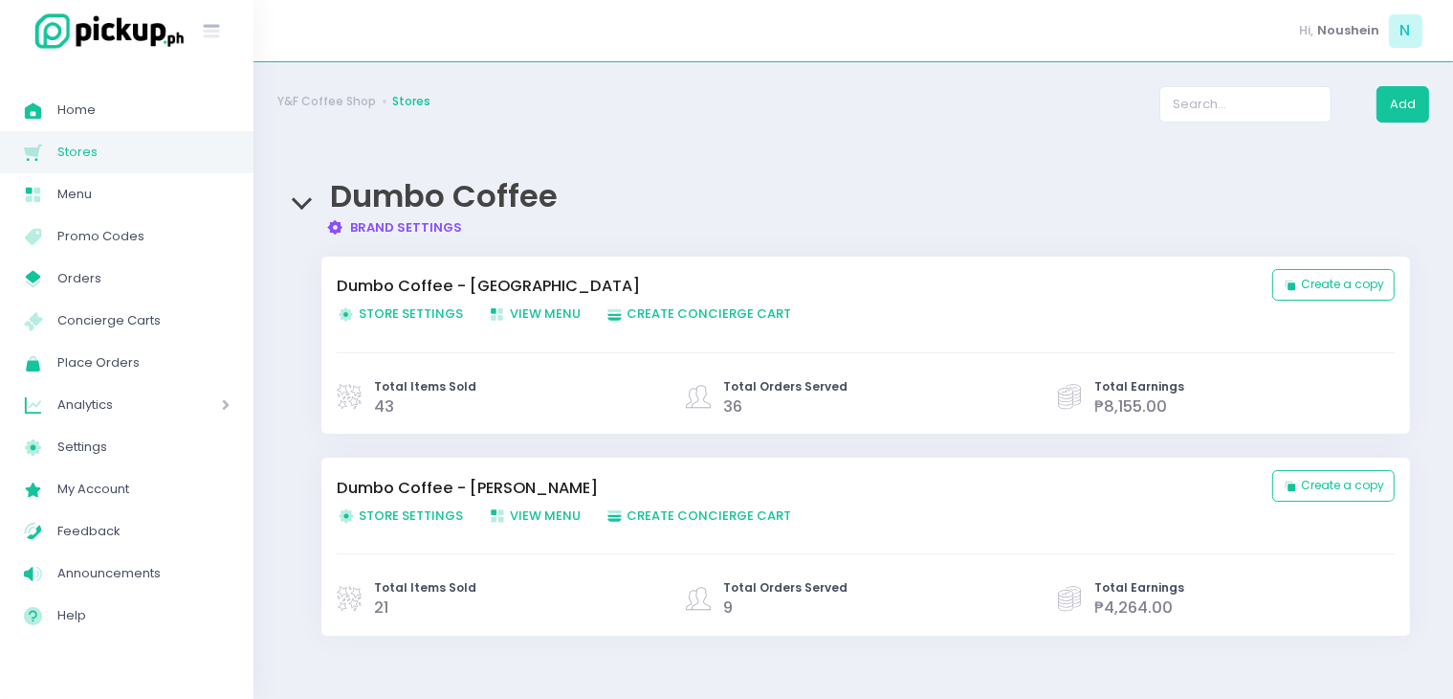
click at [365, 219] on link "Brand Settings Created with Sketch. Brand Settings" at bounding box center [394, 227] width 137 height 18
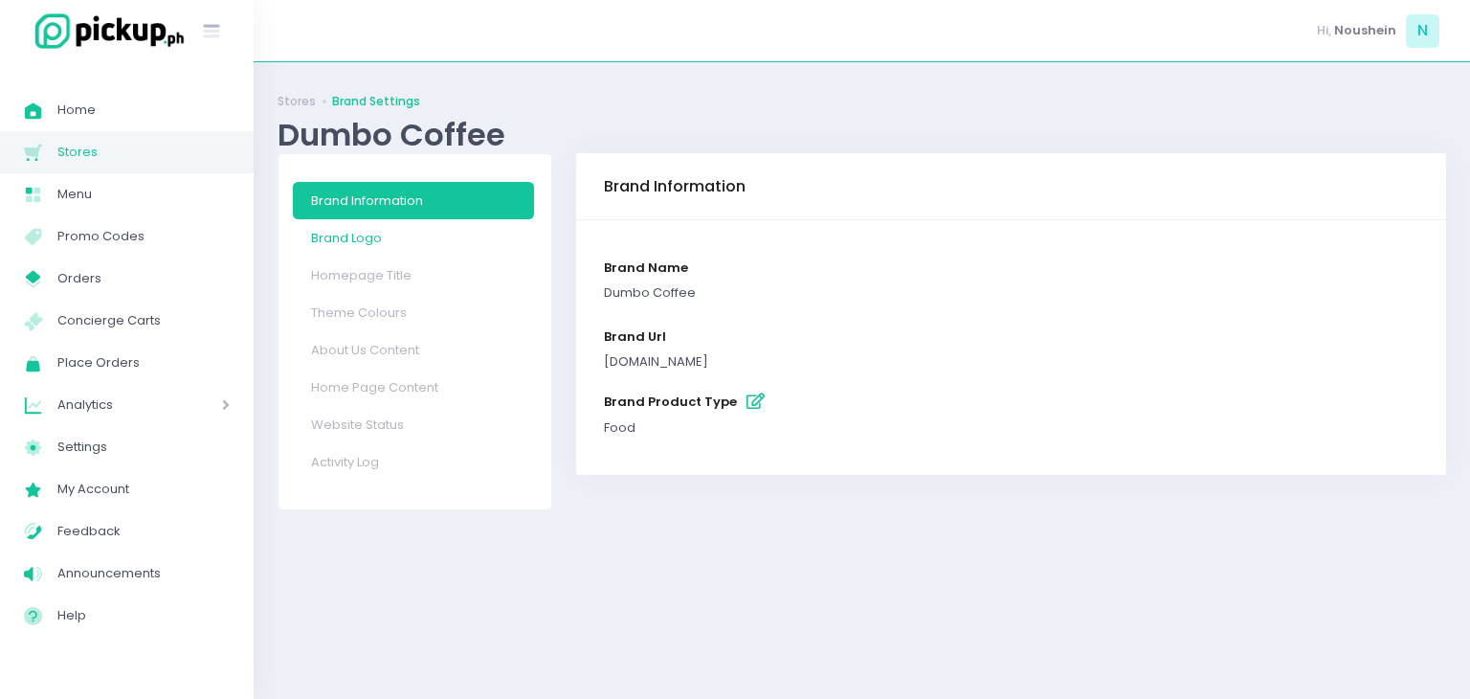
click at [429, 230] on link "Brand Logo" at bounding box center [413, 237] width 241 height 37
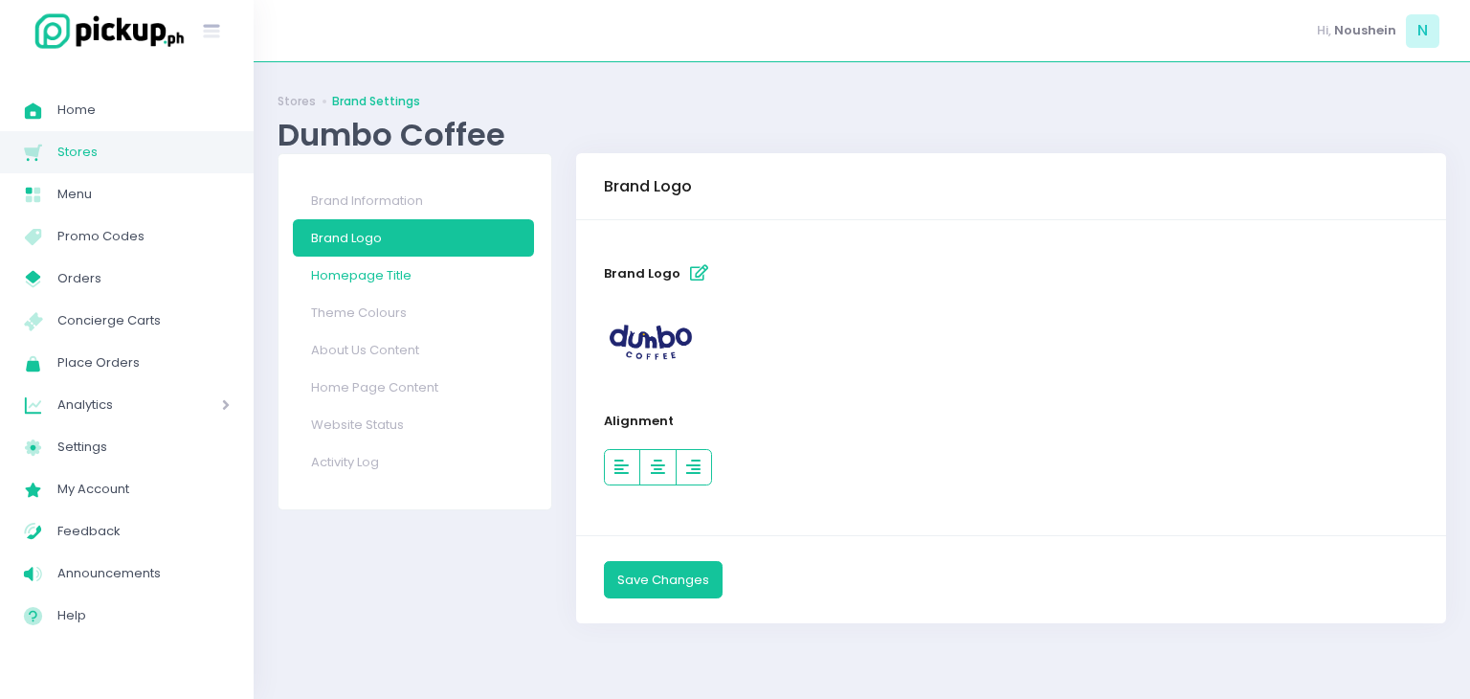
click at [414, 272] on link "Homepage Title" at bounding box center [413, 274] width 241 height 37
select select "small"
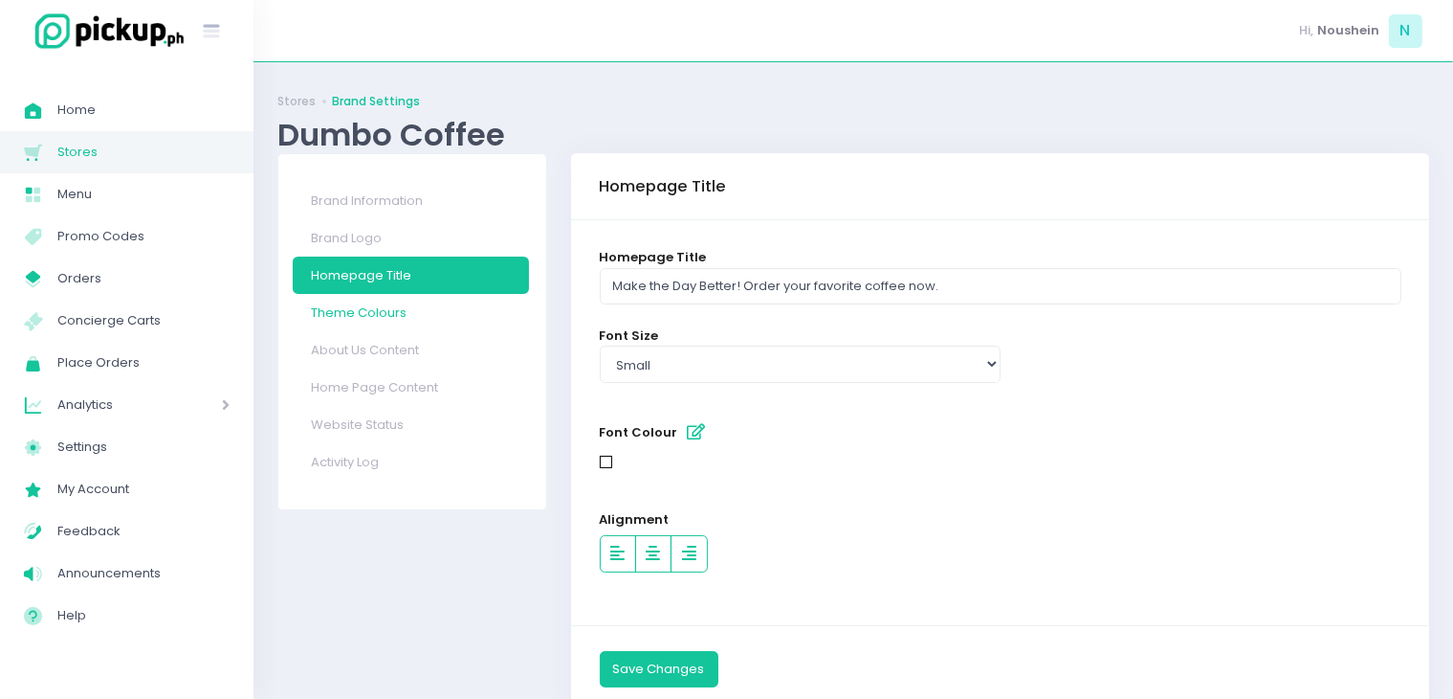
click at [428, 321] on link "Theme Colours" at bounding box center [411, 312] width 237 height 37
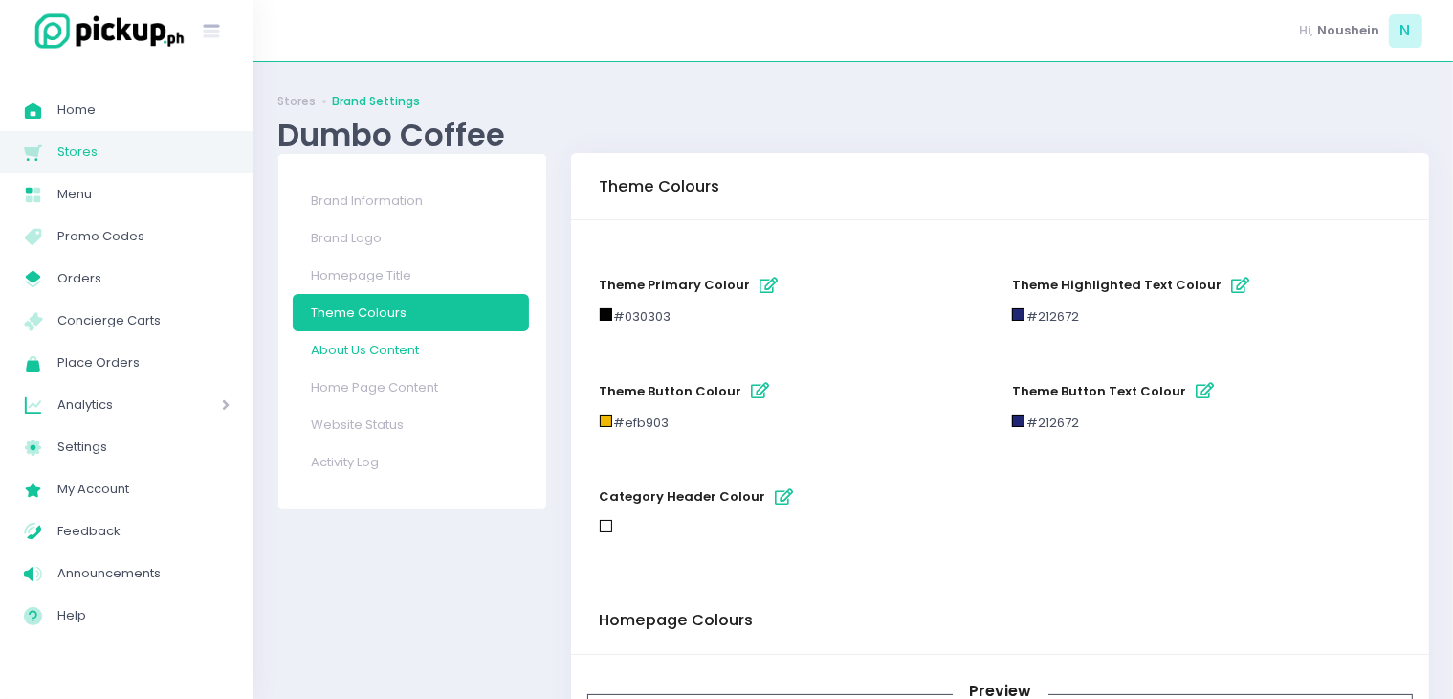
click at [425, 339] on link "About Us Content" at bounding box center [411, 349] width 237 height 37
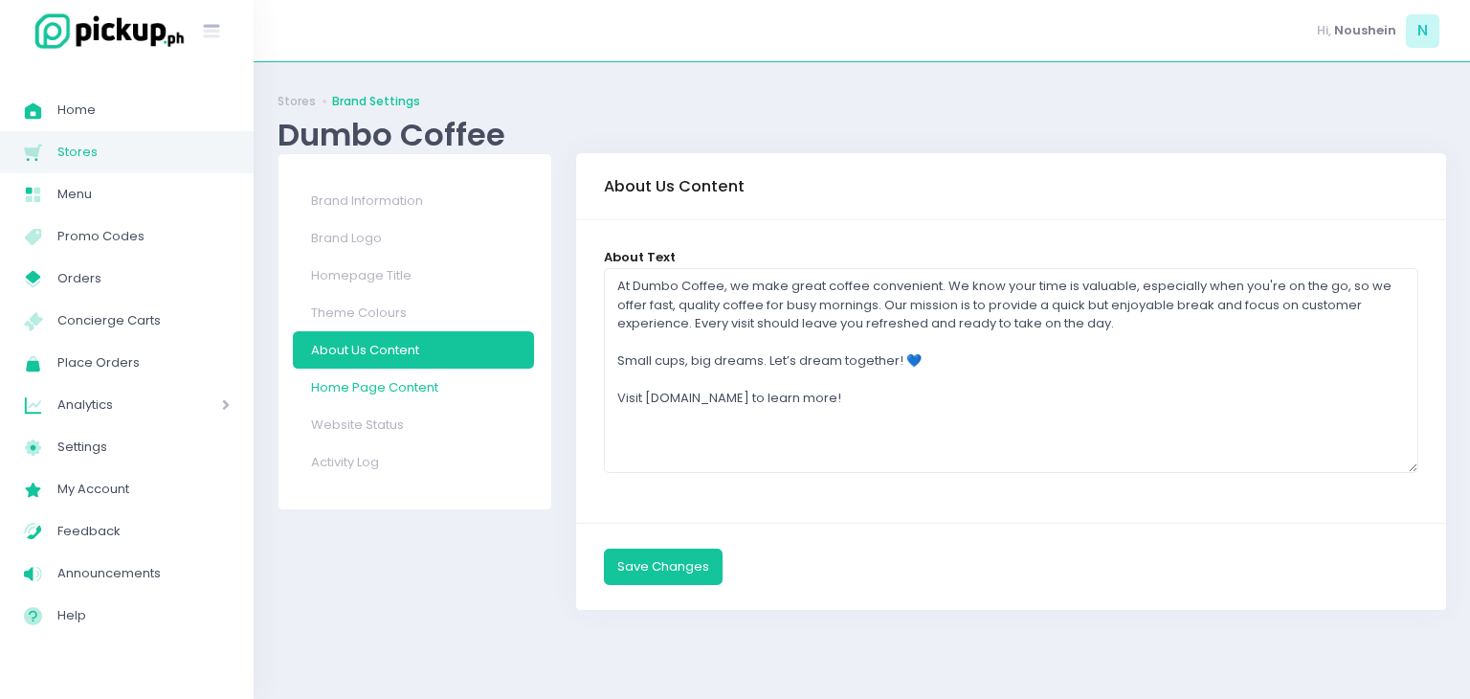
click at [437, 395] on link "Home Page Content" at bounding box center [413, 386] width 241 height 37
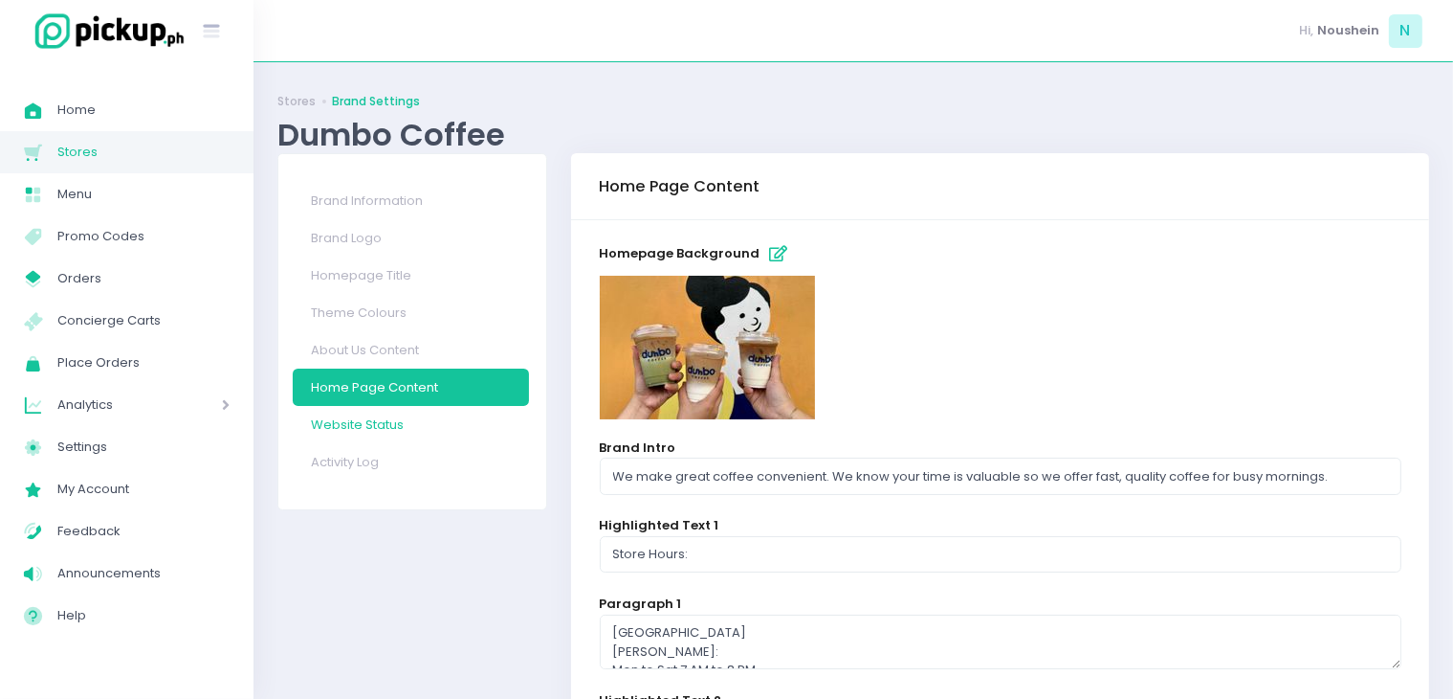
click at [429, 428] on link "Website Status" at bounding box center [411, 424] width 237 height 37
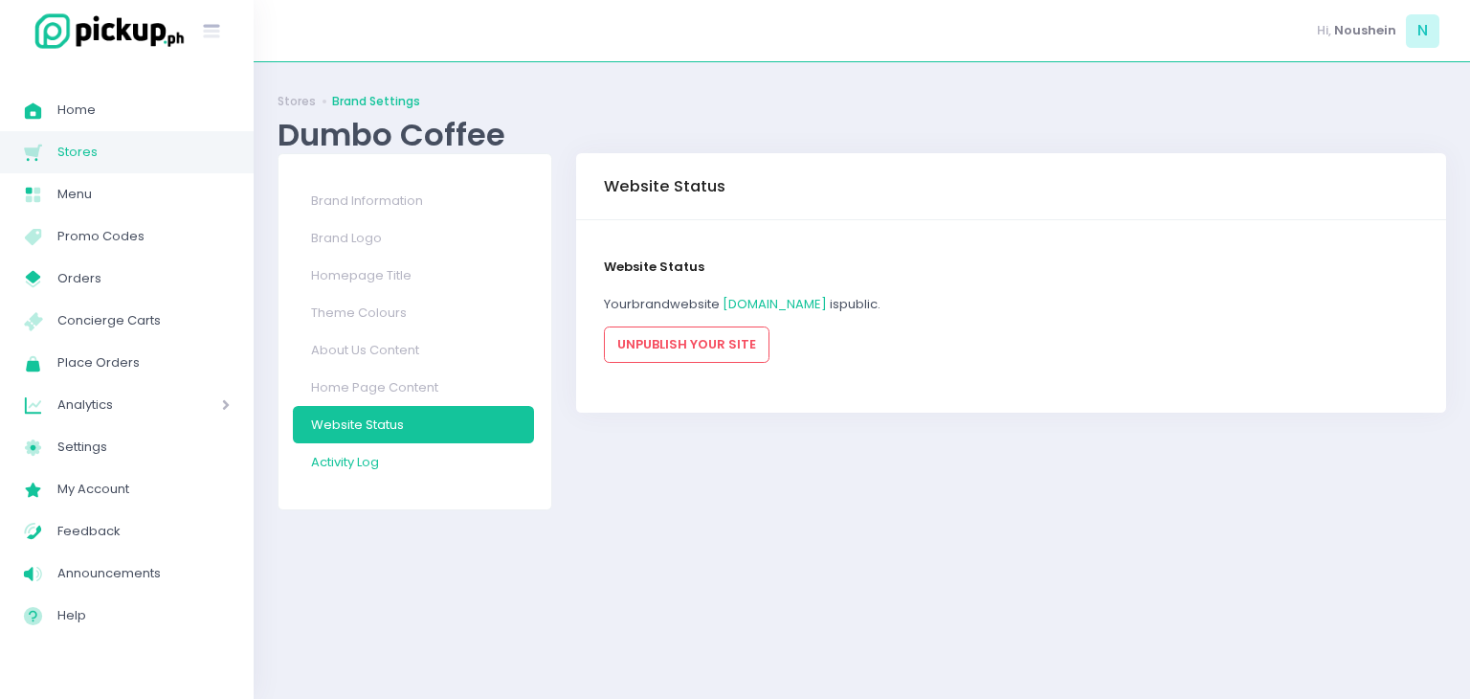
click at [429, 465] on link "Activity Log" at bounding box center [413, 461] width 241 height 37
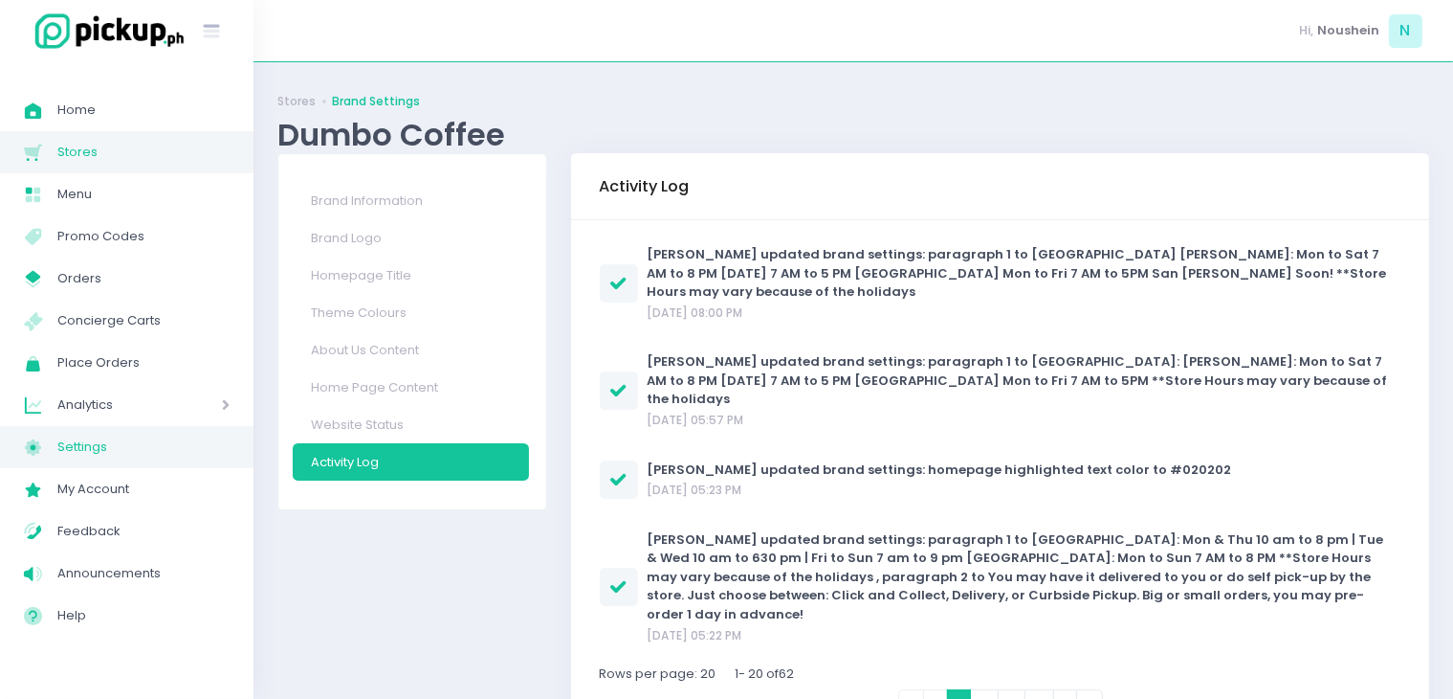
click at [190, 445] on span "Settings" at bounding box center [143, 446] width 172 height 25
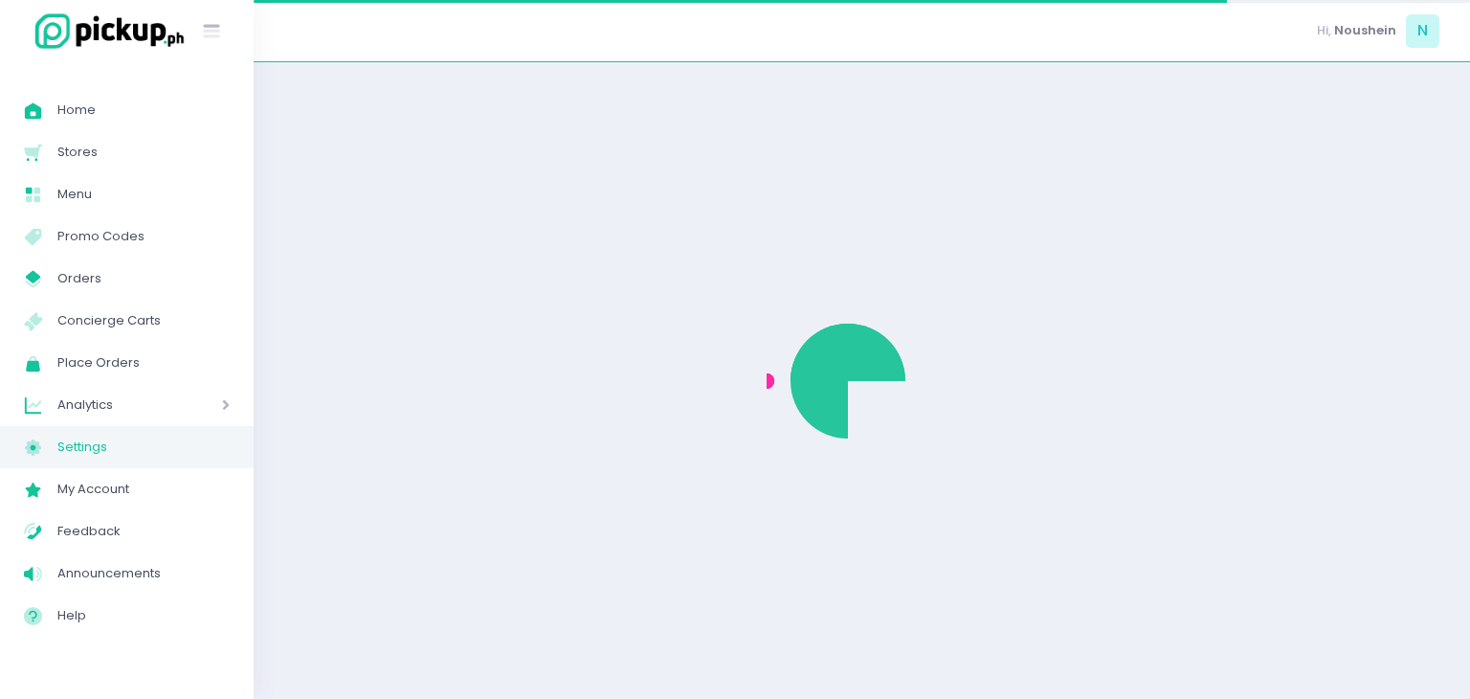
select select "active"
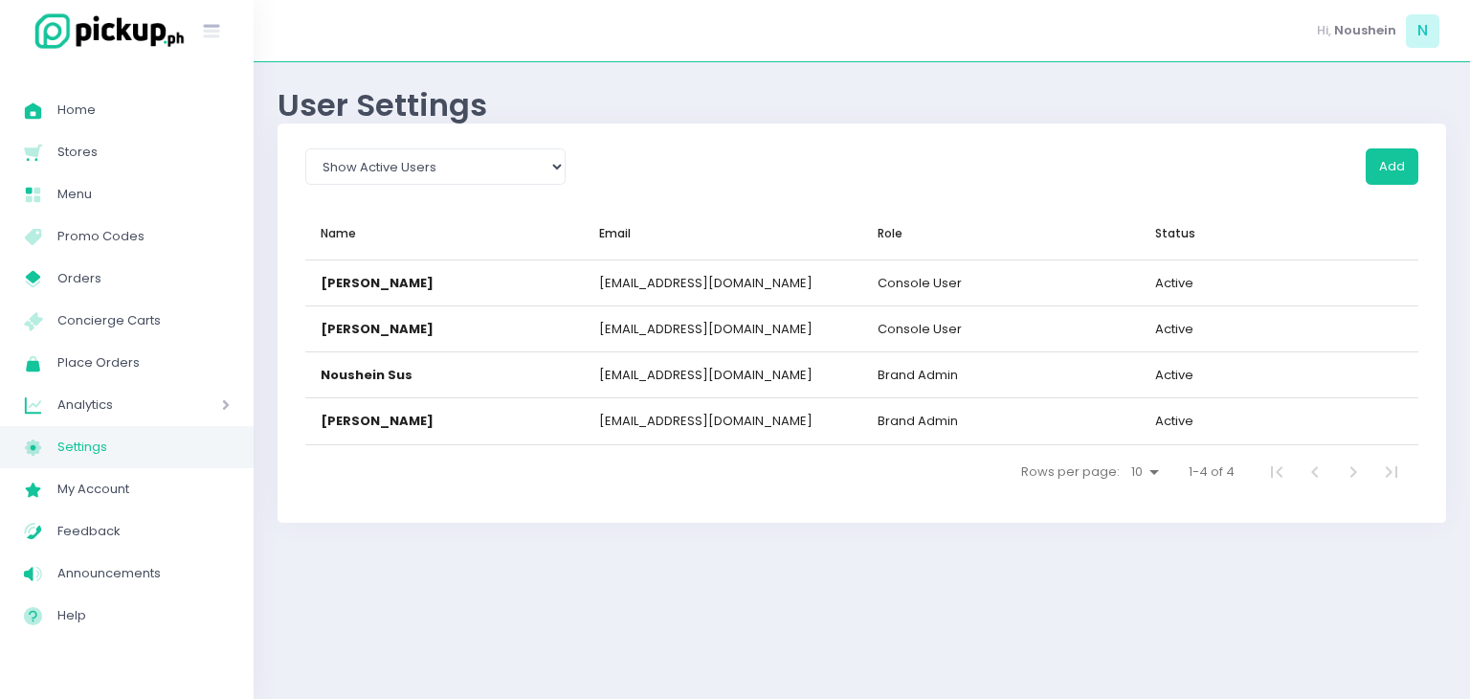
click at [1149, 471] on select "10 15 20 25 30" at bounding box center [1144, 471] width 42 height 23
click at [1123, 460] on select "10 15 20 25 30" at bounding box center [1144, 471] width 42 height 23
click at [1154, 470] on select "10 15 20 25 30" at bounding box center [1144, 471] width 42 height 23
select select "10"
click at [1123, 460] on select "10 15 20 25 30" at bounding box center [1144, 471] width 42 height 23
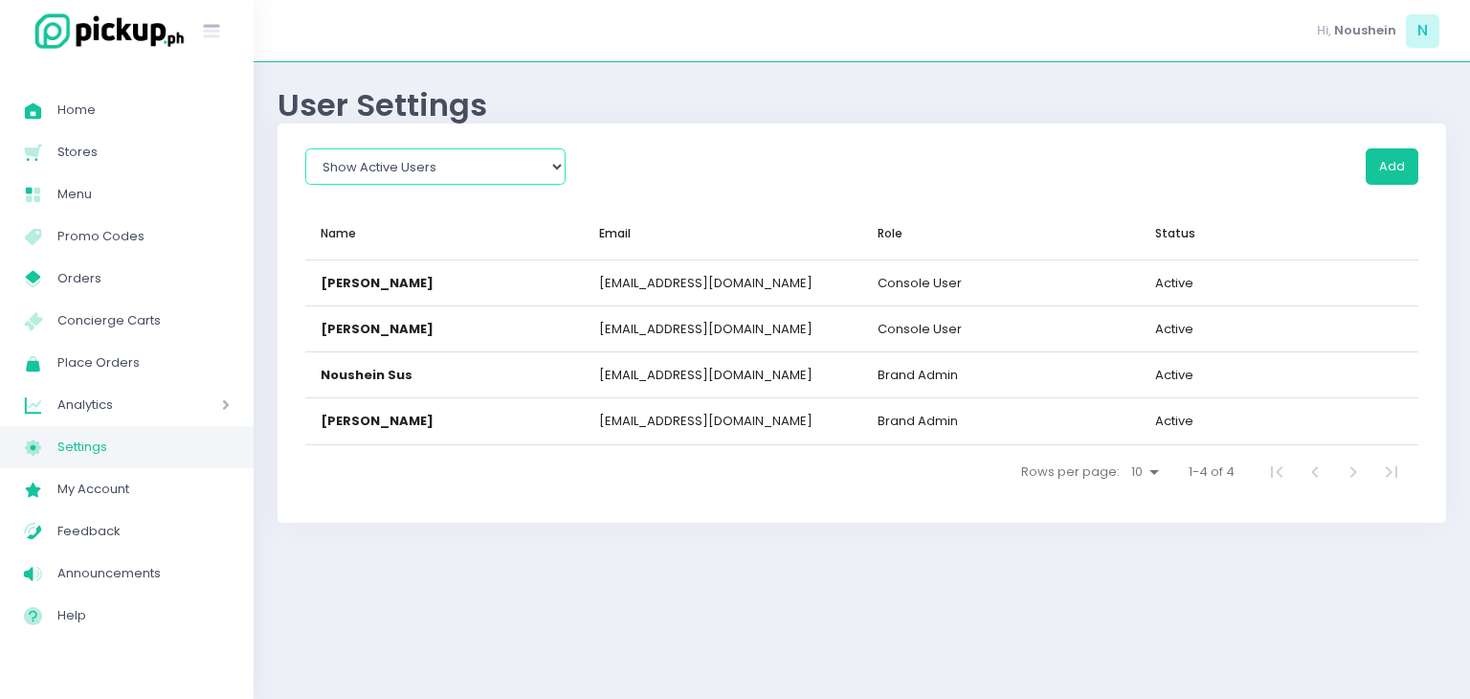
click at [499, 162] on select "Show All Show Active Users Show Inactive Users" at bounding box center [435, 166] width 260 height 36
select select
click at [305, 148] on select "Show All Show Active Users Show Inactive Users" at bounding box center [435, 166] width 260 height 36
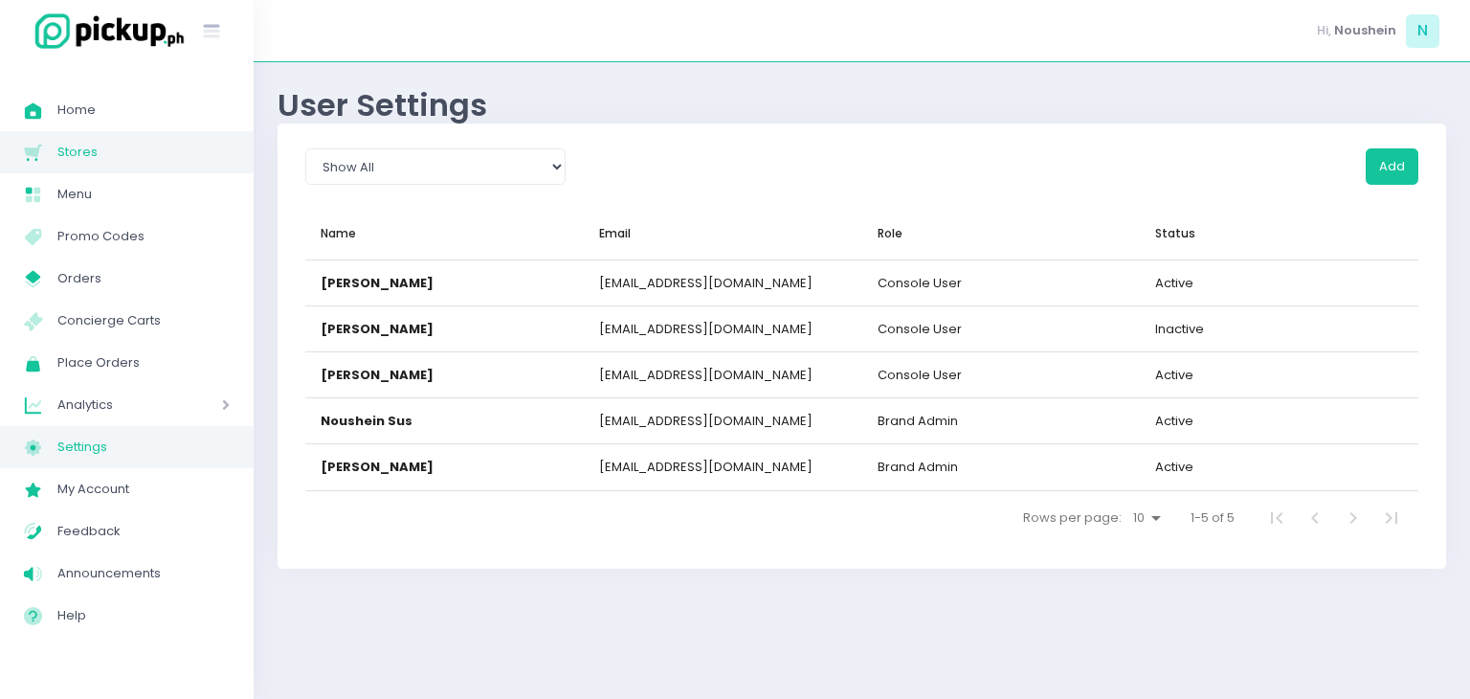
click at [100, 157] on span "Stores" at bounding box center [143, 152] width 172 height 25
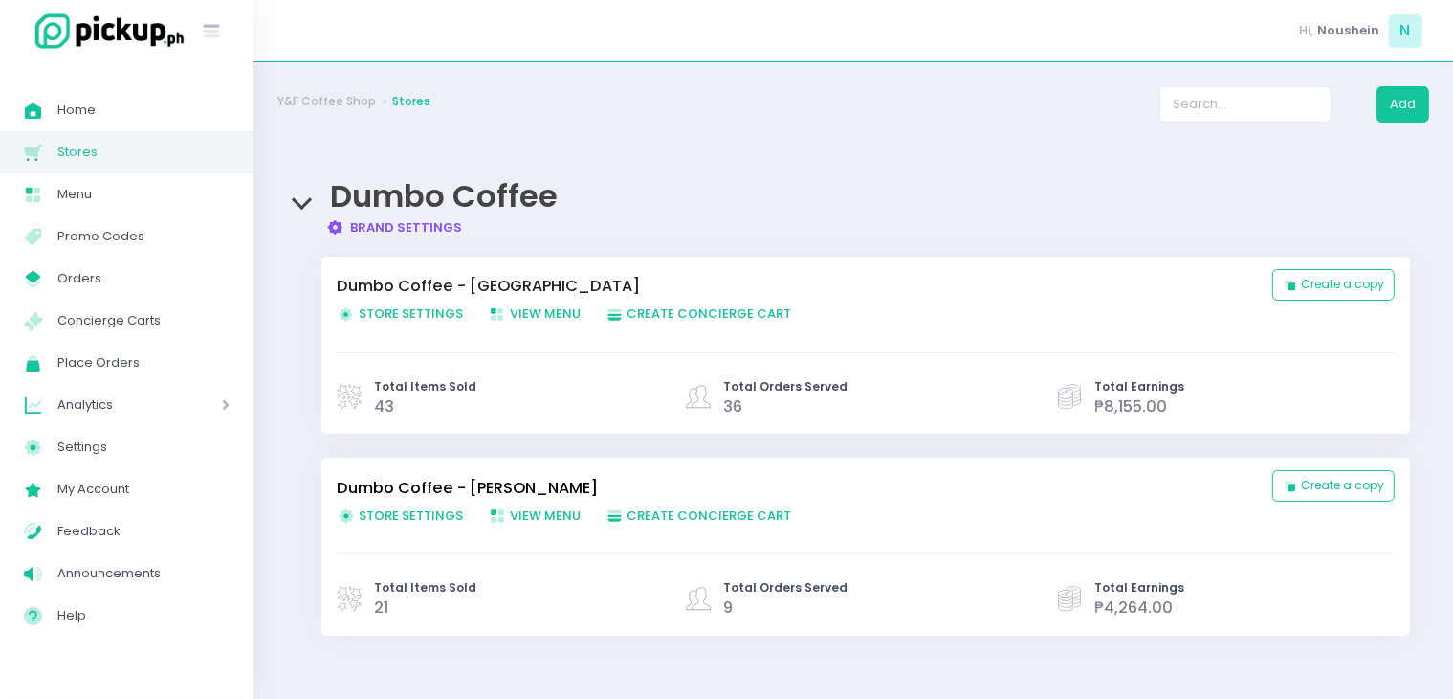
scroll to position [39, 0]
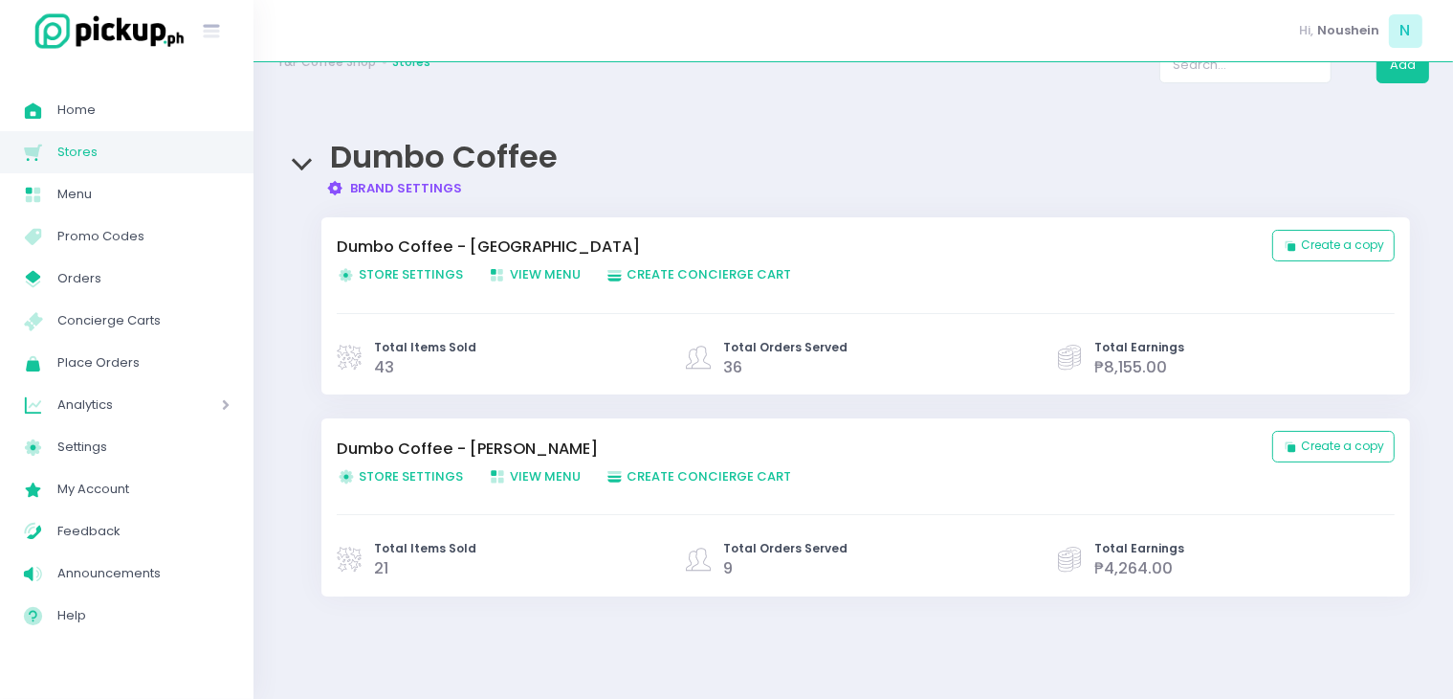
click at [428, 271] on span "Store Settings Created with Sketch. Store Settings" at bounding box center [400, 274] width 126 height 18
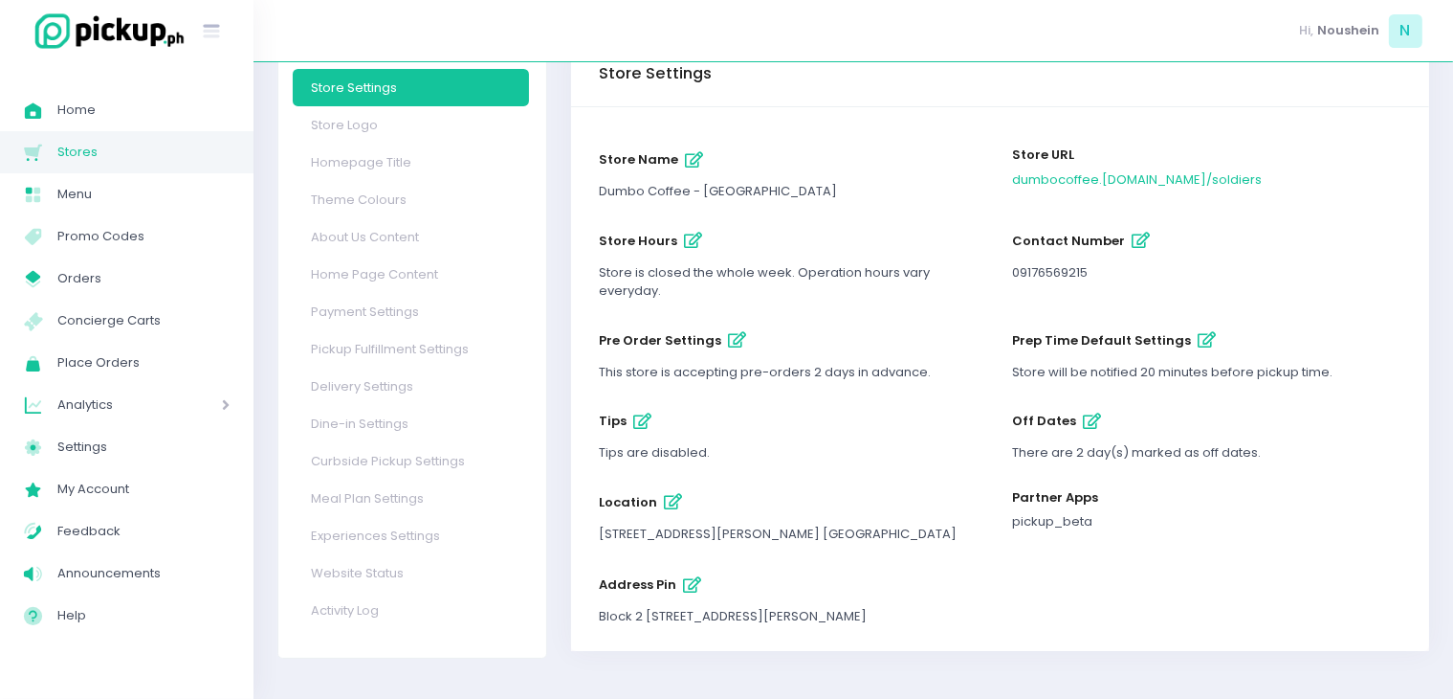
scroll to position [55, 0]
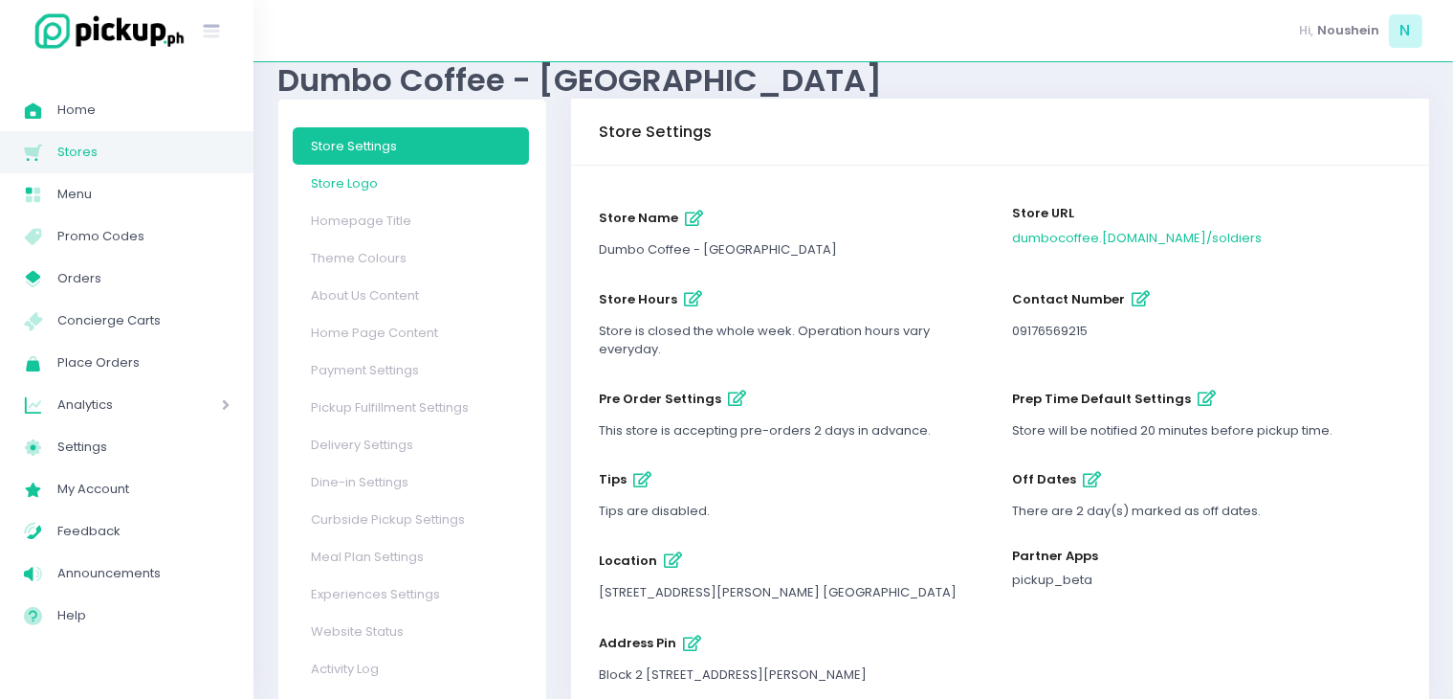
click at [465, 177] on link "Store Logo" at bounding box center [411, 183] width 237 height 37
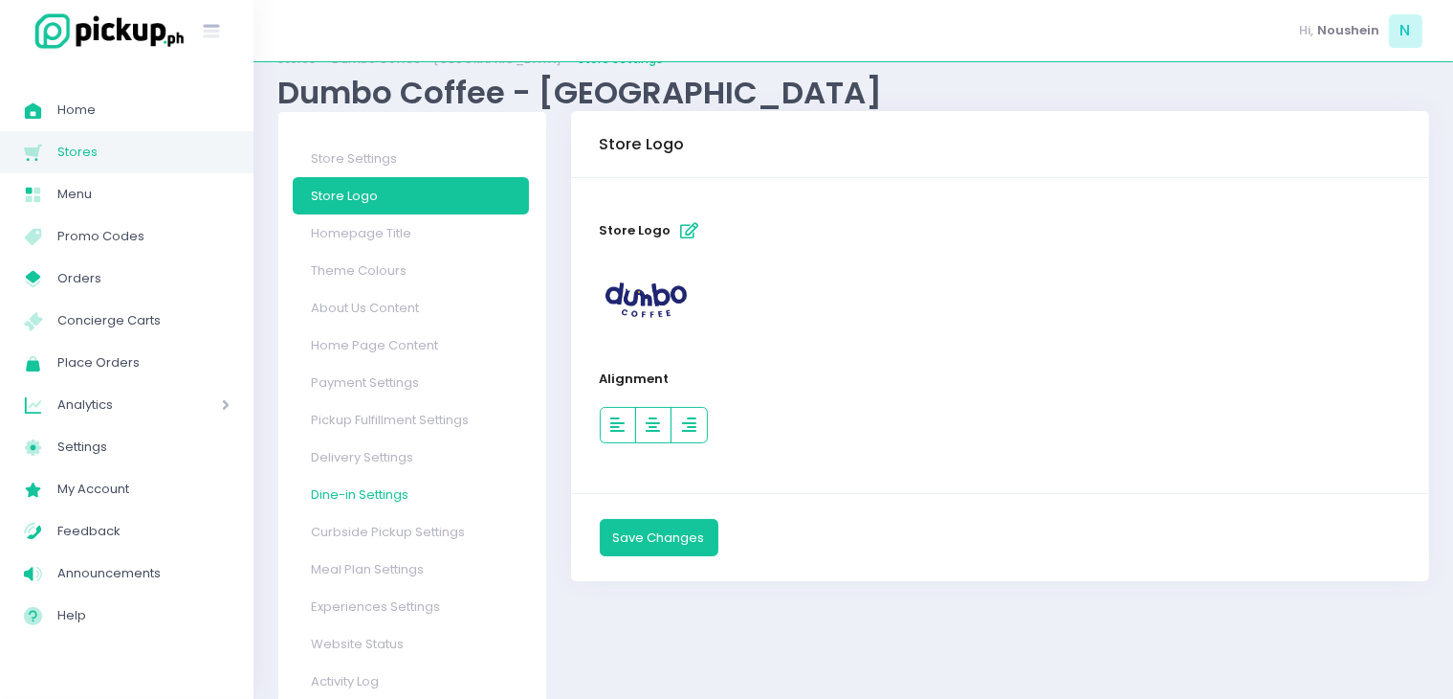
scroll to position [96, 0]
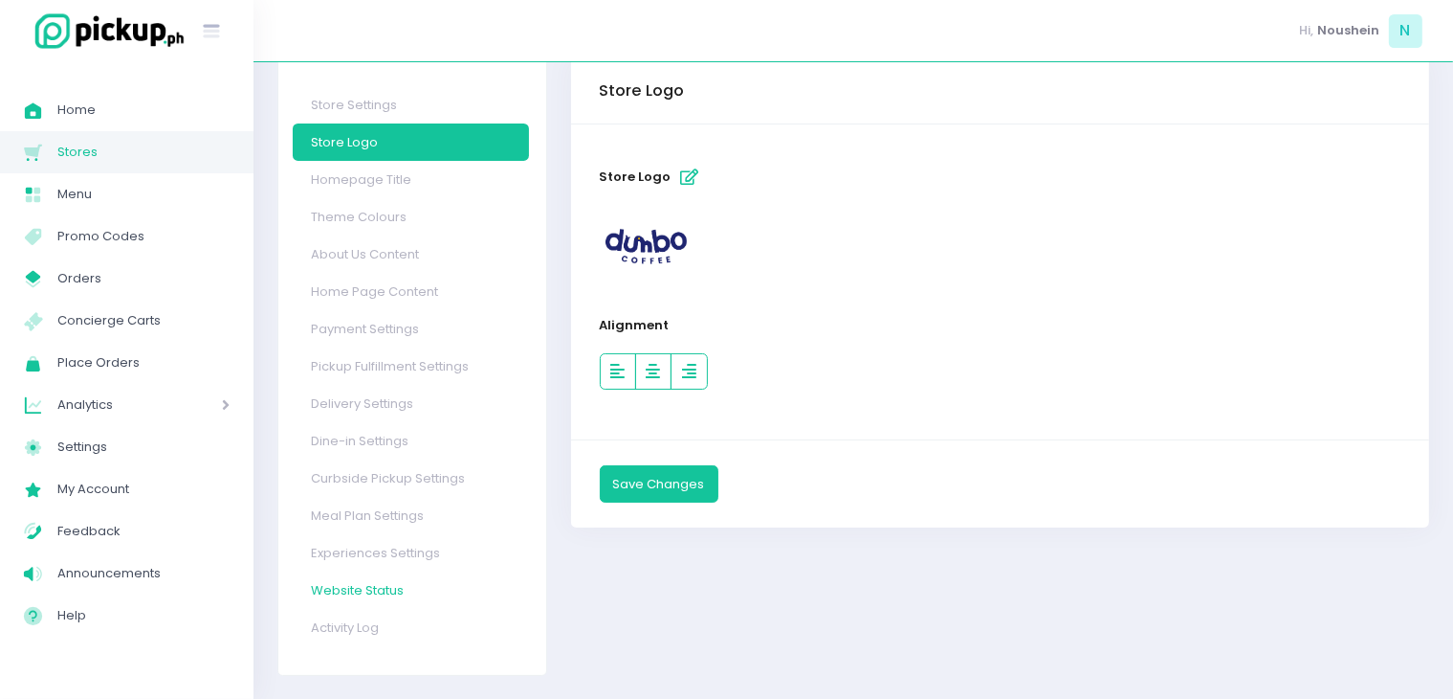
click at [404, 587] on link "Website Status" at bounding box center [411, 589] width 237 height 37
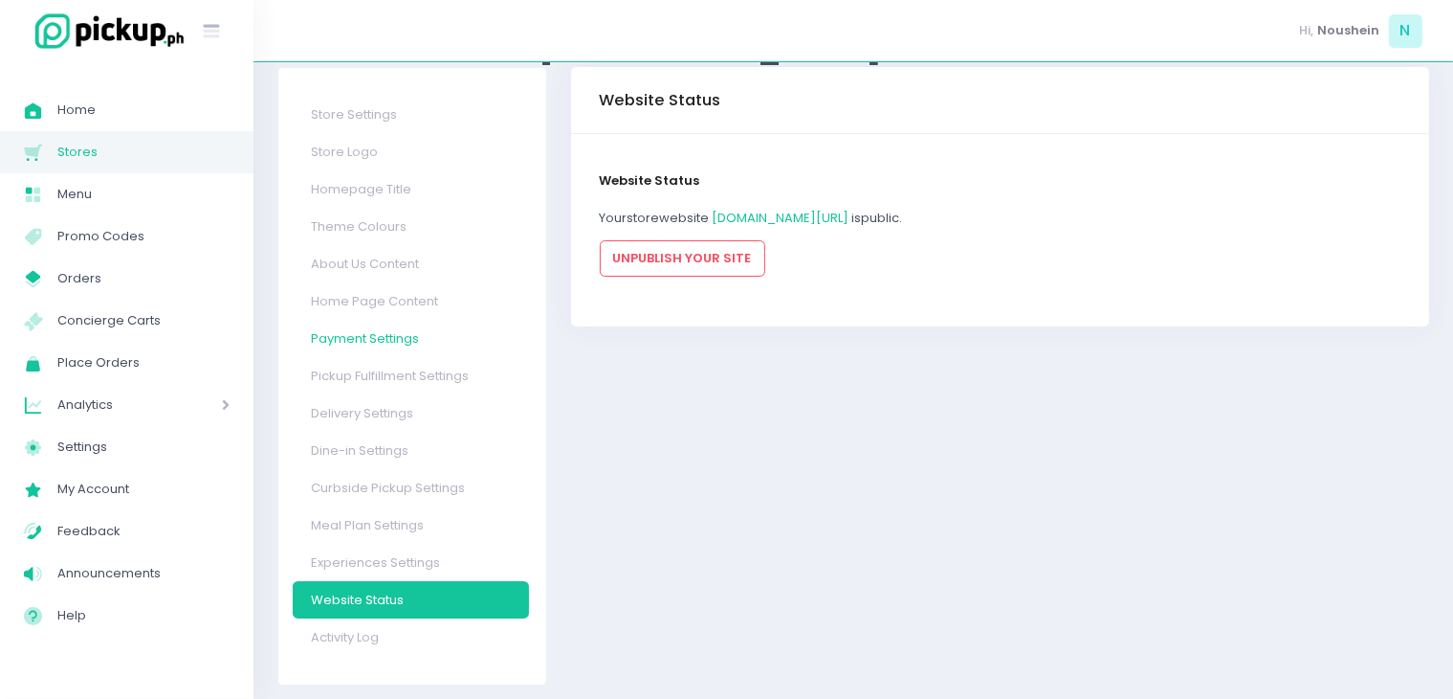
scroll to position [90, 0]
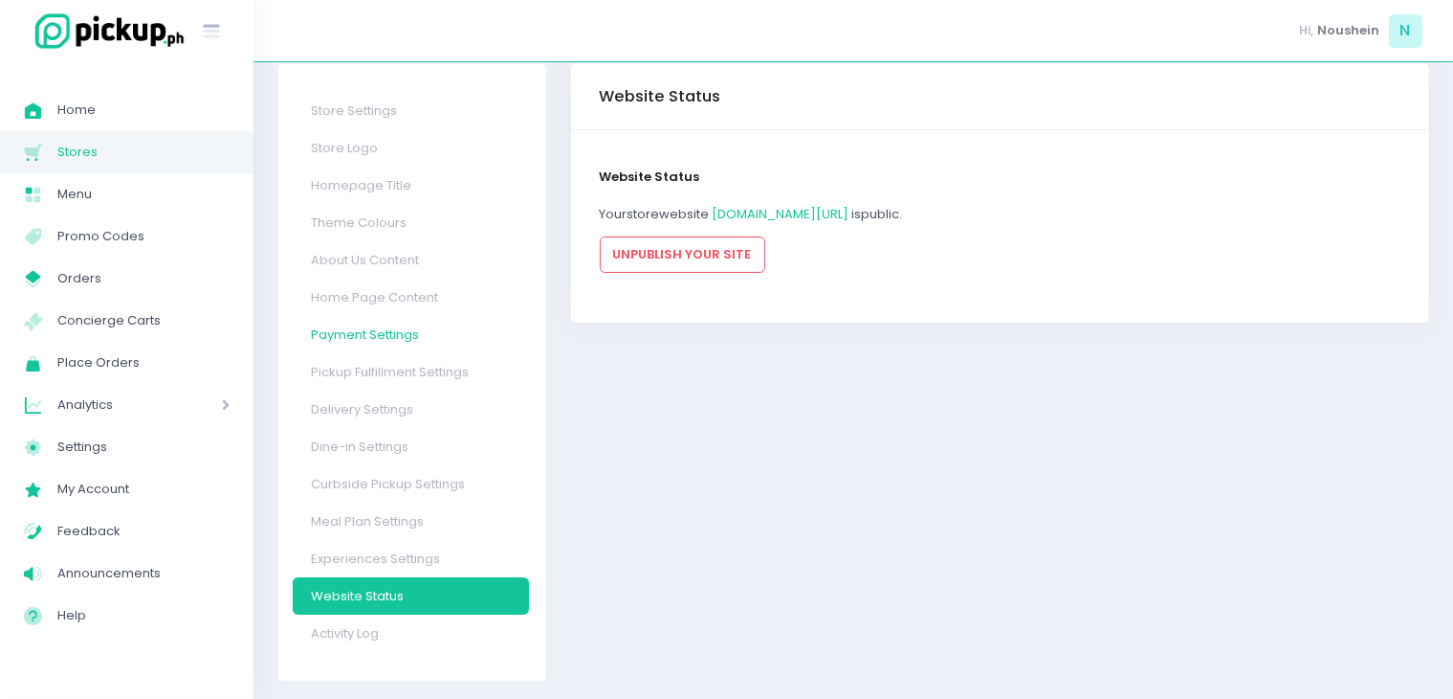
click at [410, 316] on link "Payment Settings" at bounding box center [411, 334] width 237 height 37
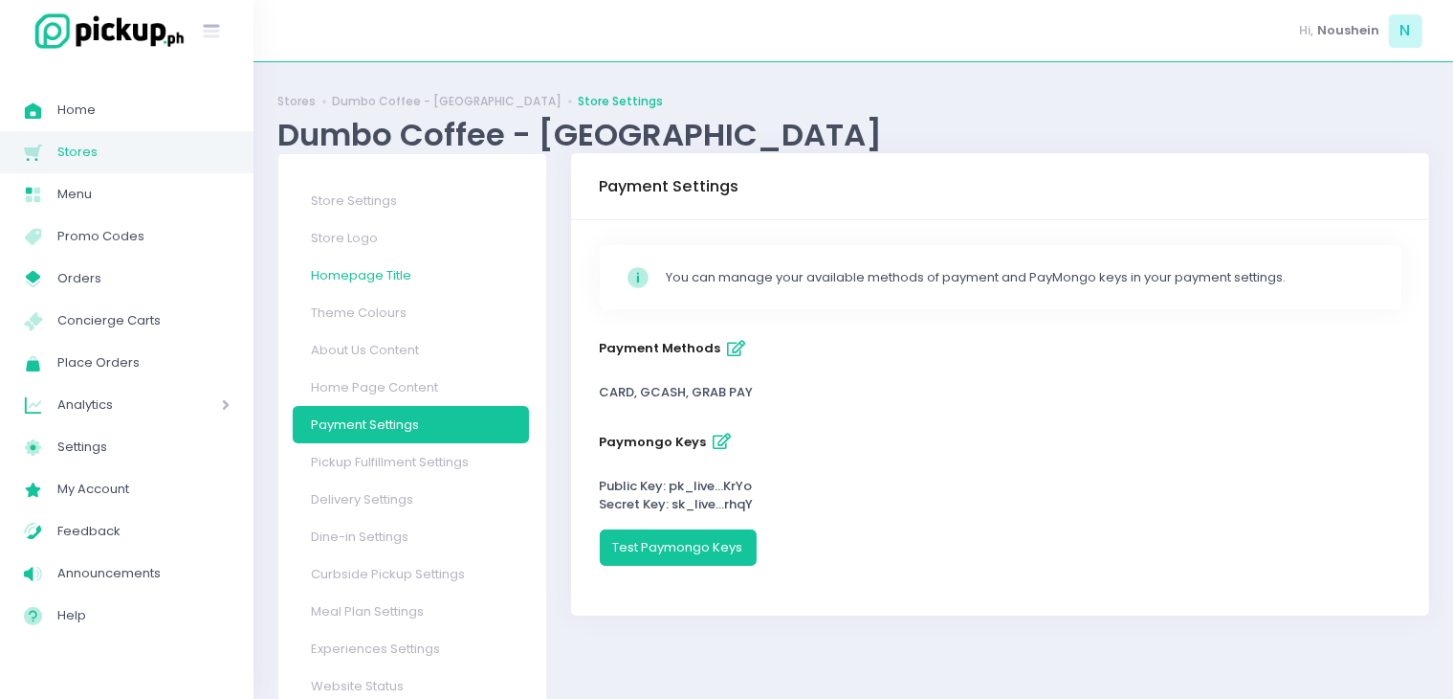
click at [366, 282] on link "Homepage Title" at bounding box center [411, 274] width 237 height 37
select select "normal"
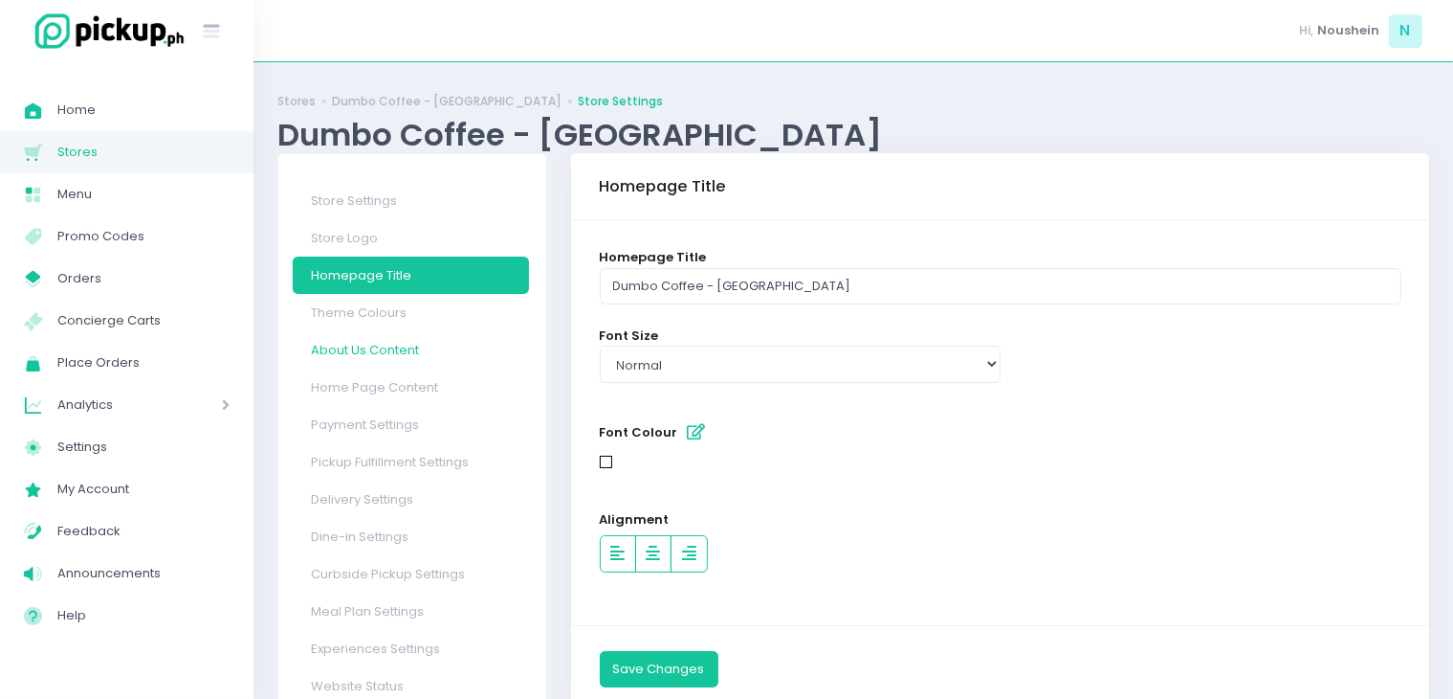
click at [382, 345] on link "About Us Content" at bounding box center [411, 349] width 237 height 37
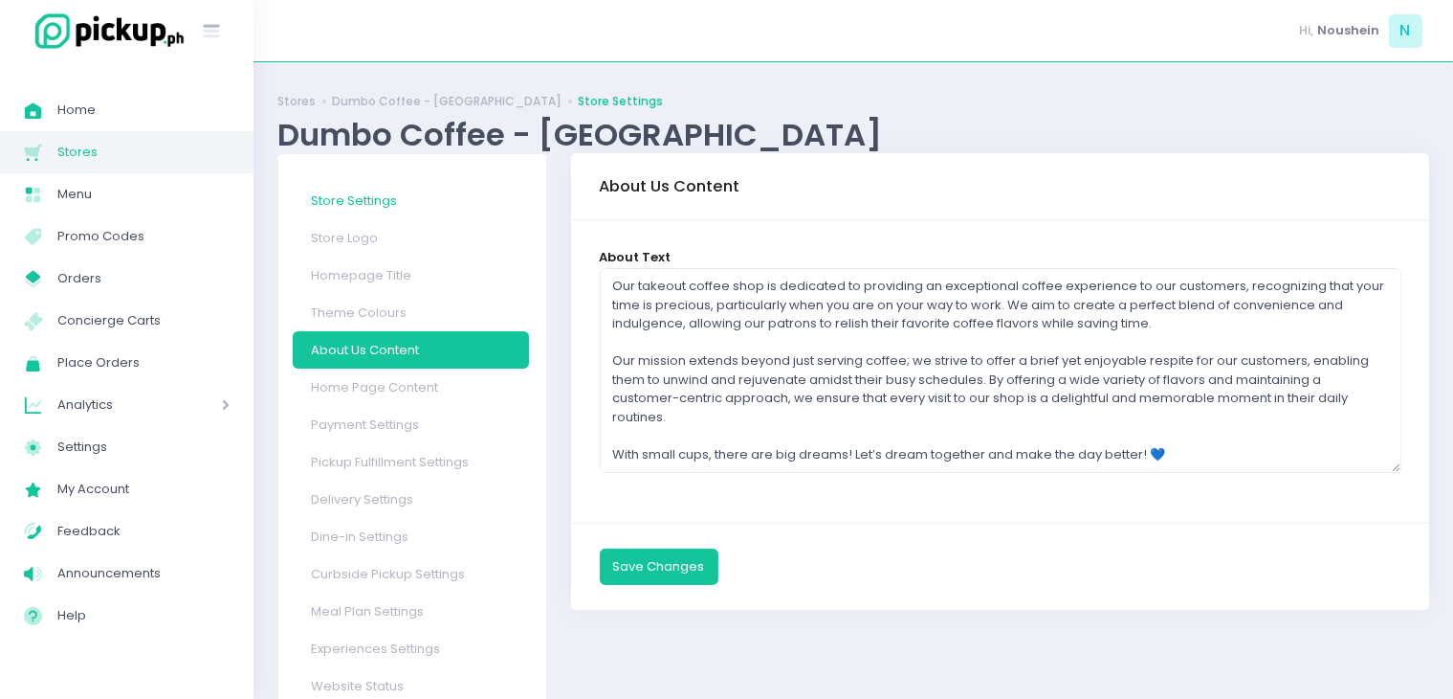
click at [367, 202] on link "Store Settings" at bounding box center [411, 200] width 237 height 37
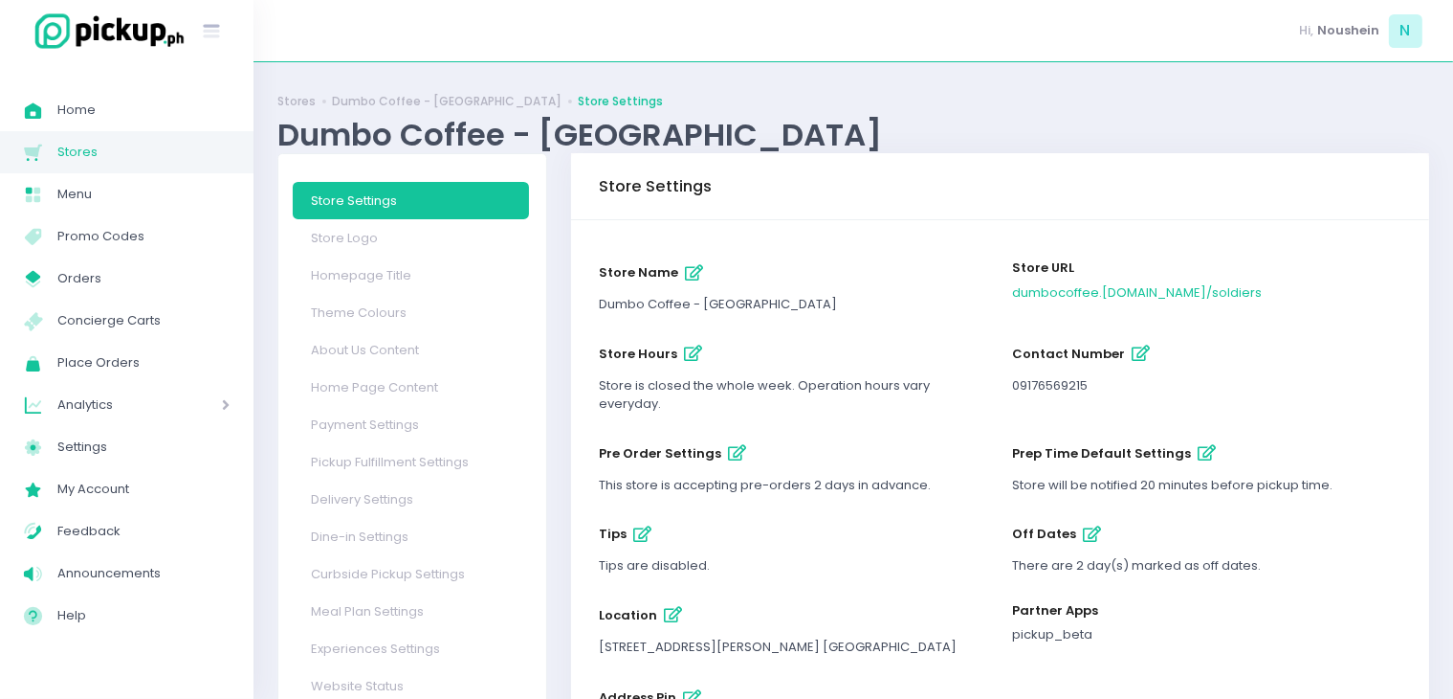
click at [125, 143] on span "Stores" at bounding box center [143, 152] width 172 height 25
